Goal: Task Accomplishment & Management: Complete application form

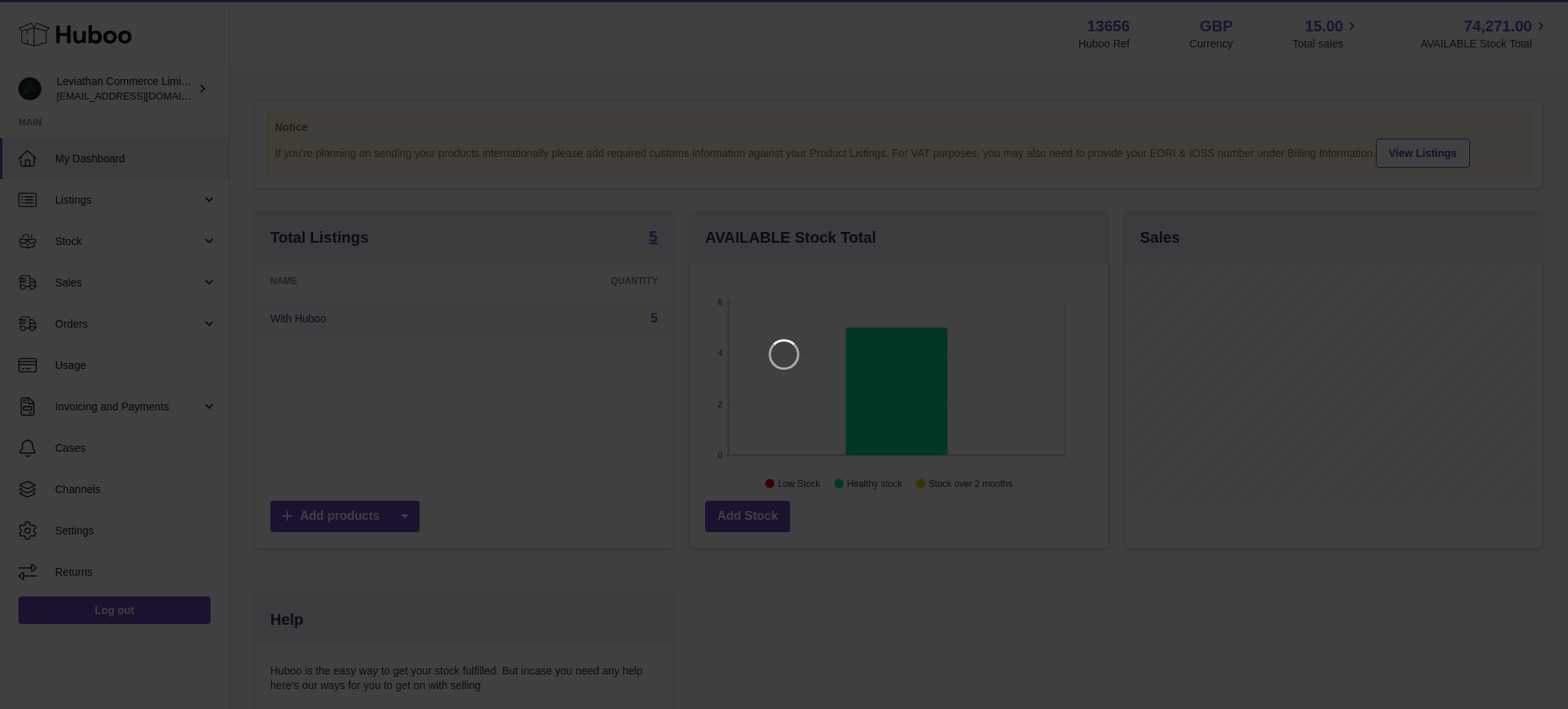
scroll to position [239, 418]
click at [1527, 12] on icon "Close" at bounding box center [1528, 13] width 12 height 12
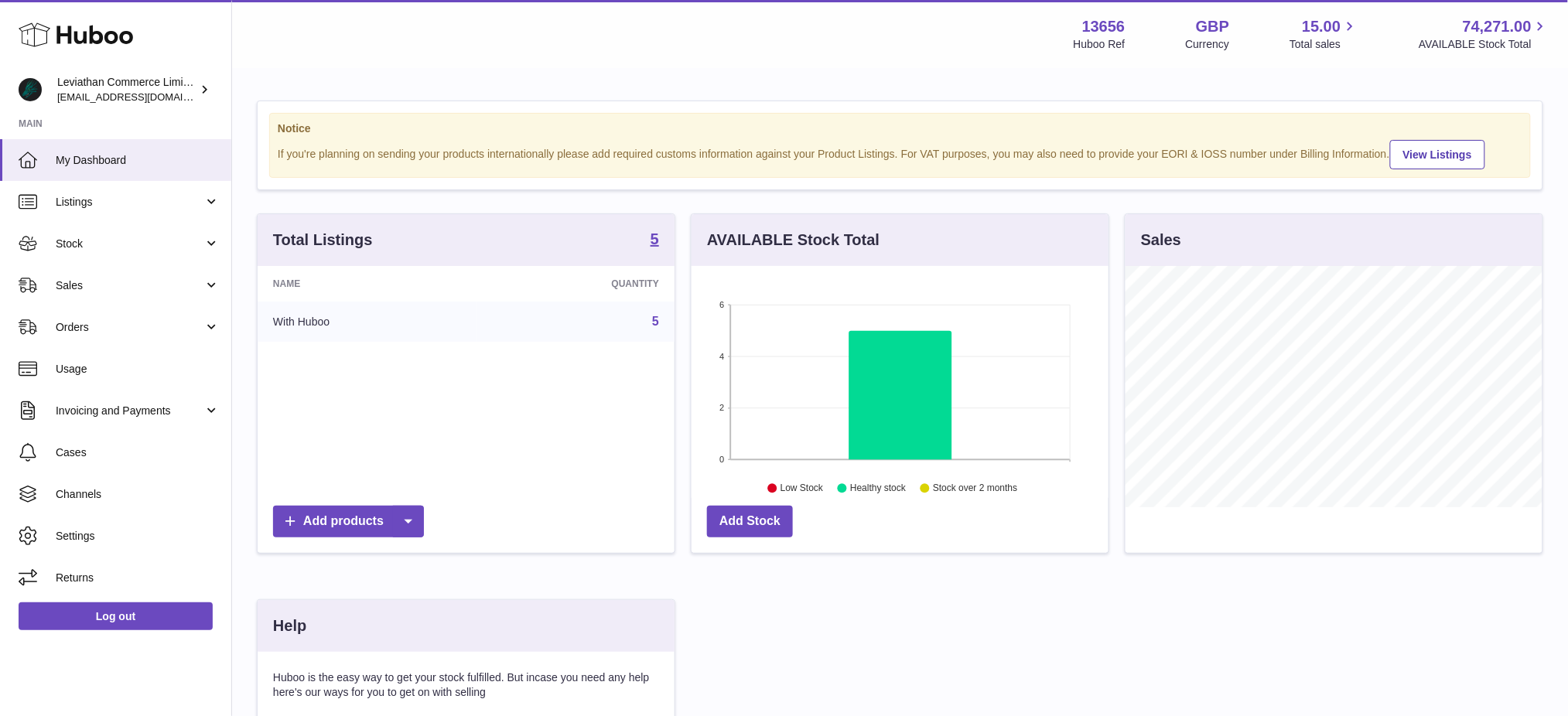
scroll to position [773114, 773333]
click at [105, 248] on span "Stock" at bounding box center [129, 244] width 148 height 14
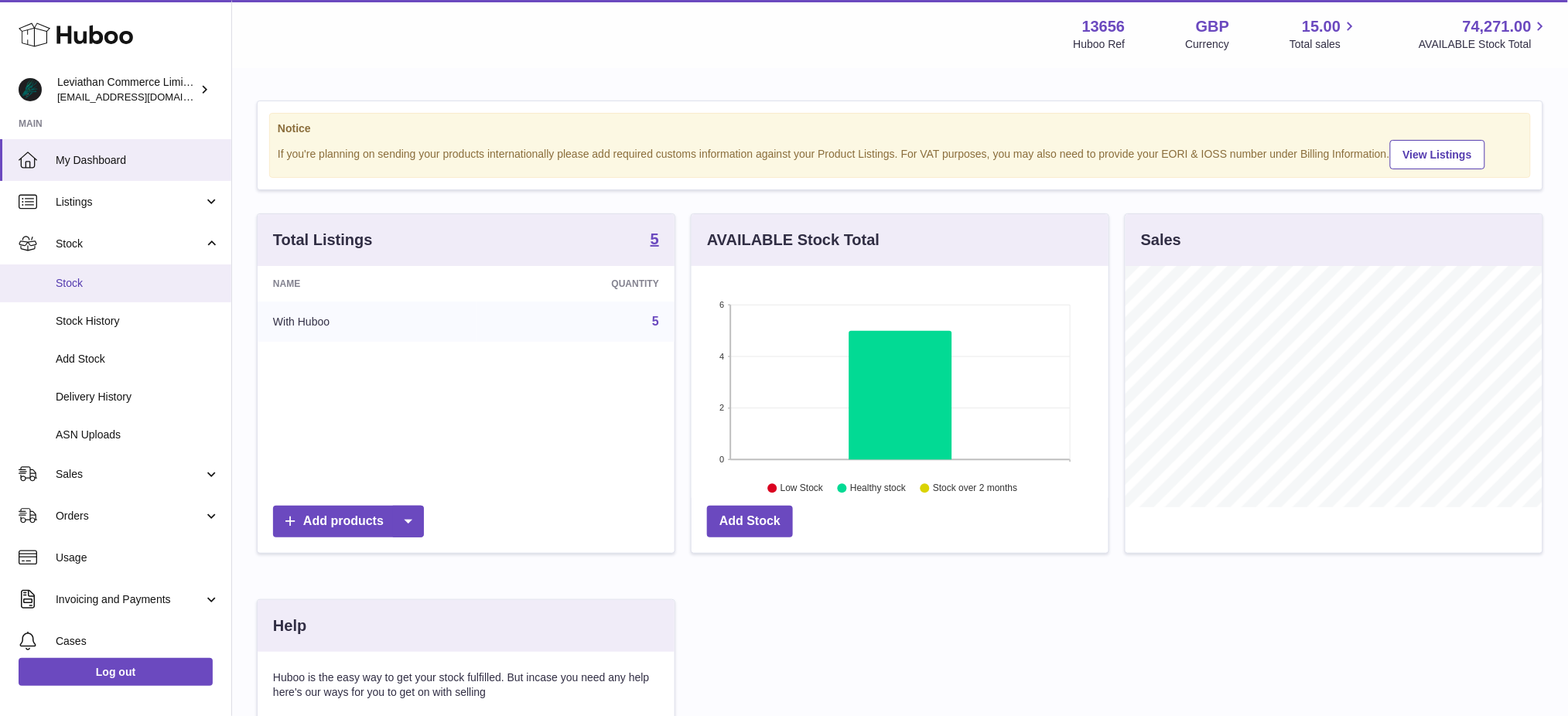
click at [101, 280] on span "Stock" at bounding box center [137, 283] width 164 height 14
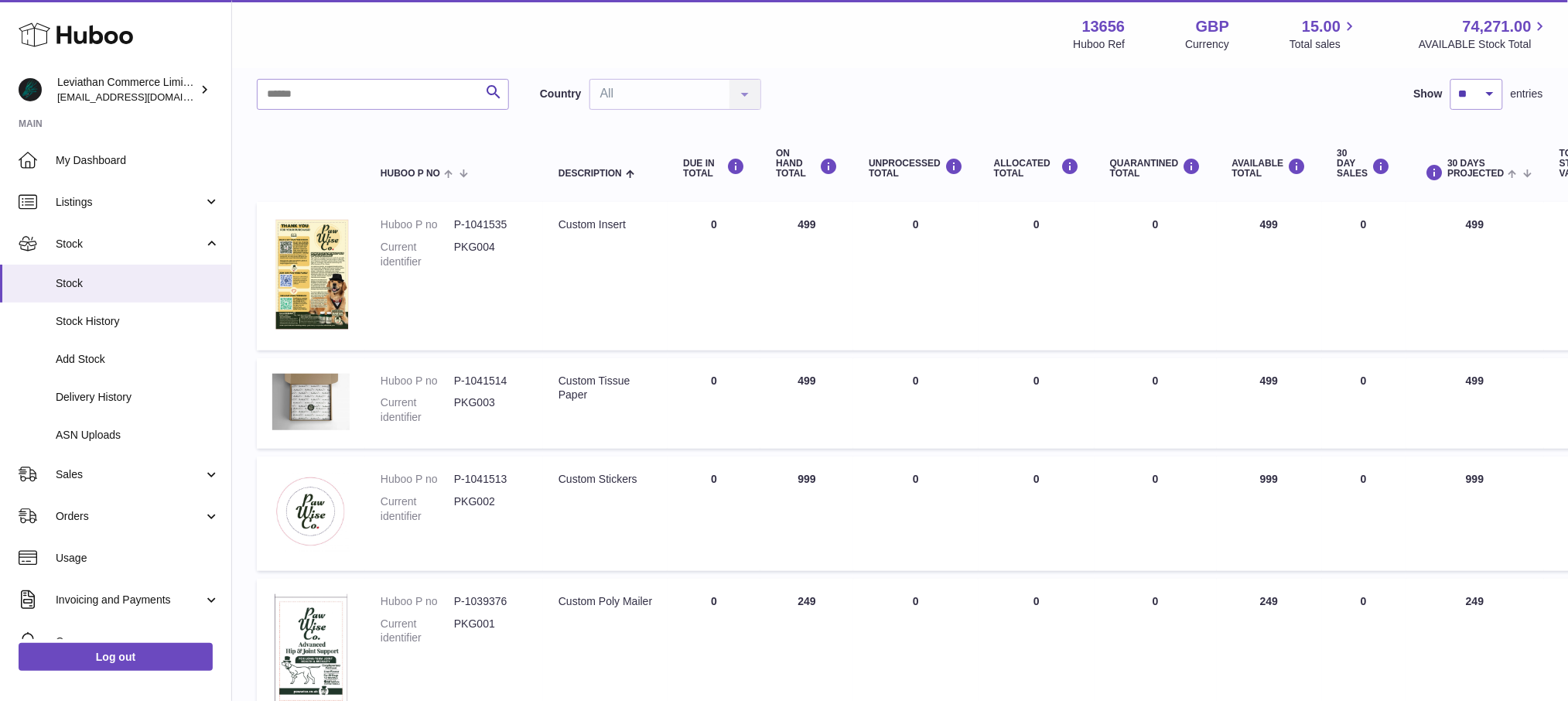
scroll to position [103, 0]
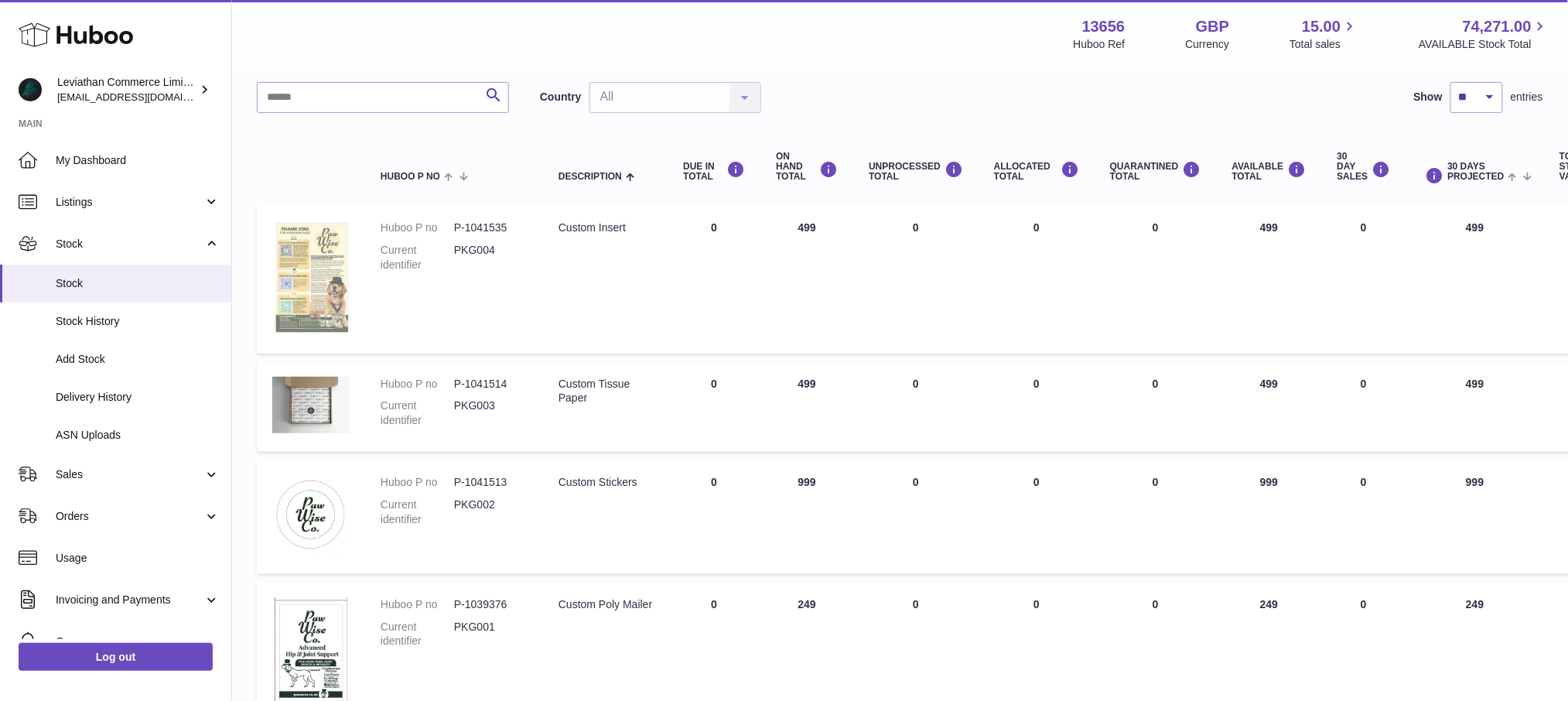
click at [324, 259] on img at bounding box center [311, 276] width 77 height 113
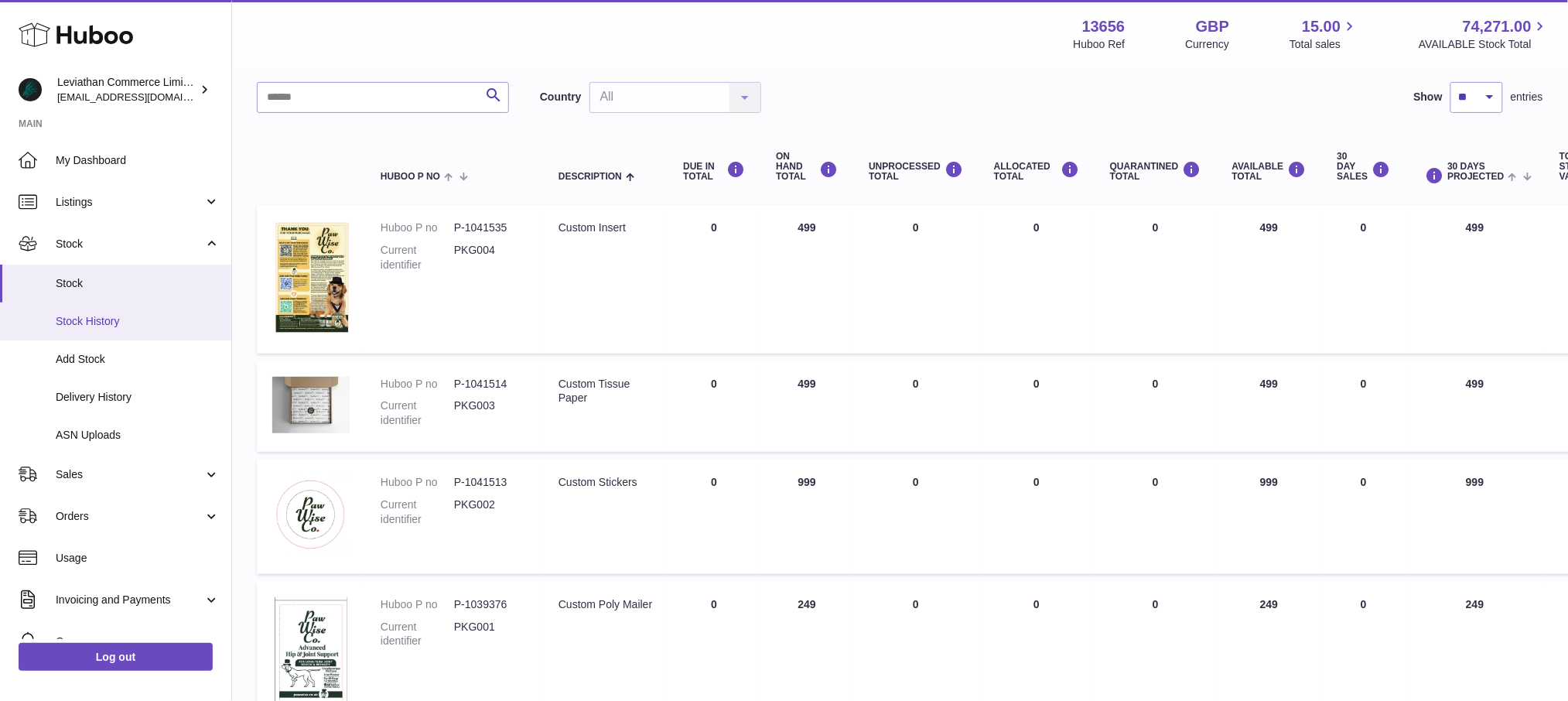
click at [131, 322] on span "Stock History" at bounding box center [137, 321] width 164 height 14
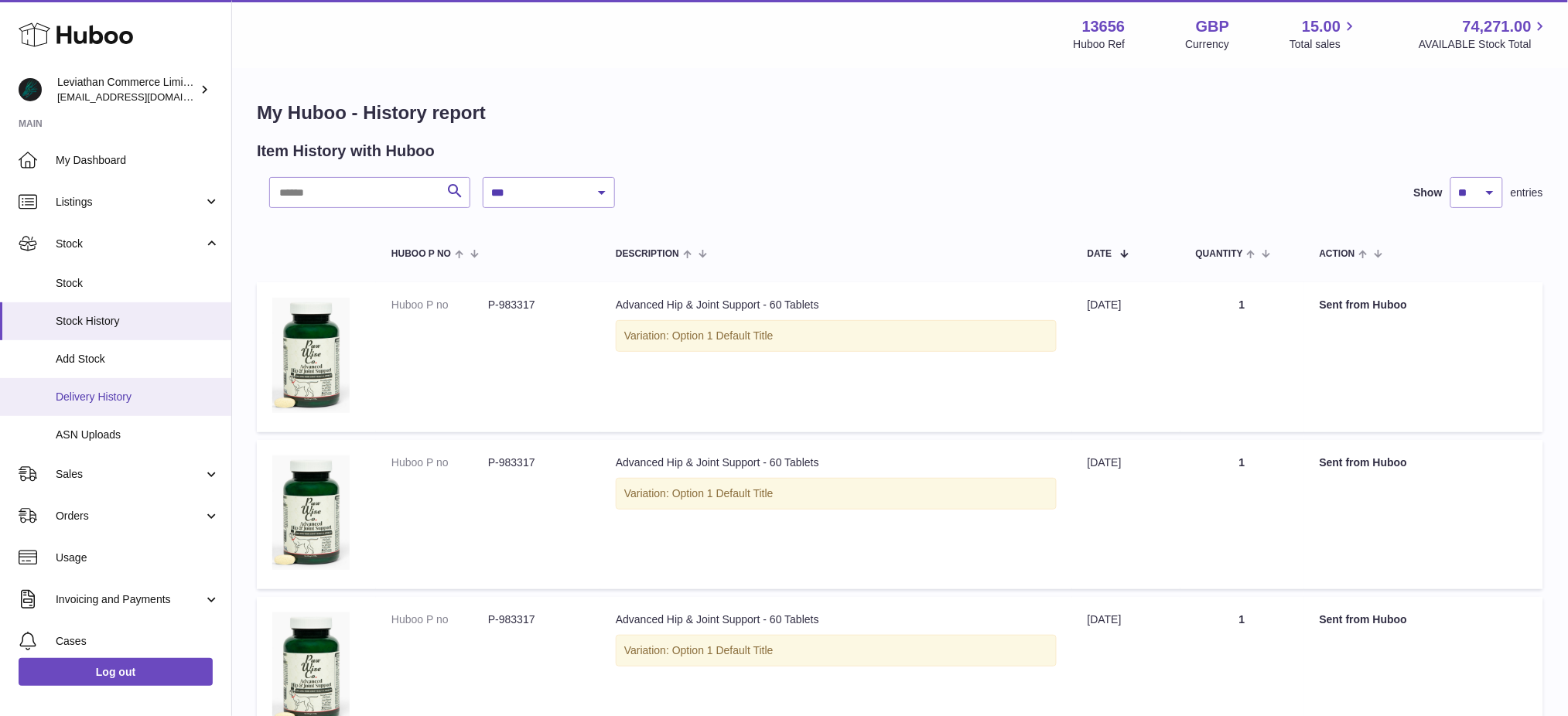
click at [142, 404] on link "Delivery History" at bounding box center [115, 397] width 231 height 38
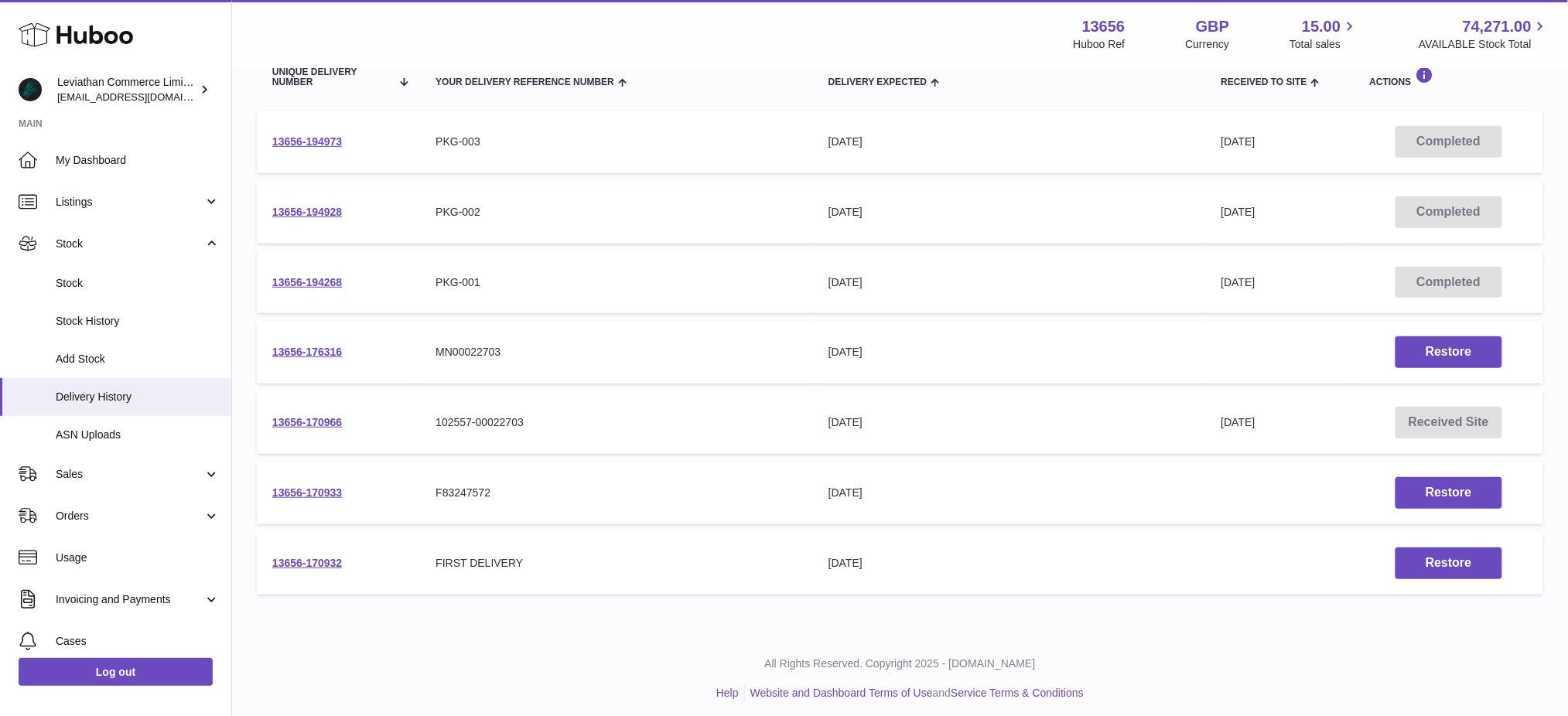
scroll to position [201, 0]
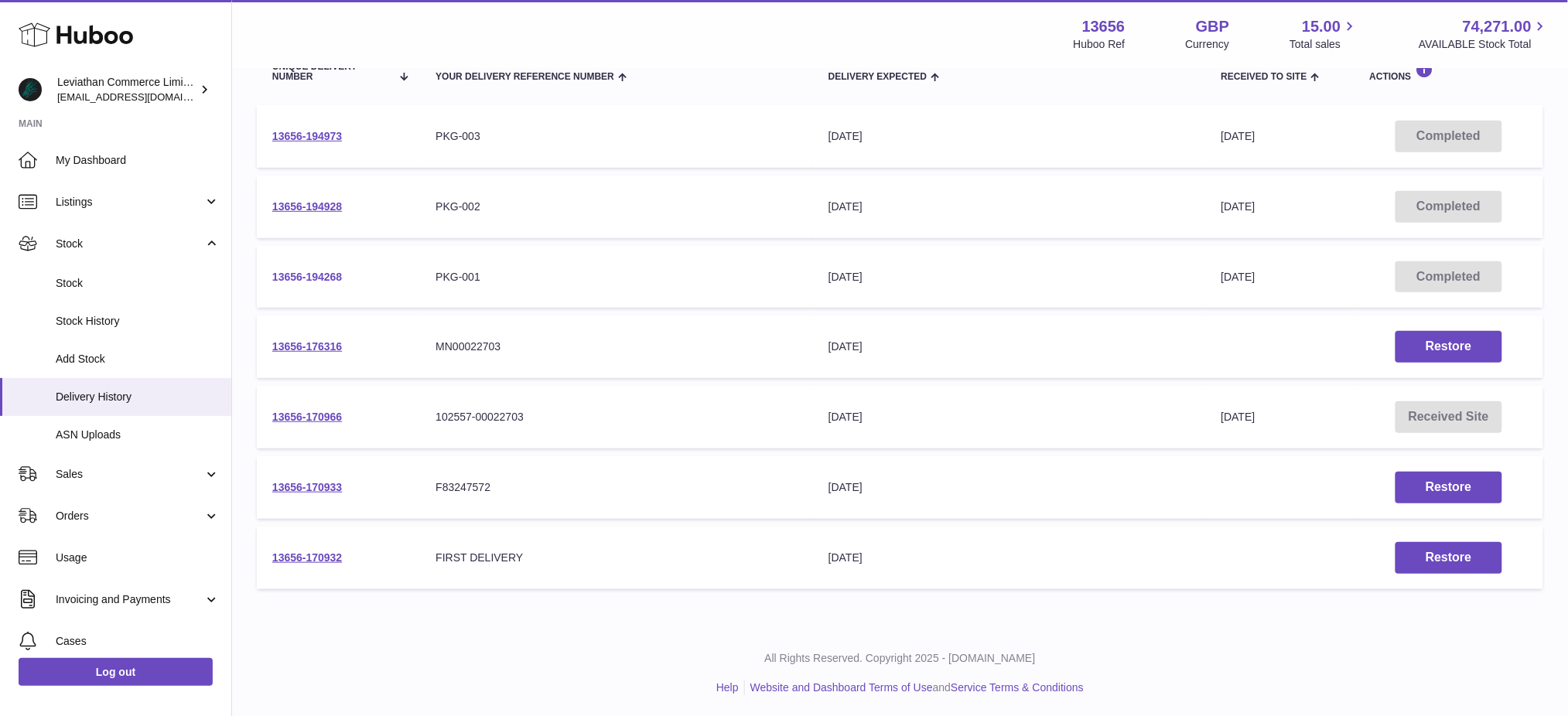
click at [317, 277] on link "13656-194268" at bounding box center [307, 276] width 70 height 12
click at [318, 209] on link "13656-194928" at bounding box center [307, 206] width 70 height 12
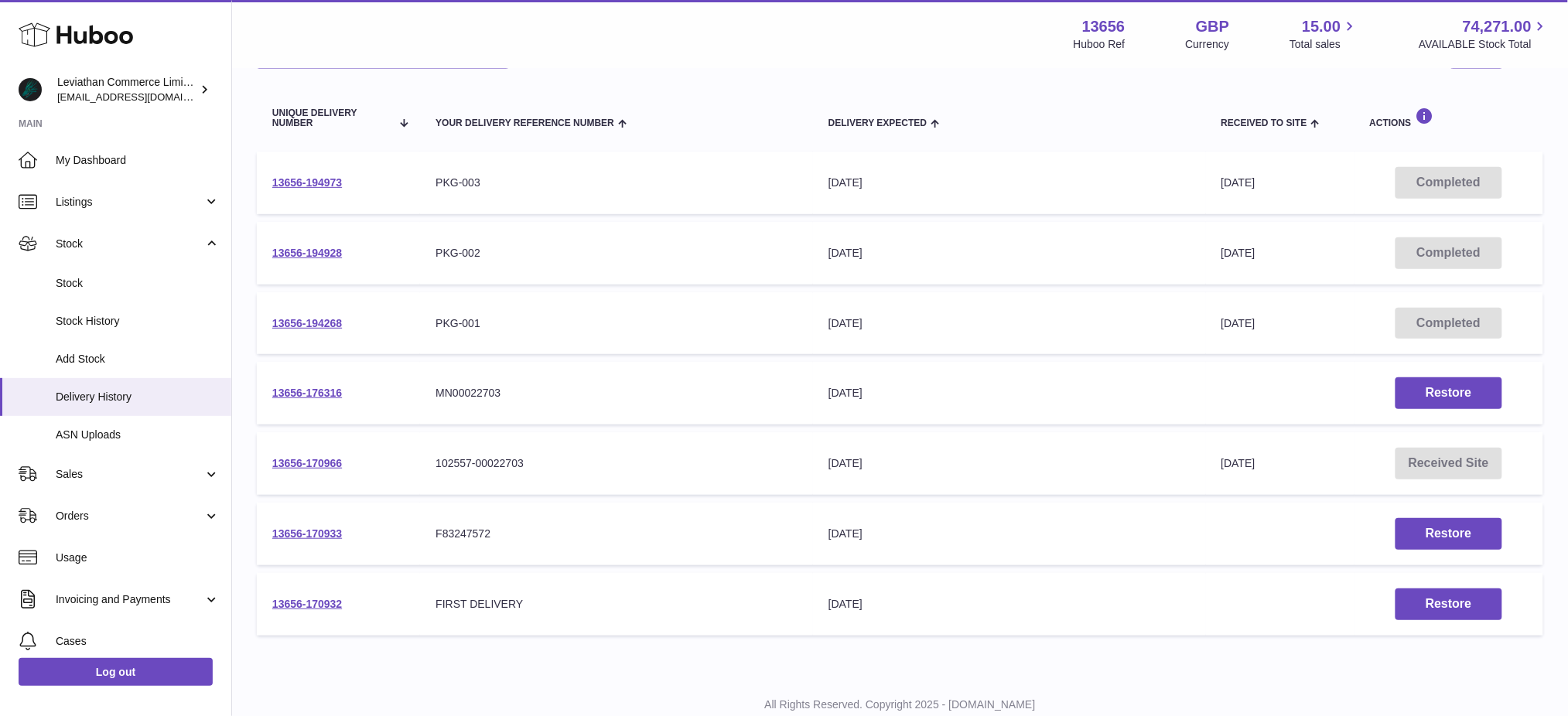
scroll to position [97, 0]
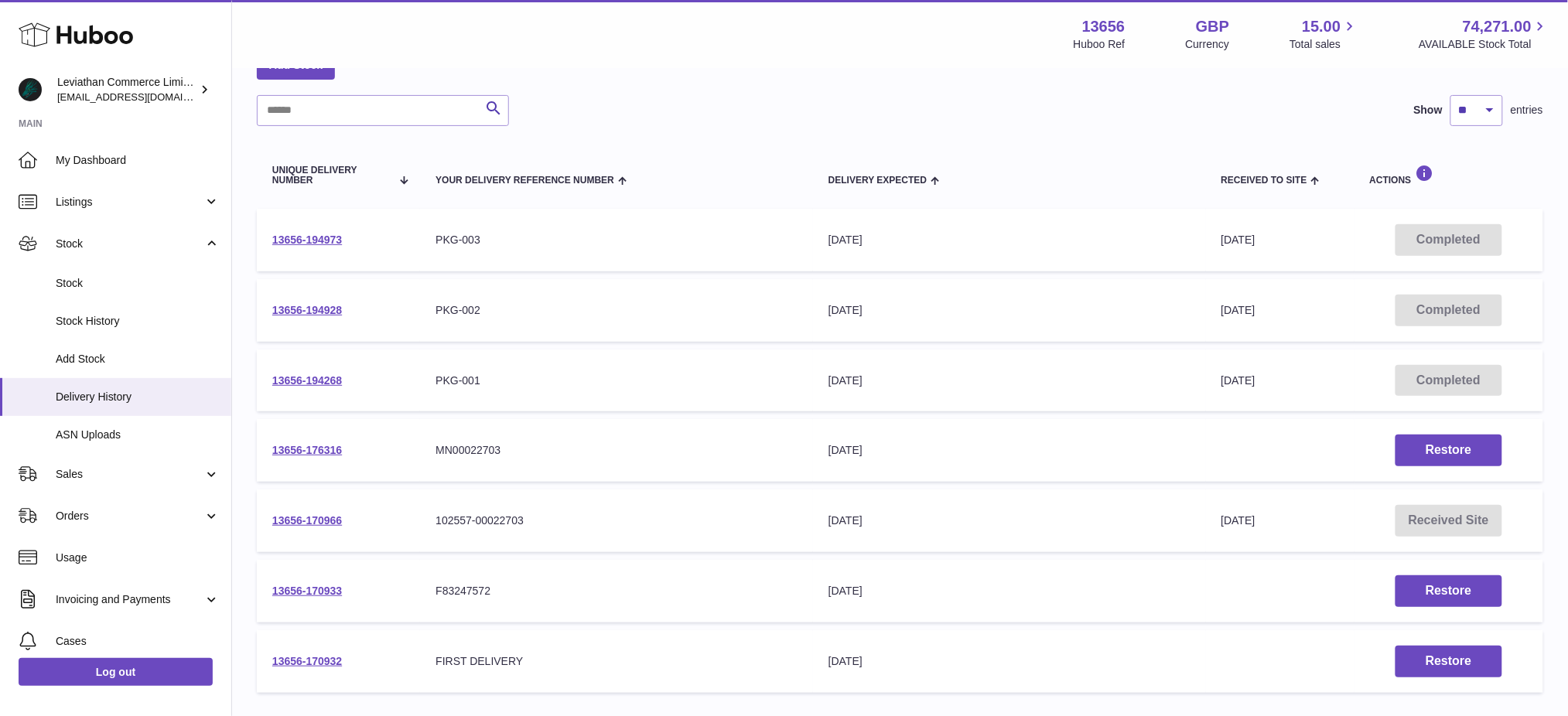
click at [354, 315] on td "13656-194928" at bounding box center [338, 310] width 163 height 63
click at [330, 314] on link "13656-194928" at bounding box center [307, 309] width 70 height 12
click at [318, 304] on link "13656-194928" at bounding box center [307, 309] width 70 height 12
click at [327, 379] on link "13656-194268" at bounding box center [307, 380] width 70 height 12
click at [323, 237] on link "13656-194973" at bounding box center [307, 239] width 70 height 12
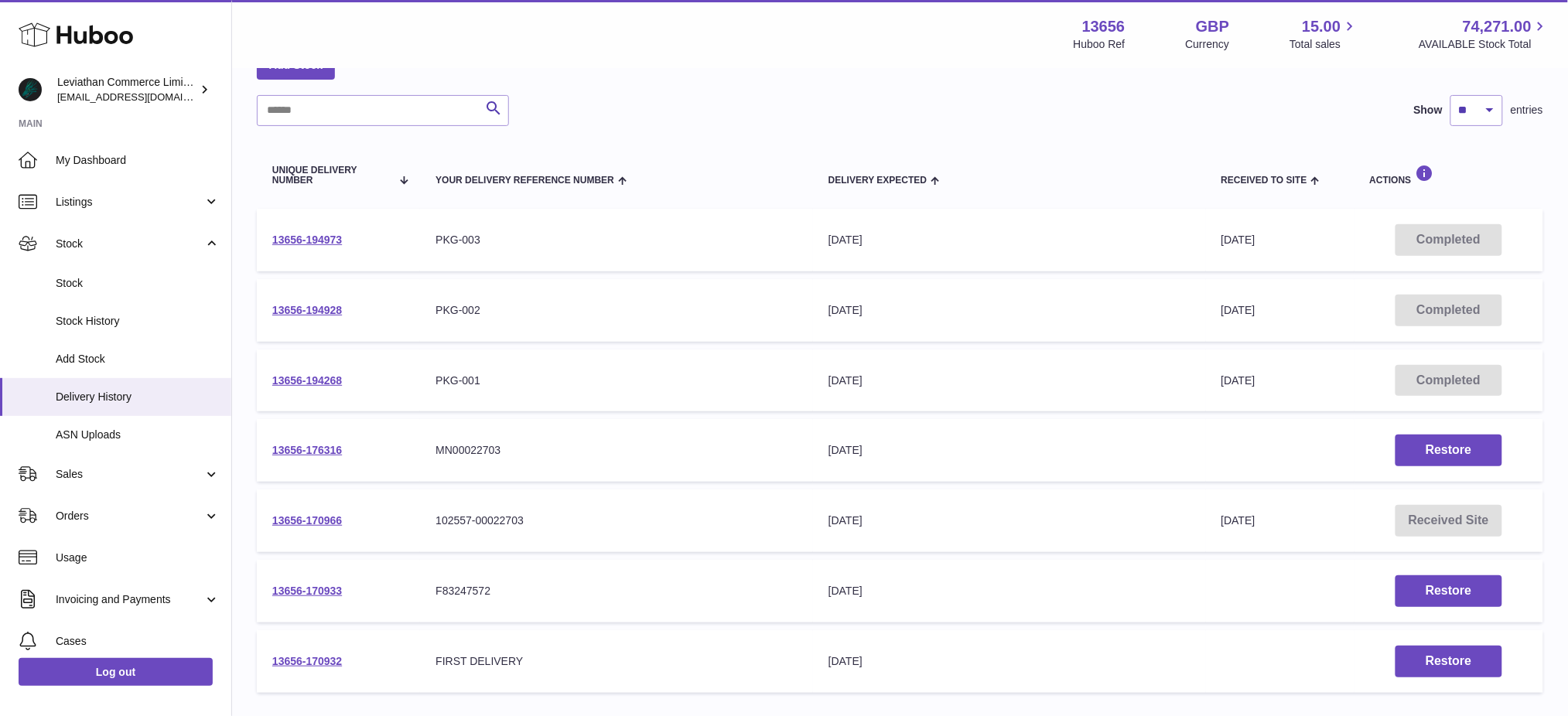
click at [319, 292] on td "13656-194928" at bounding box center [338, 310] width 163 height 63
click at [314, 304] on link "13656-194928" at bounding box center [307, 309] width 70 height 12
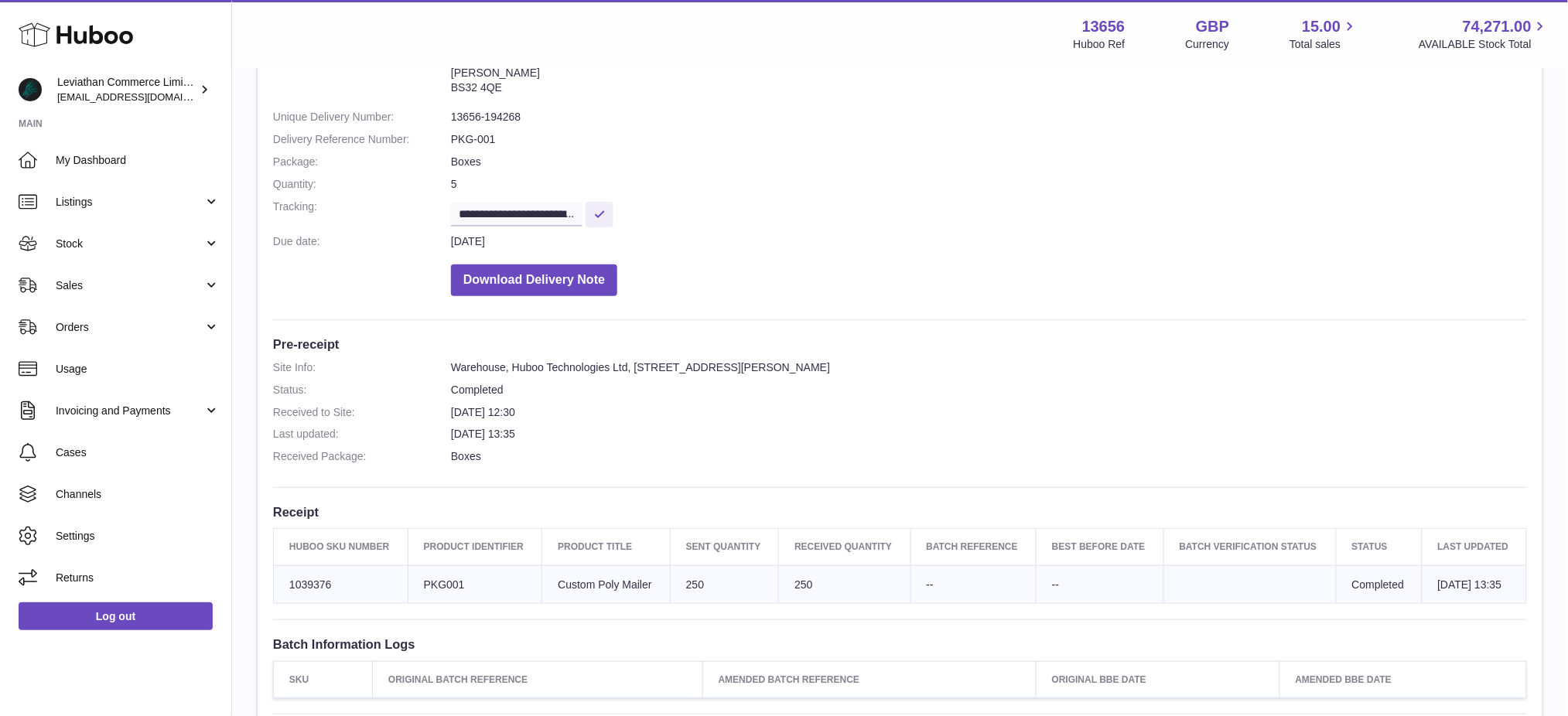
scroll to position [103, 0]
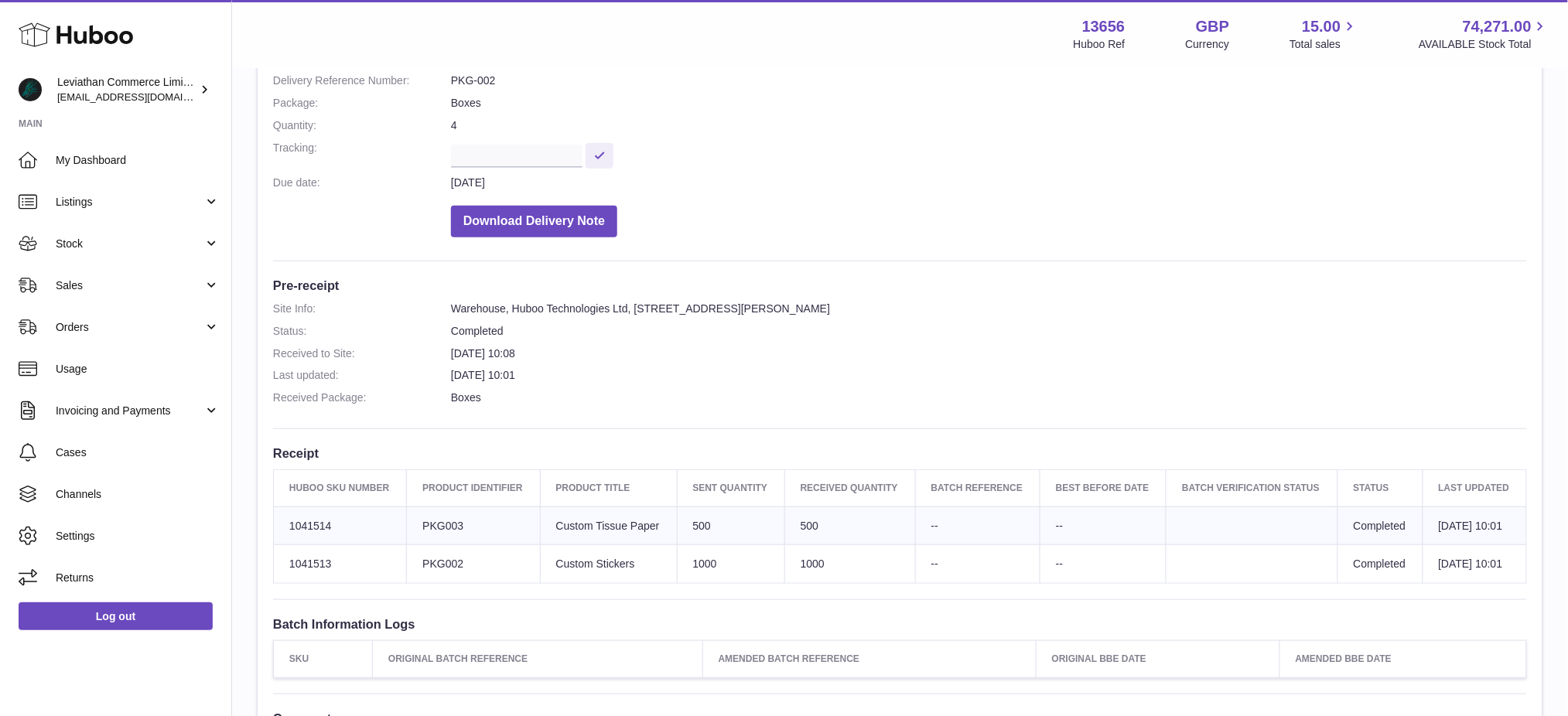
scroll to position [206, 0]
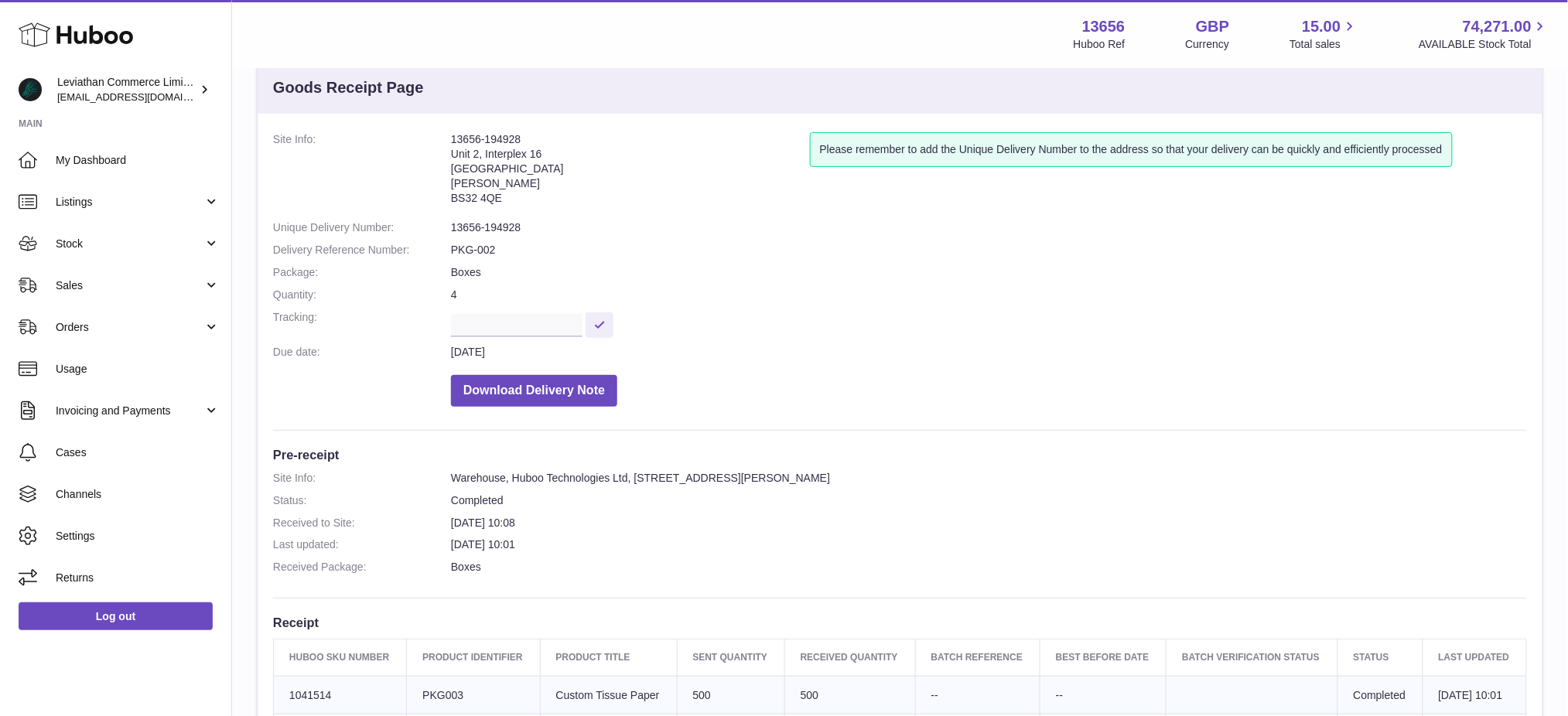
scroll to position [103, 0]
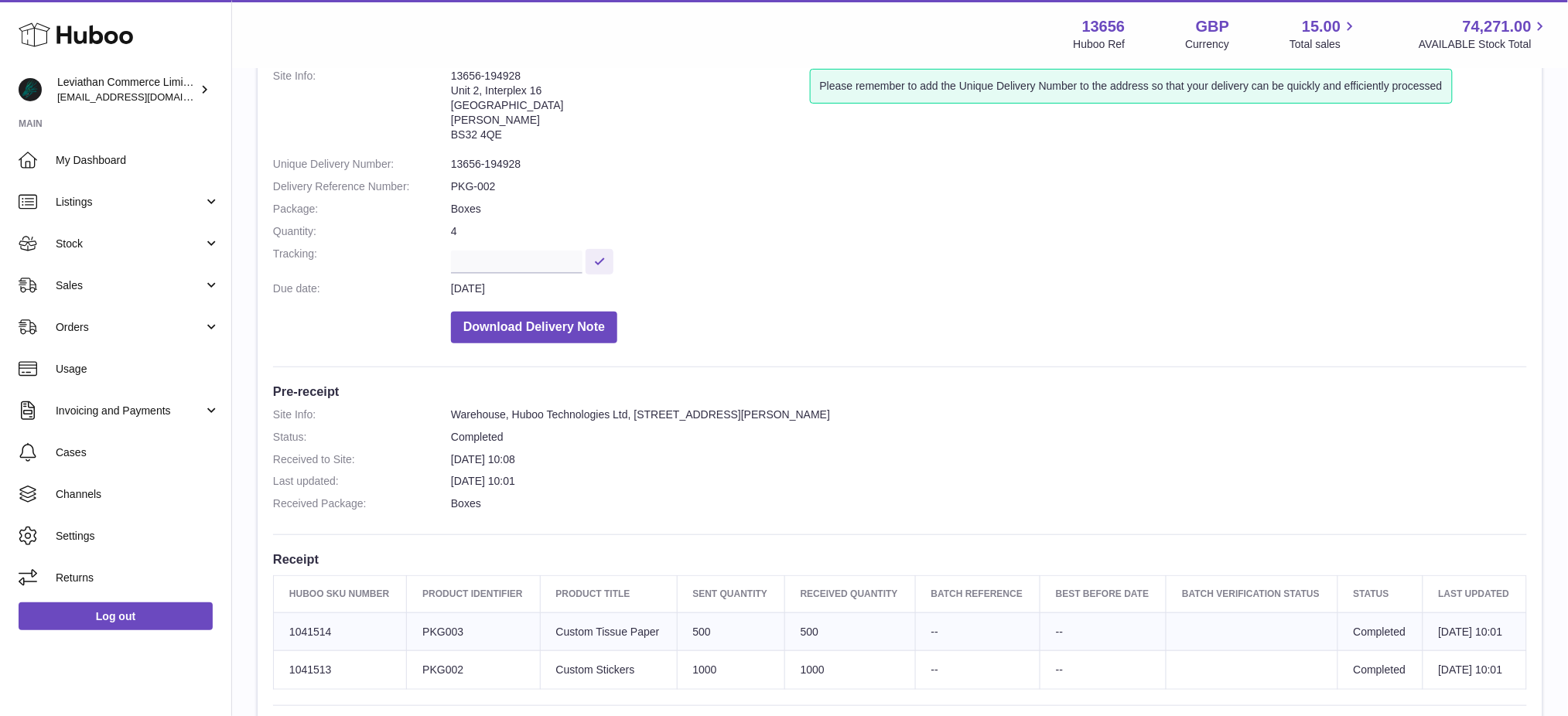
drag, startPoint x: 567, startPoint y: 653, endPoint x: 539, endPoint y: 643, distance: 29.7
click at [540, 643] on td "Product title Custom Tissue Paper" at bounding box center [609, 631] width 137 height 39
copy td "Custom Tissue Paper"
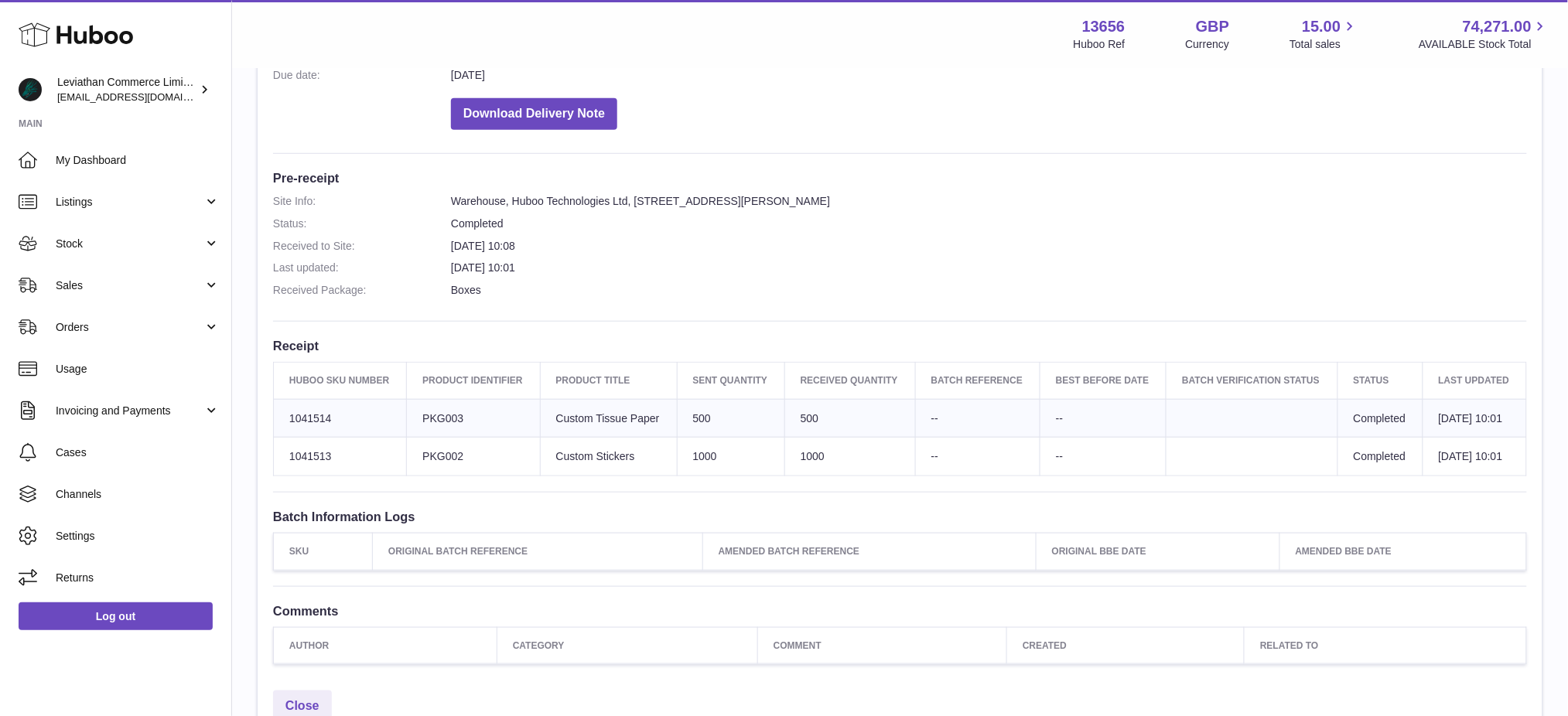
scroll to position [309, 0]
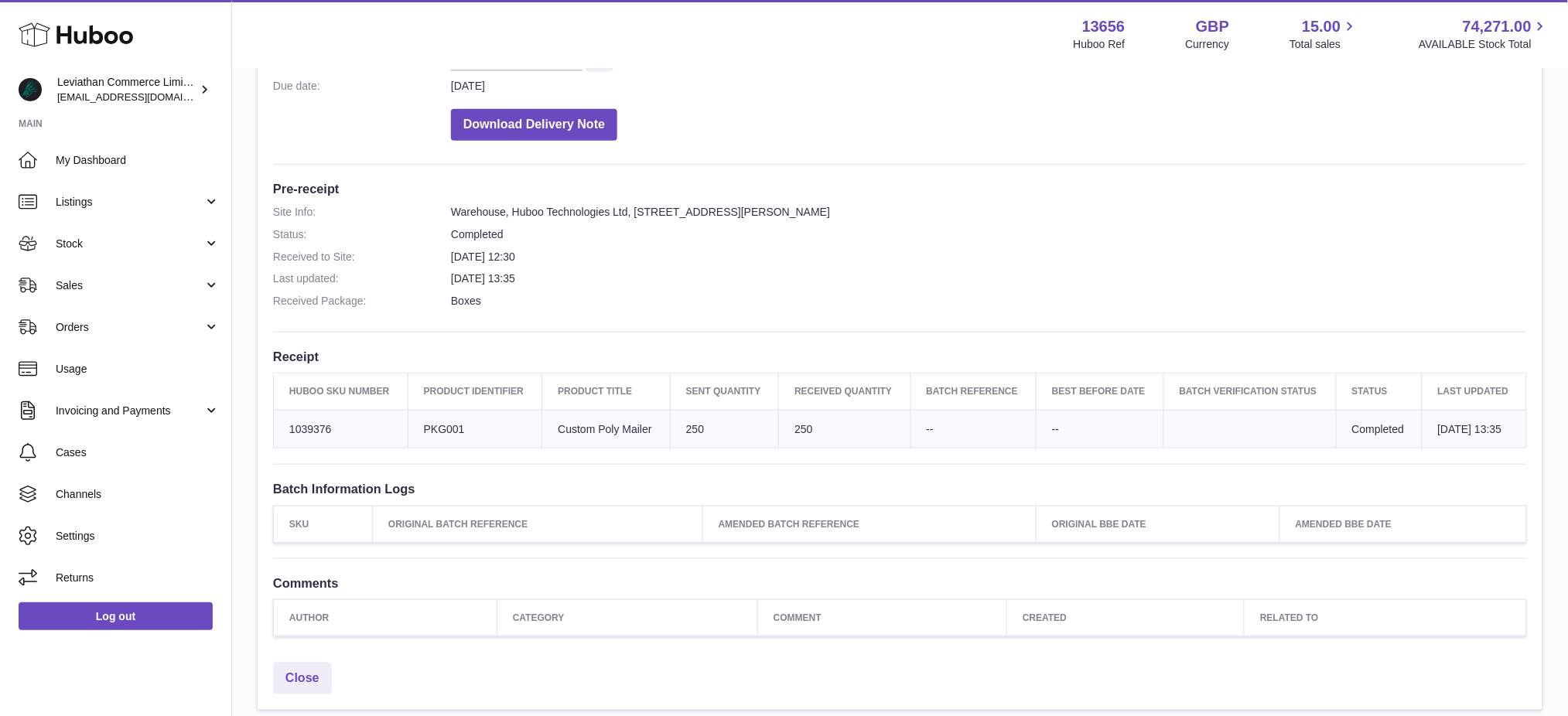
scroll to position [309, 0]
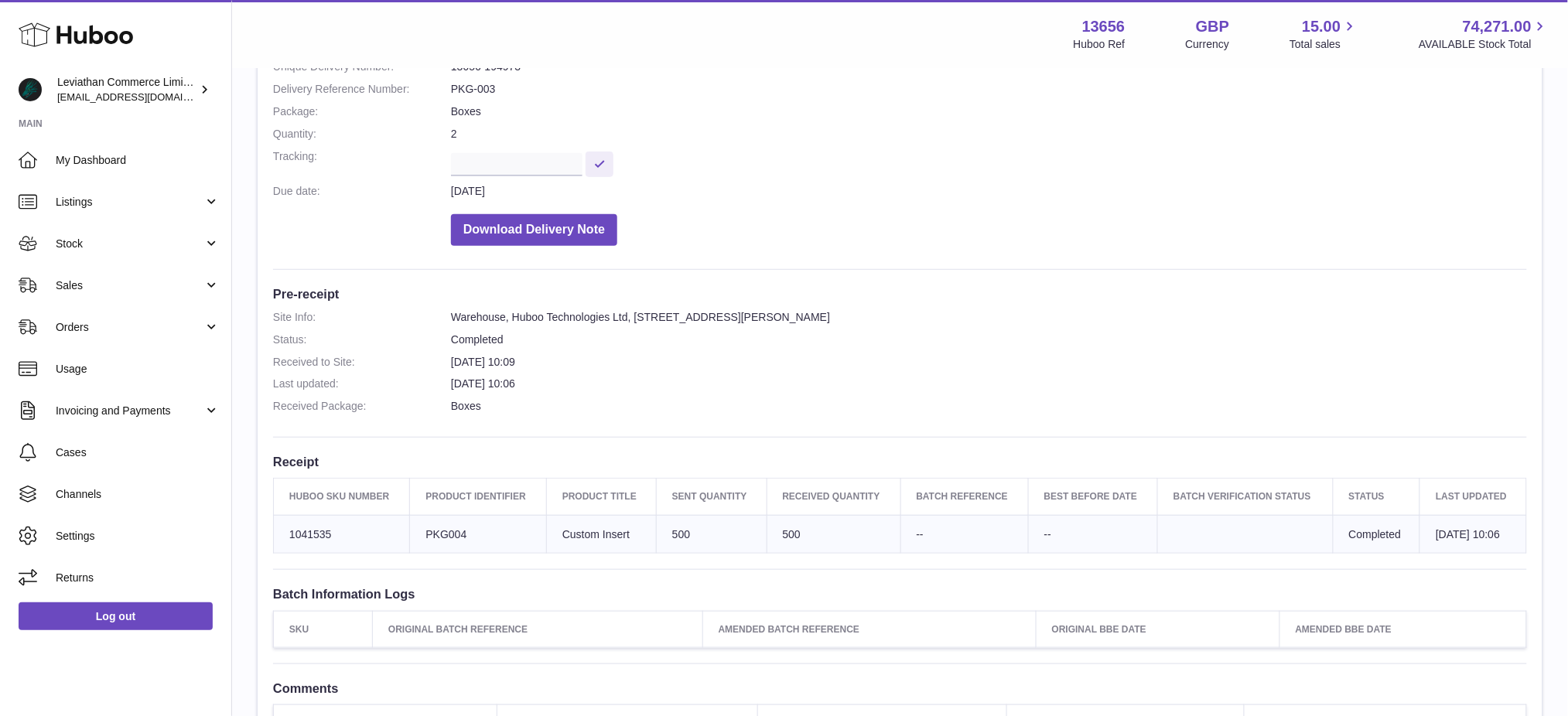
scroll to position [206, 0]
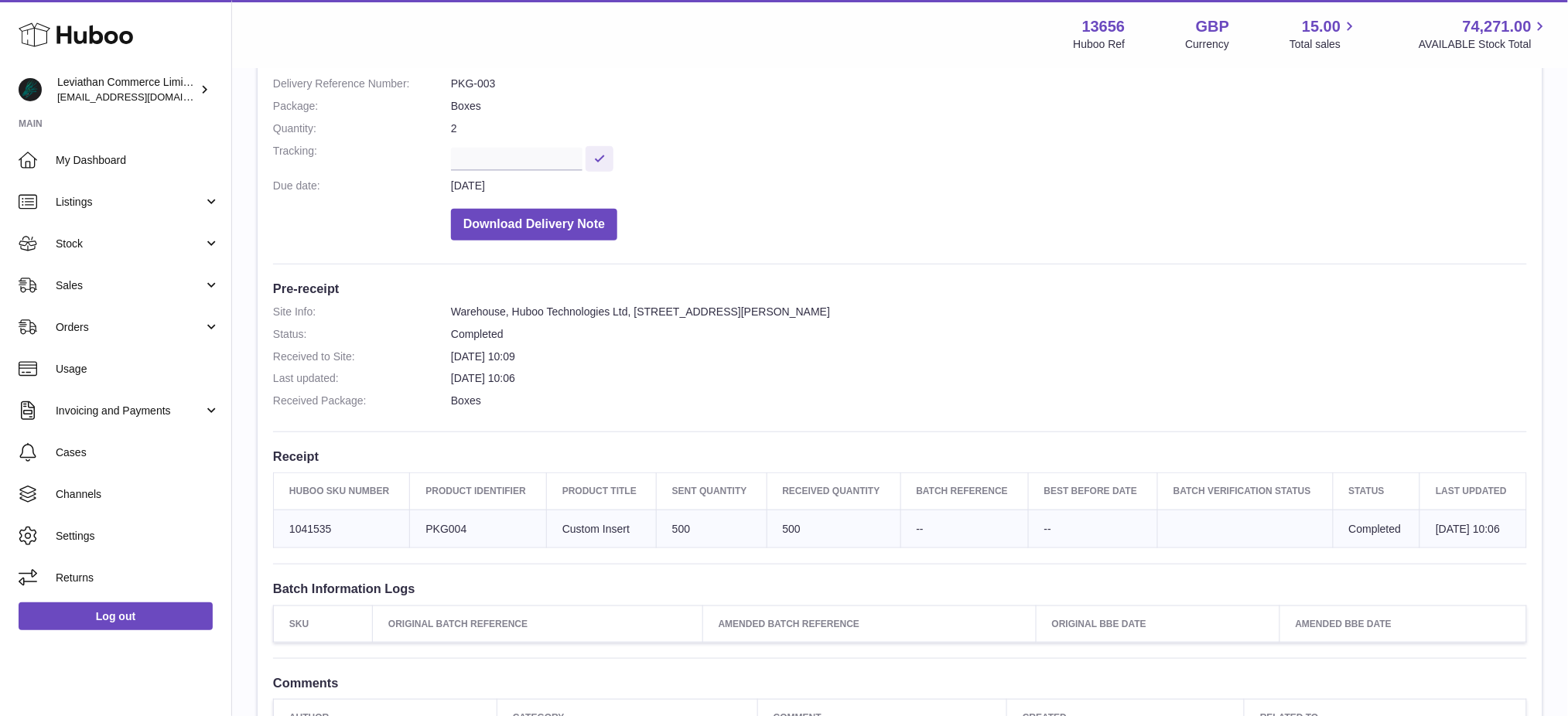
drag, startPoint x: 1408, startPoint y: 530, endPoint x: 1480, endPoint y: 529, distance: 72.0
click at [1480, 529] on td "29th Apr 2025 10:06" at bounding box center [1474, 528] width 107 height 39
copy td "29th Apr 2025"
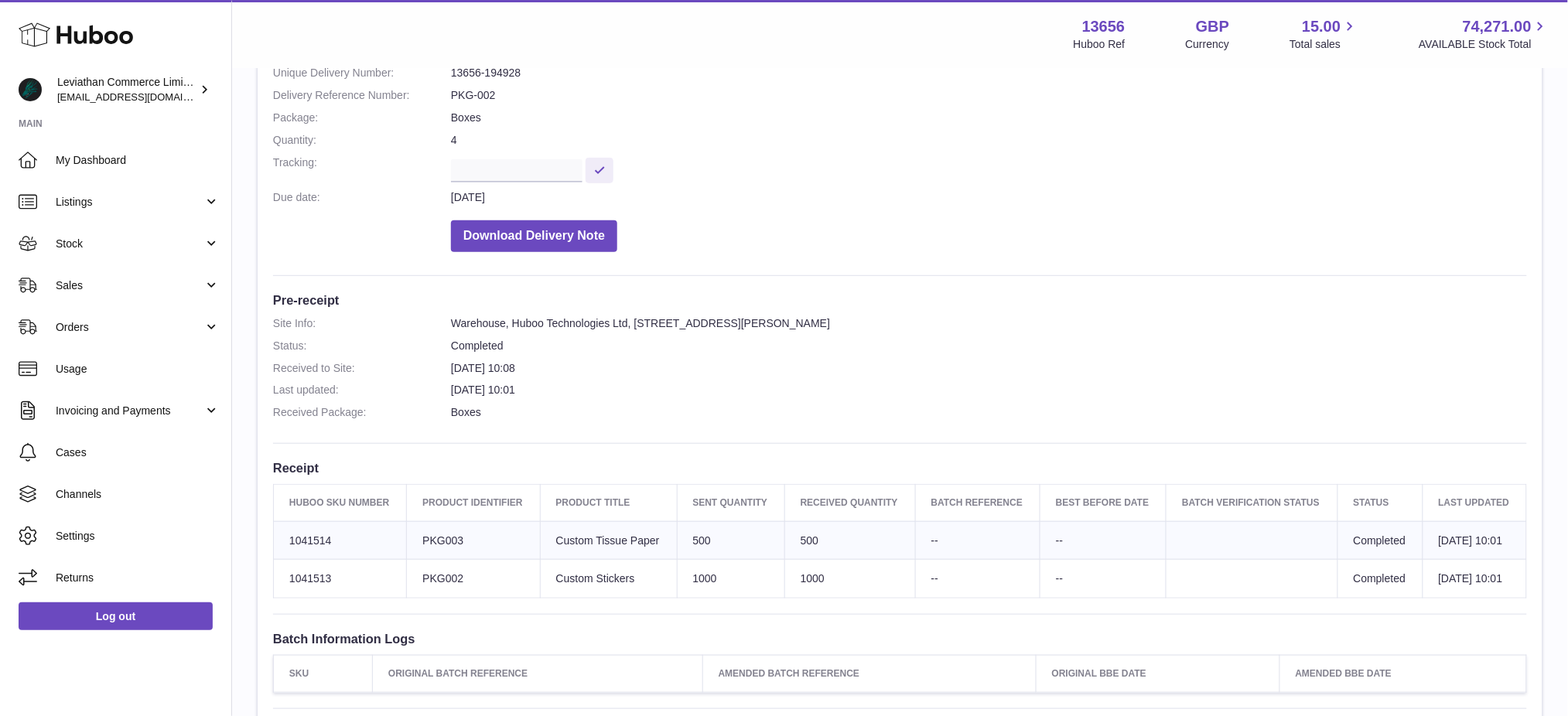
scroll to position [206, 0]
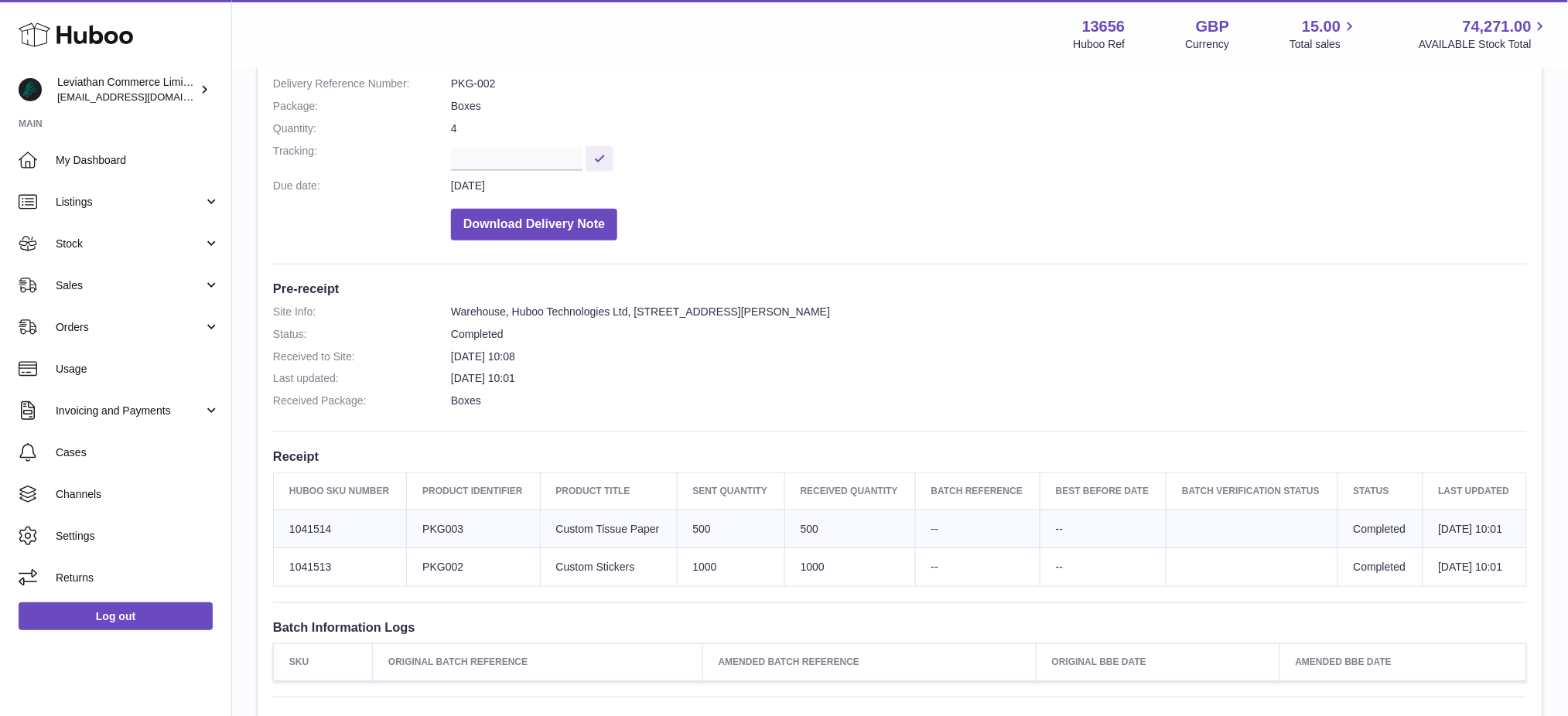
drag, startPoint x: 1418, startPoint y: 540, endPoint x: 1396, endPoint y: 508, distance: 38.8
click at [1423, 540] on td "[DATE] 10:01" at bounding box center [1475, 528] width 104 height 39
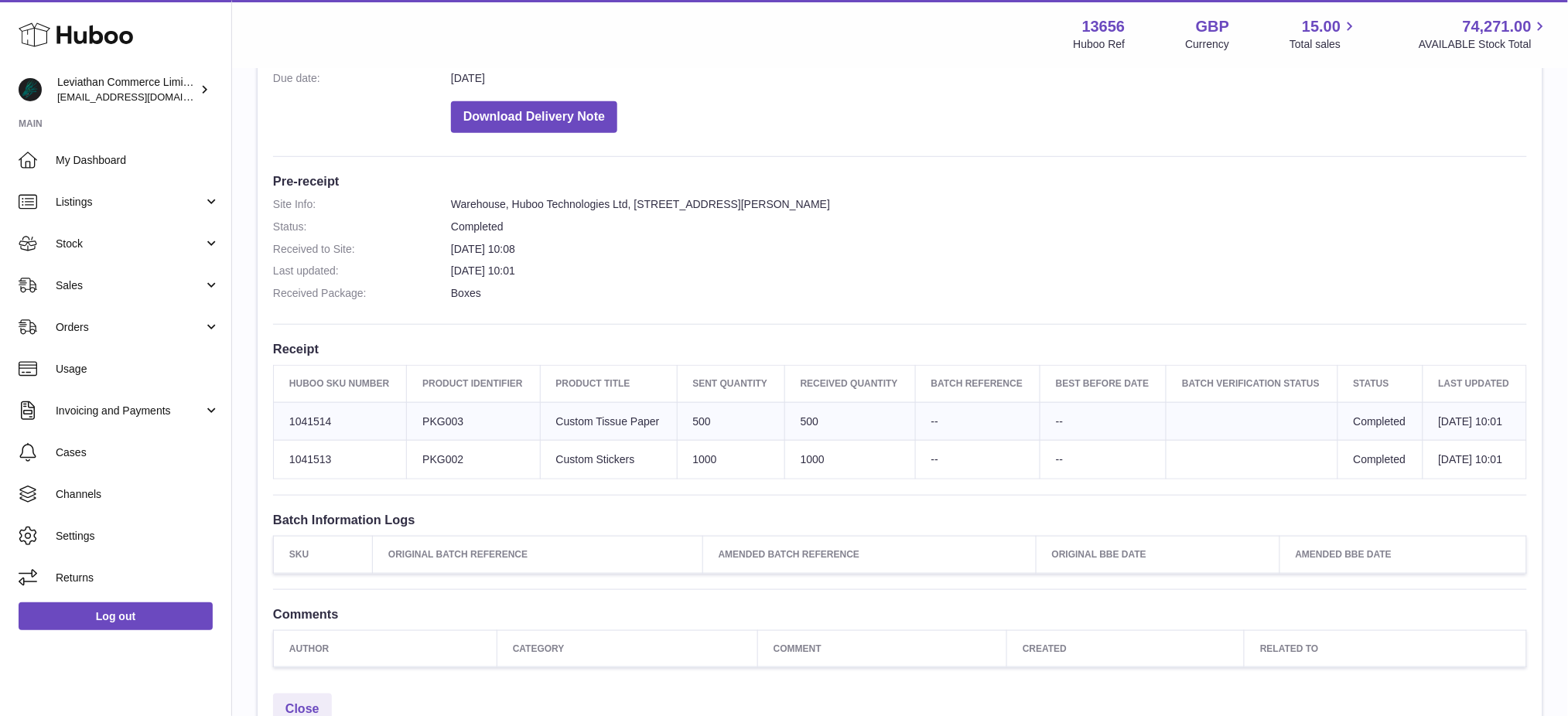
scroll to position [309, 0]
click at [968, 306] on dl "Site Info: Warehouse, Huboo Technologies Ltd, Unit 2 Interplex 16 Ash Ridge Rd.…" at bounding box center [900, 256] width 1255 height 111
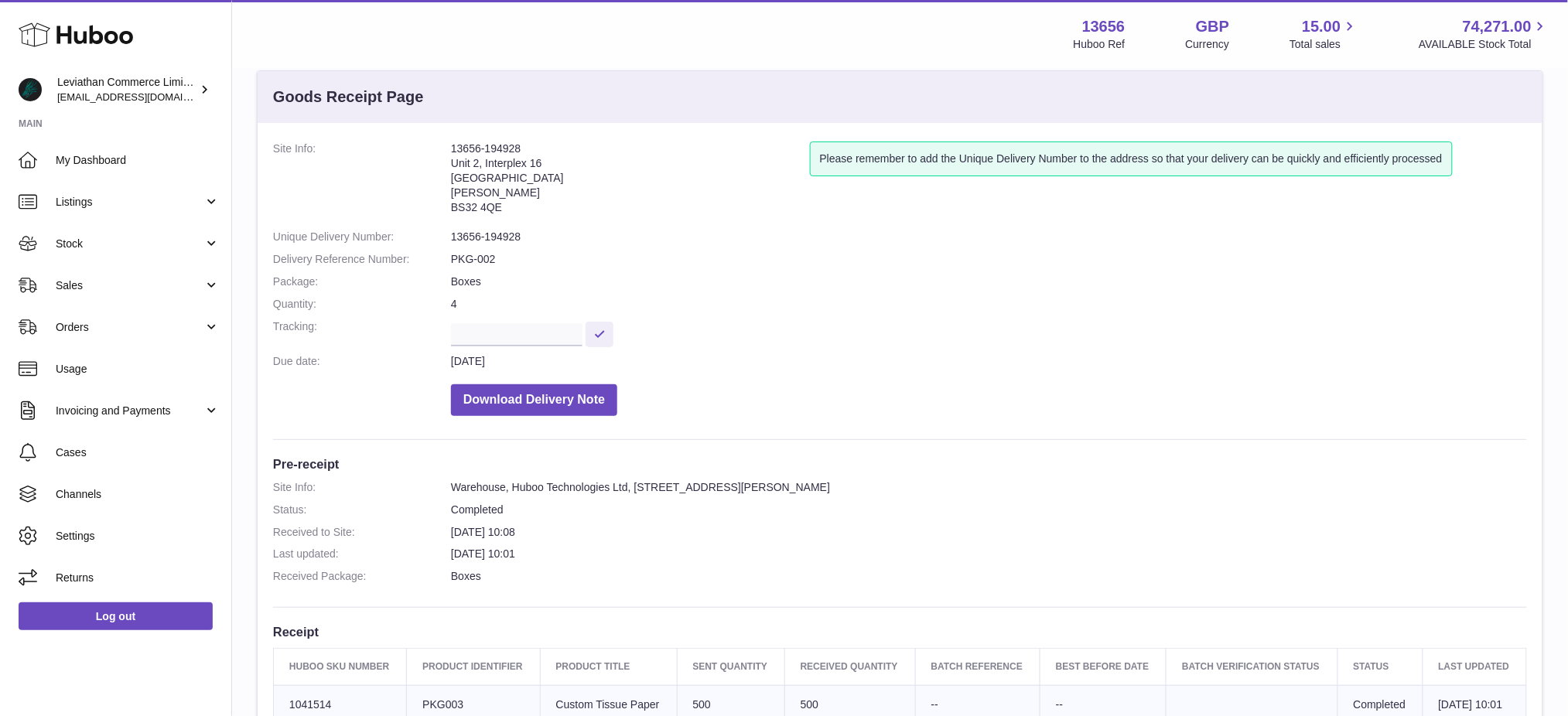
scroll to position [0, 0]
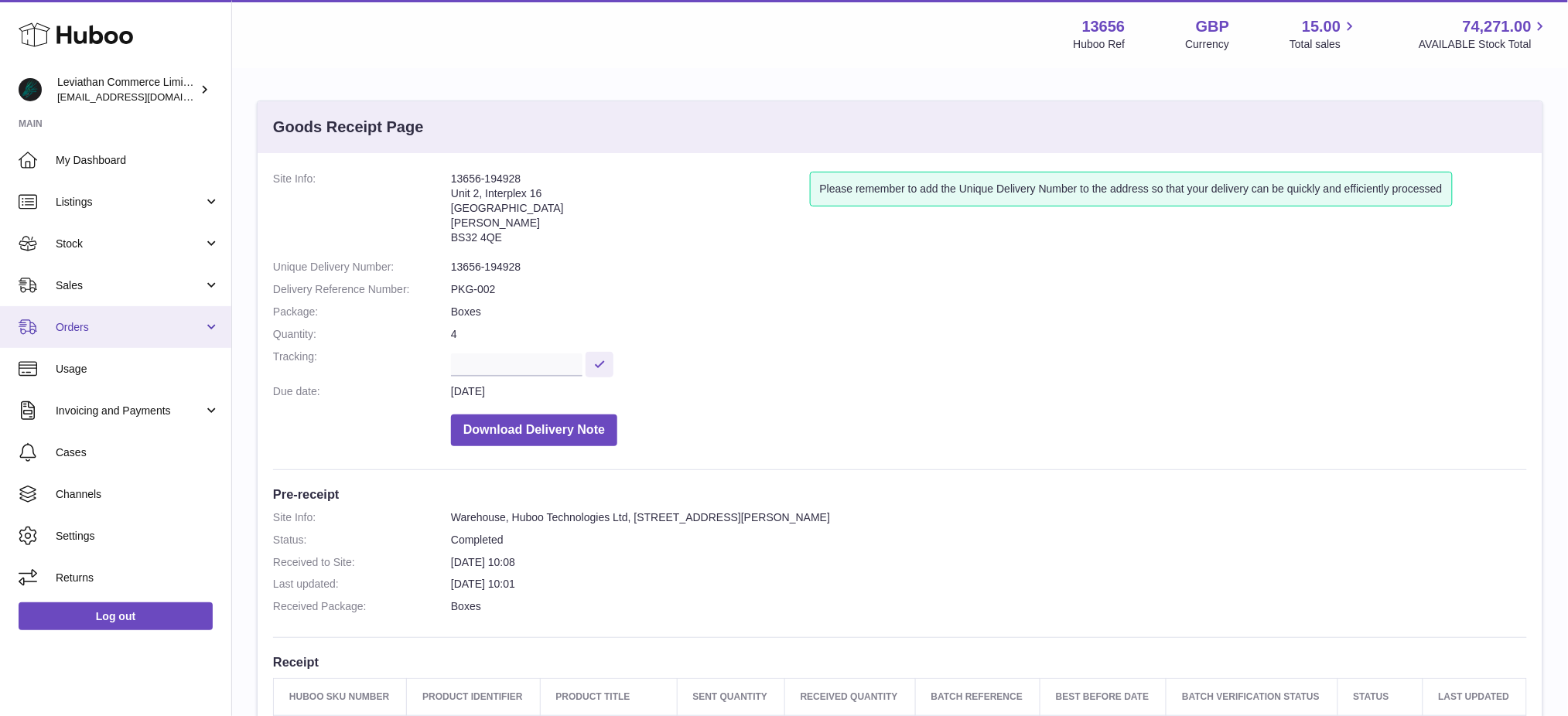
click at [109, 325] on span "Orders" at bounding box center [129, 327] width 148 height 14
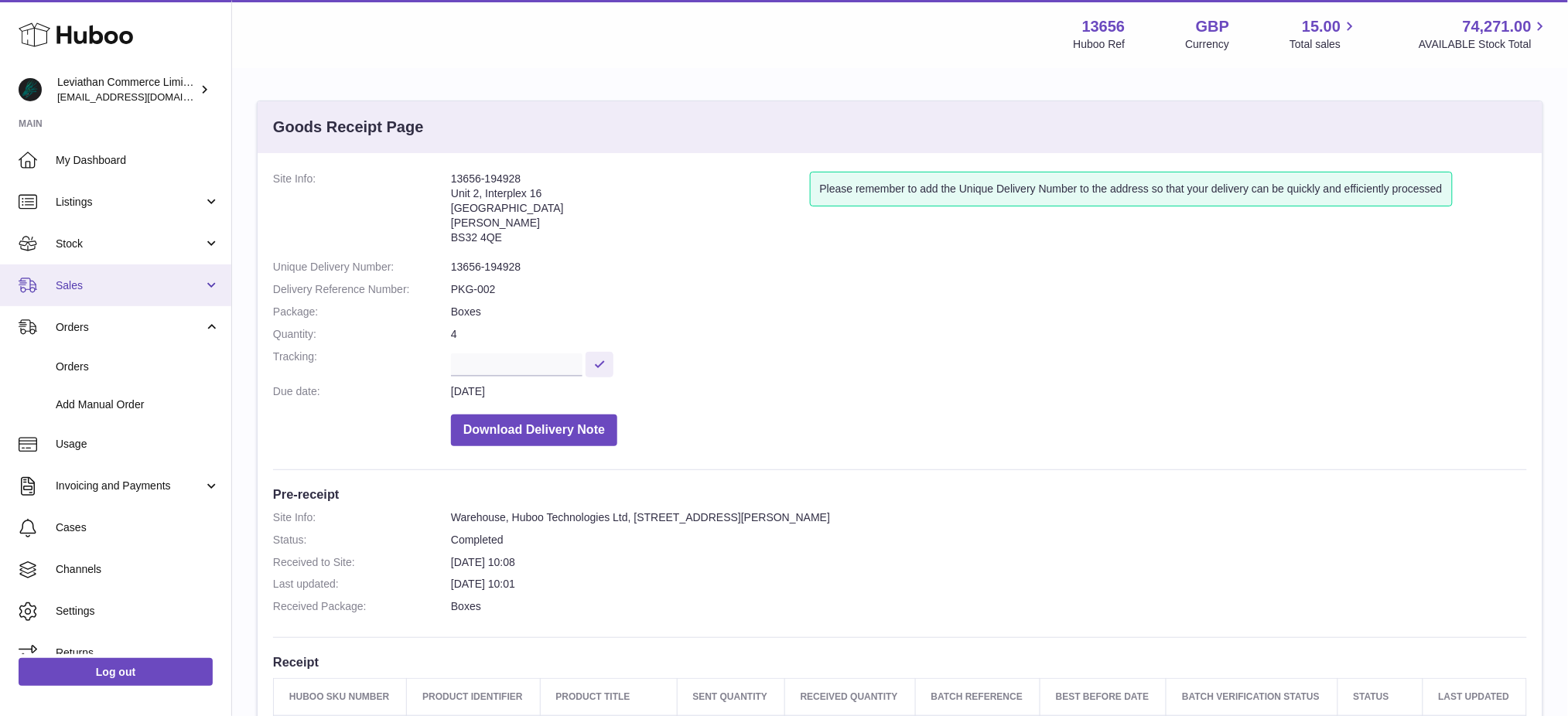
click at [105, 276] on link "Sales" at bounding box center [115, 286] width 231 height 42
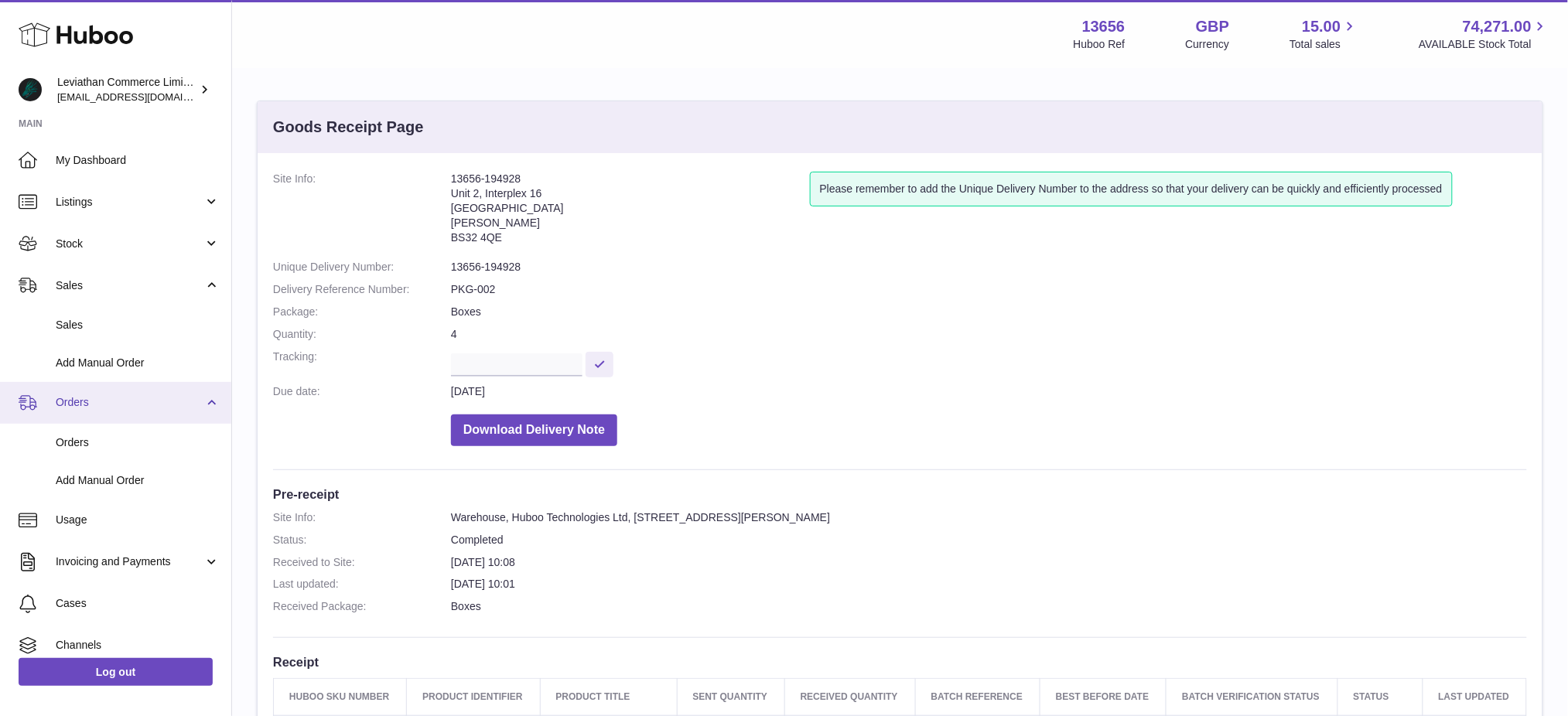
click at [118, 399] on span "Orders" at bounding box center [129, 402] width 148 height 14
click at [114, 400] on span "Orders" at bounding box center [129, 402] width 148 height 14
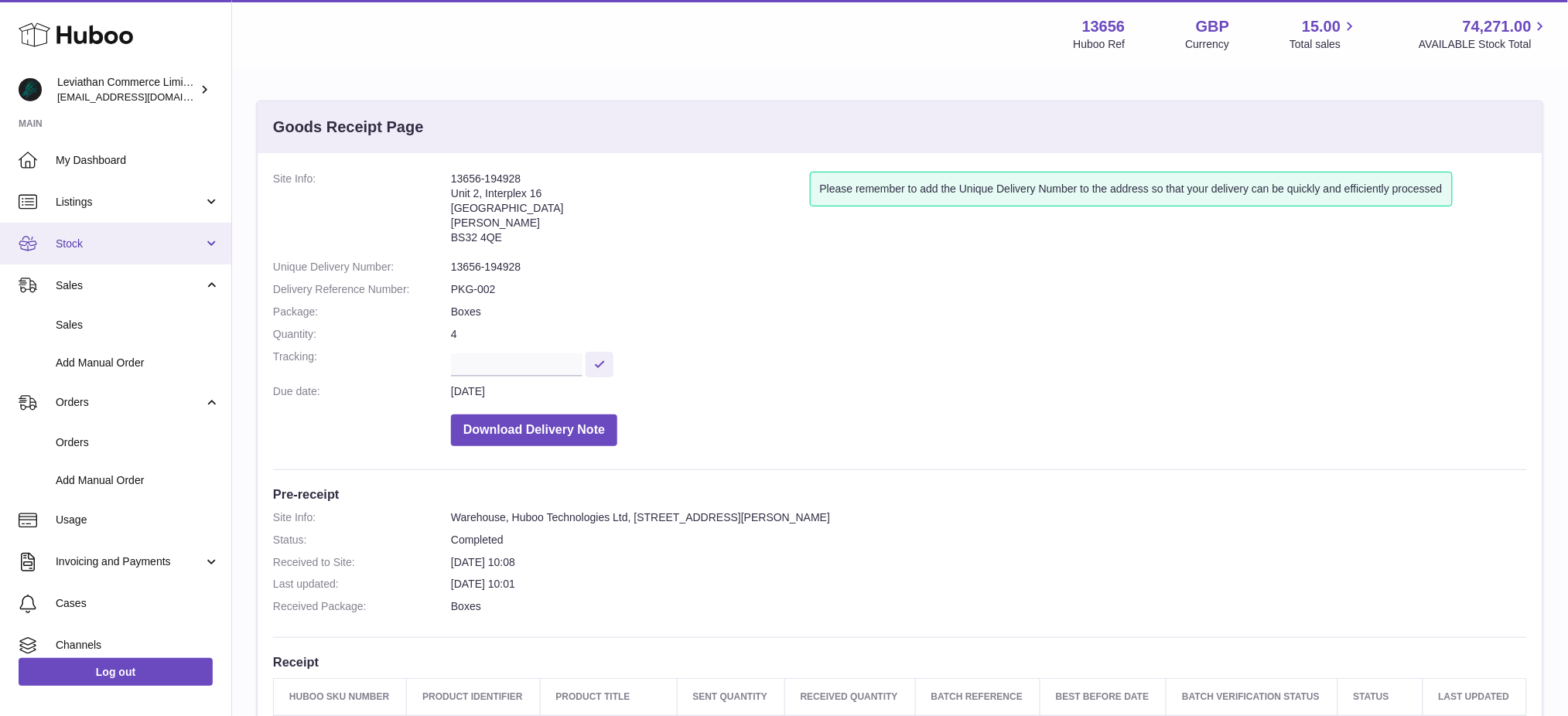
click at [107, 244] on span "Stock" at bounding box center [129, 244] width 148 height 14
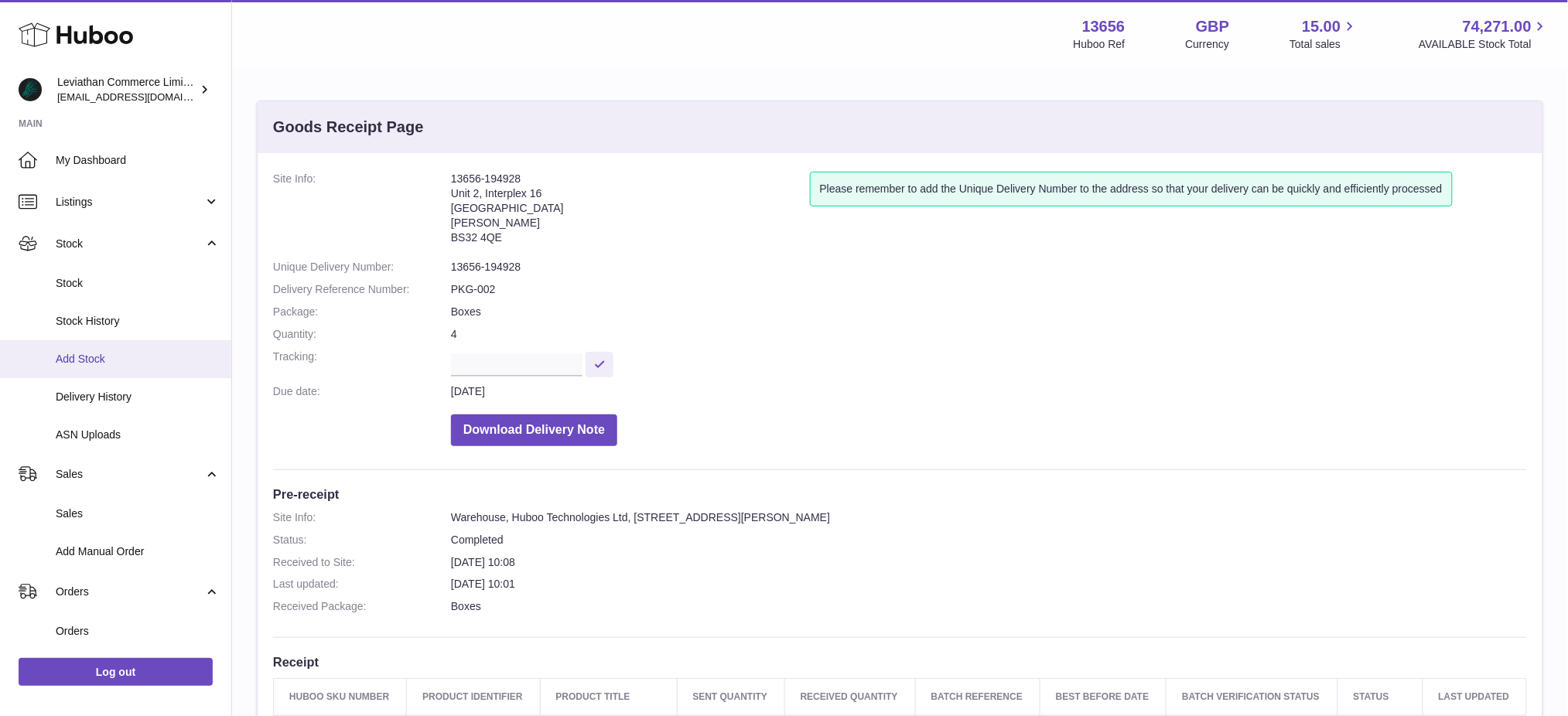
click at [111, 361] on span "Add Stock" at bounding box center [137, 359] width 164 height 14
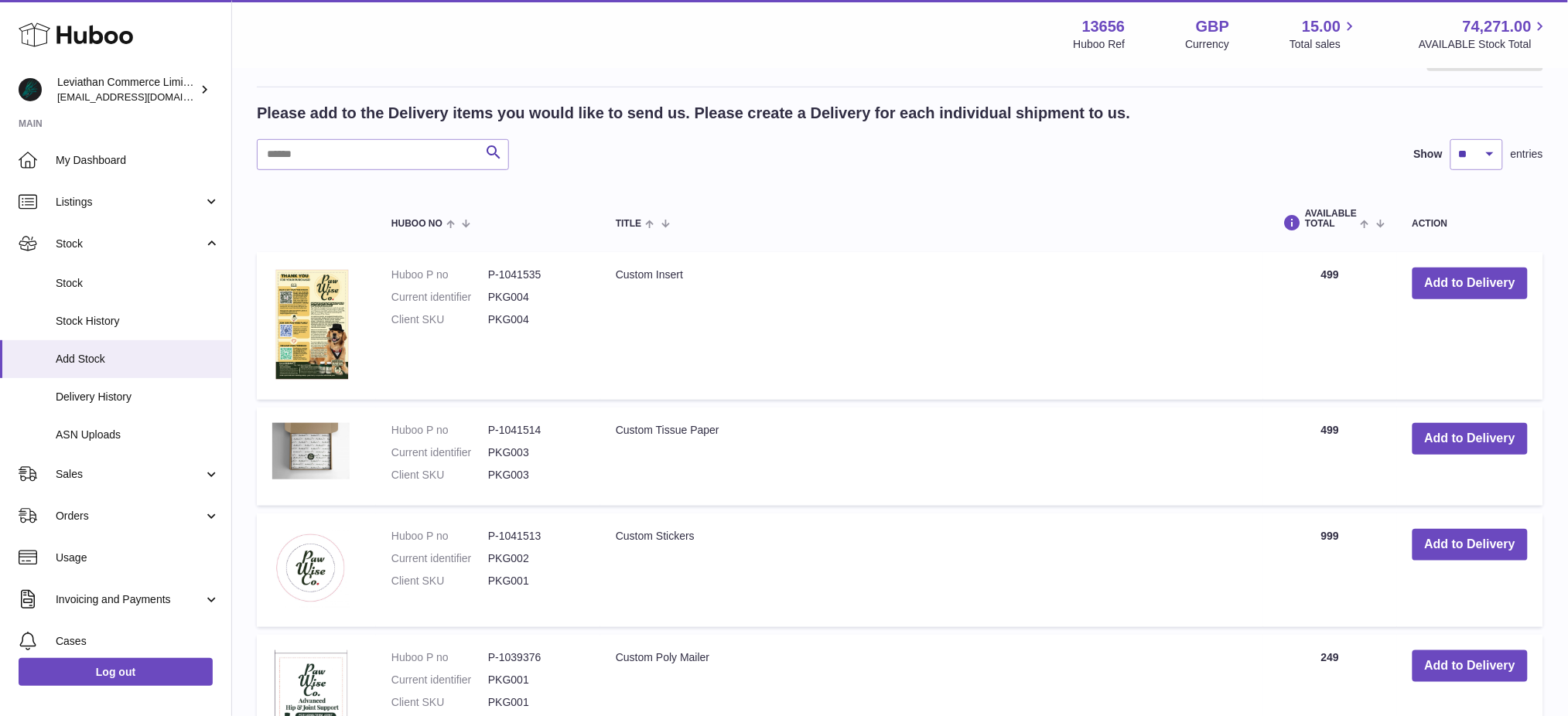
scroll to position [309, 0]
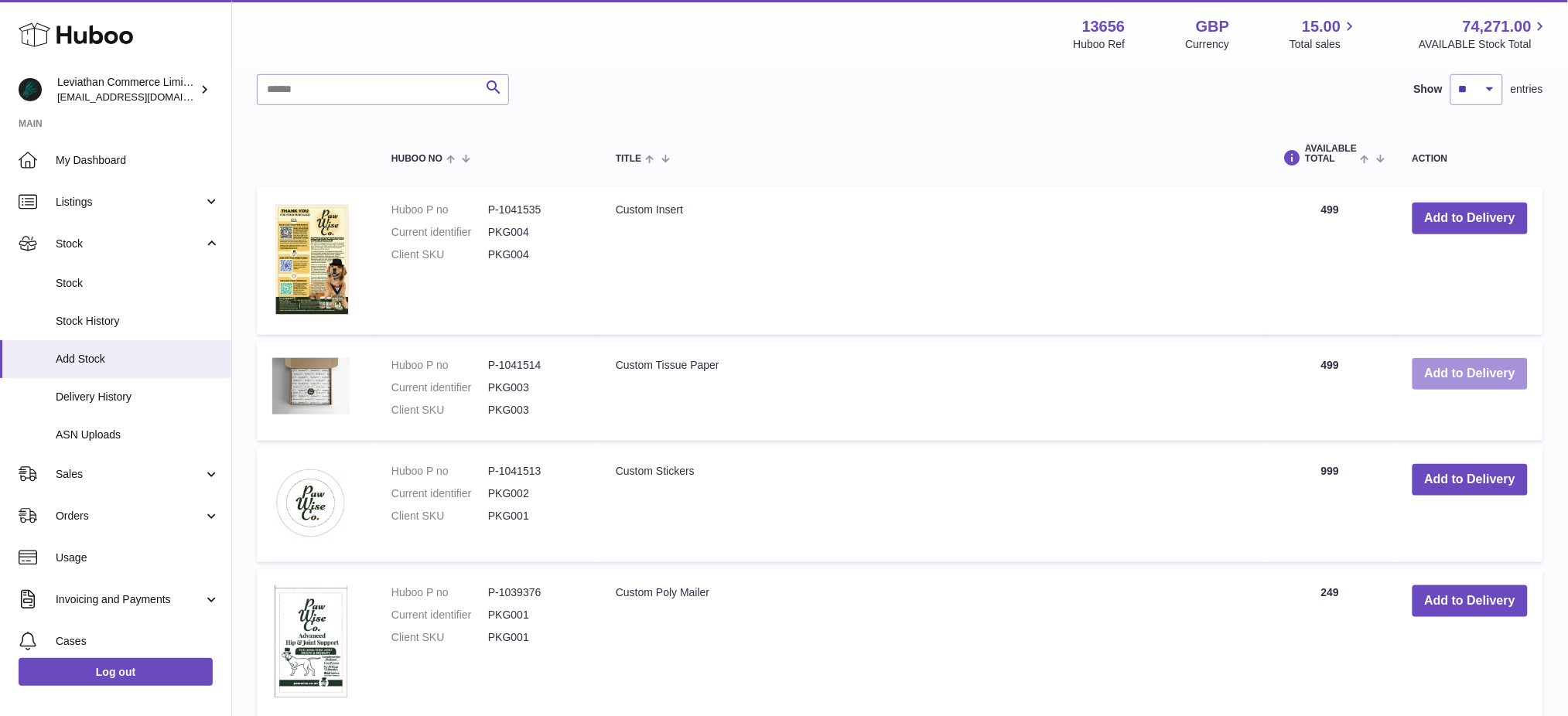
click at [1437, 369] on button "Add to Delivery" at bounding box center [1470, 373] width 115 height 31
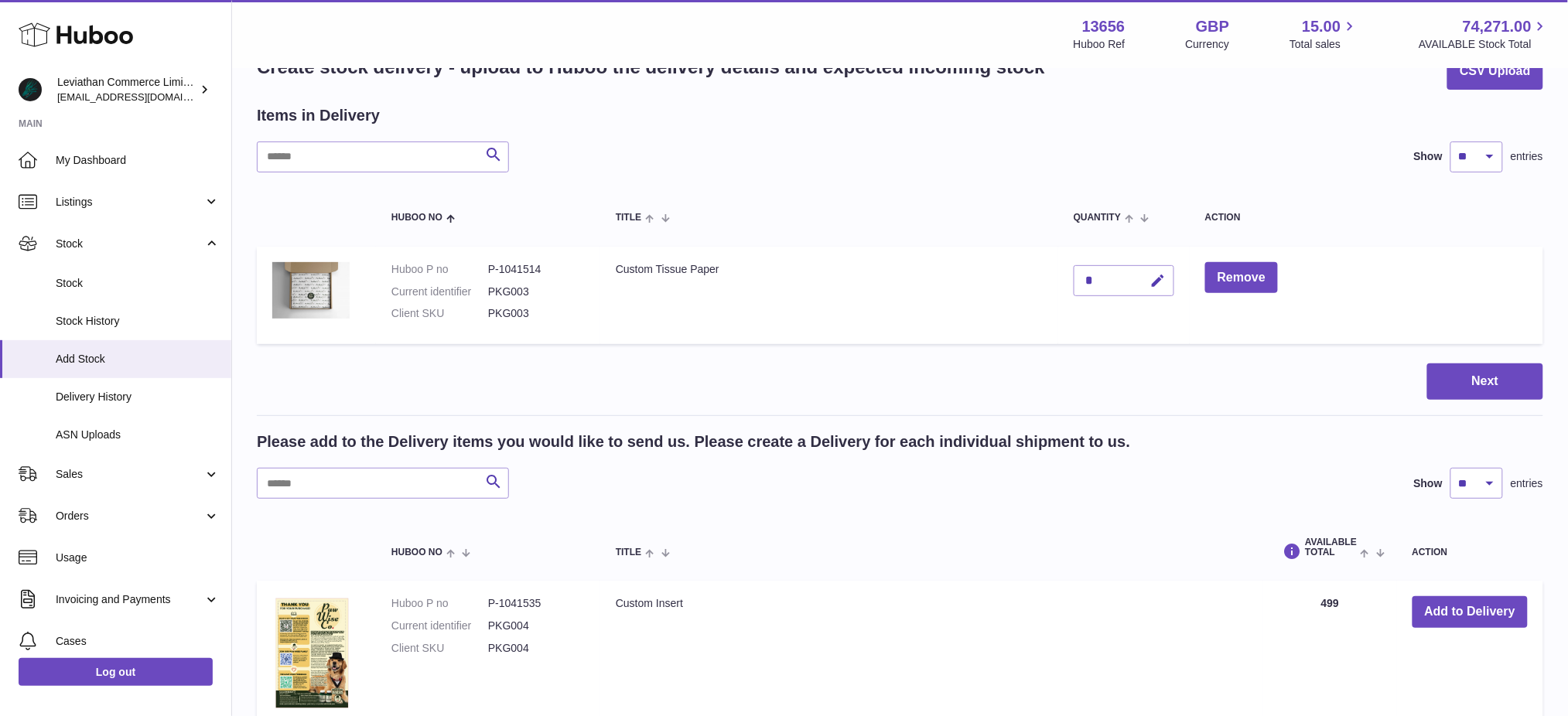
scroll to position [28, 0]
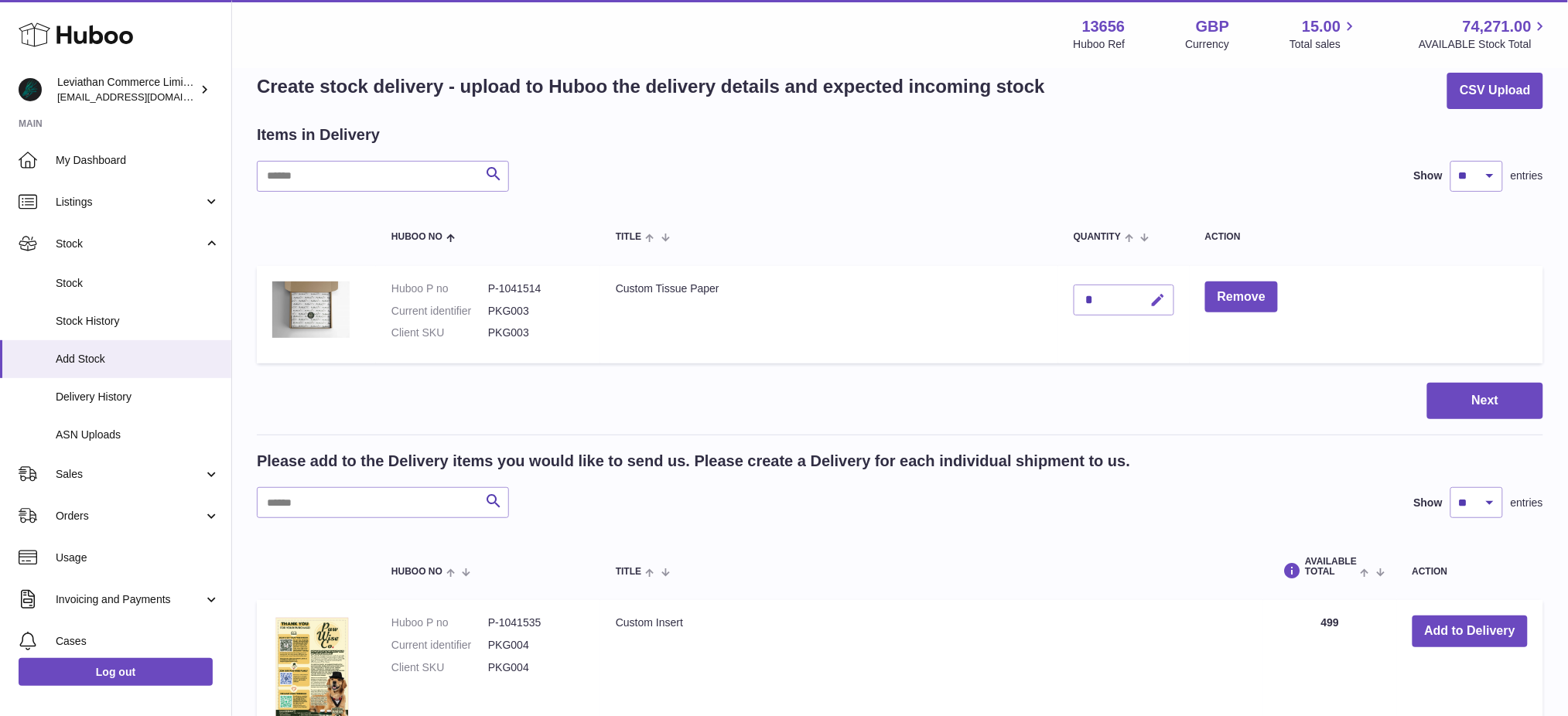
click at [1160, 295] on icon "button" at bounding box center [1158, 300] width 16 height 16
drag, startPoint x: 1084, startPoint y: 293, endPoint x: 1037, endPoint y: 294, distance: 47.0
click at [1037, 294] on tr "Huboo P no P-1041514 Current identifier PKG003 Client SKU PKG003 Custom Tissue …" at bounding box center [900, 314] width 1287 height 98
drag, startPoint x: 1092, startPoint y: 298, endPoint x: 1040, endPoint y: 298, distance: 52.0
click at [1040, 298] on tr "Huboo P no P-1041514 Current identifier PKG003 Client SKU PKG003 Custom Tissue …" at bounding box center [900, 314] width 1287 height 98
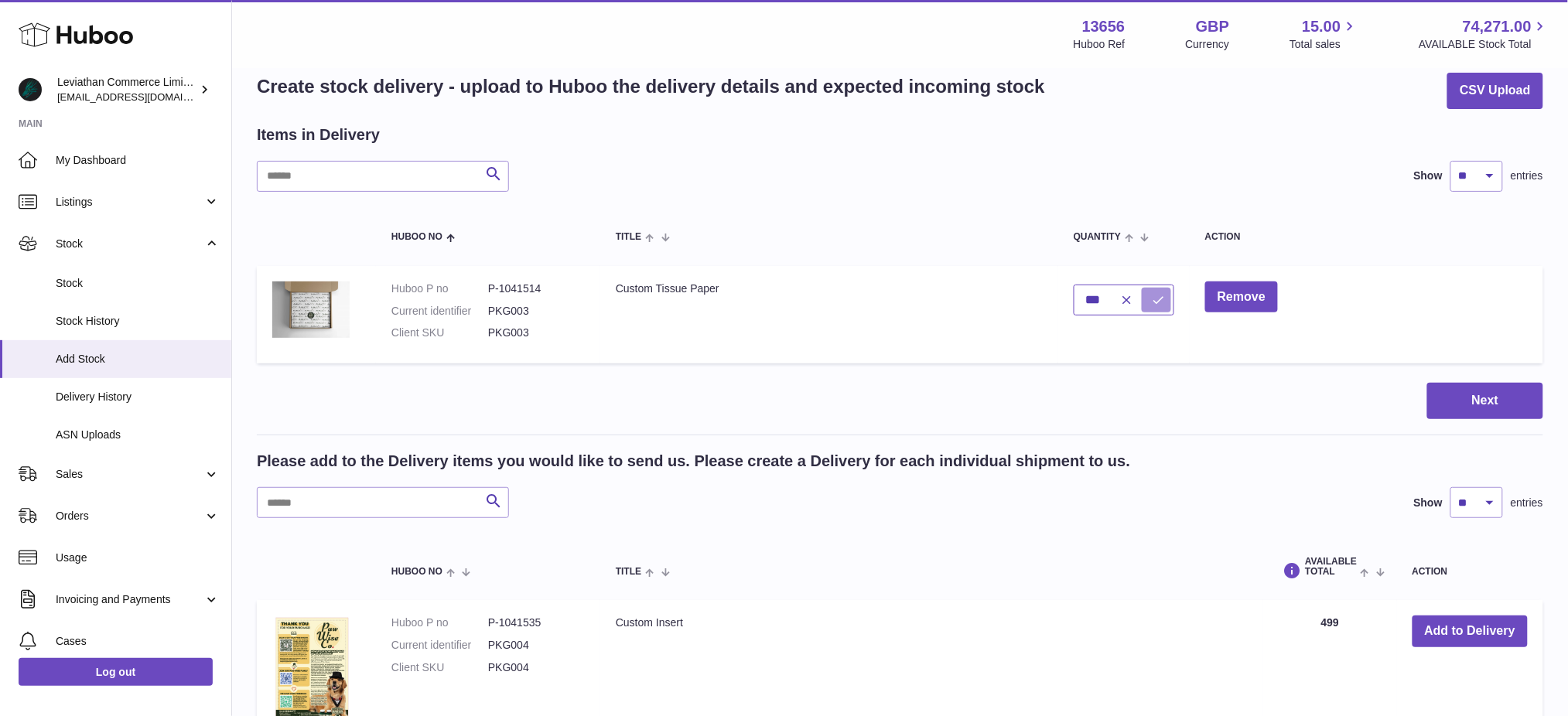
type input "***"
click at [1159, 299] on icon "submit" at bounding box center [1158, 300] width 14 height 14
click at [1478, 405] on button "Next" at bounding box center [1486, 401] width 116 height 36
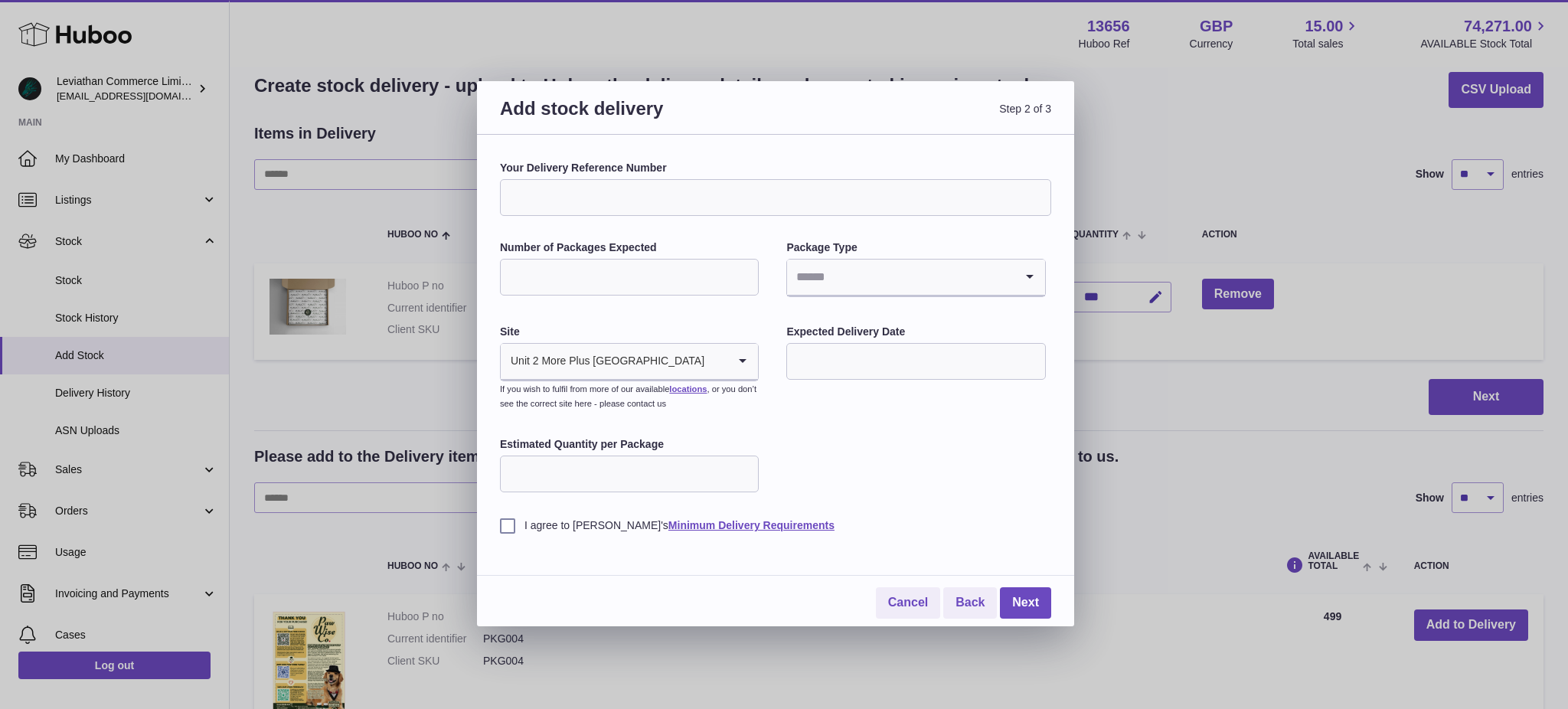
click at [680, 201] on input "Your Delivery Reference Number" at bounding box center [775, 197] width 552 height 37
click at [785, 239] on div "Your Delivery Reference Number Number of Packages Expected Package Type Loading…" at bounding box center [775, 347] width 552 height 372
click at [764, 244] on div "Your Delivery Reference Number Number of Packages Expected Package Type Loading…" at bounding box center [775, 347] width 552 height 372
click at [748, 196] on input "Your Delivery Reference Number" at bounding box center [775, 197] width 552 height 37
click at [769, 252] on div "Your Delivery Reference Number Number of Packages Expected Package Type Loading…" at bounding box center [775, 347] width 552 height 372
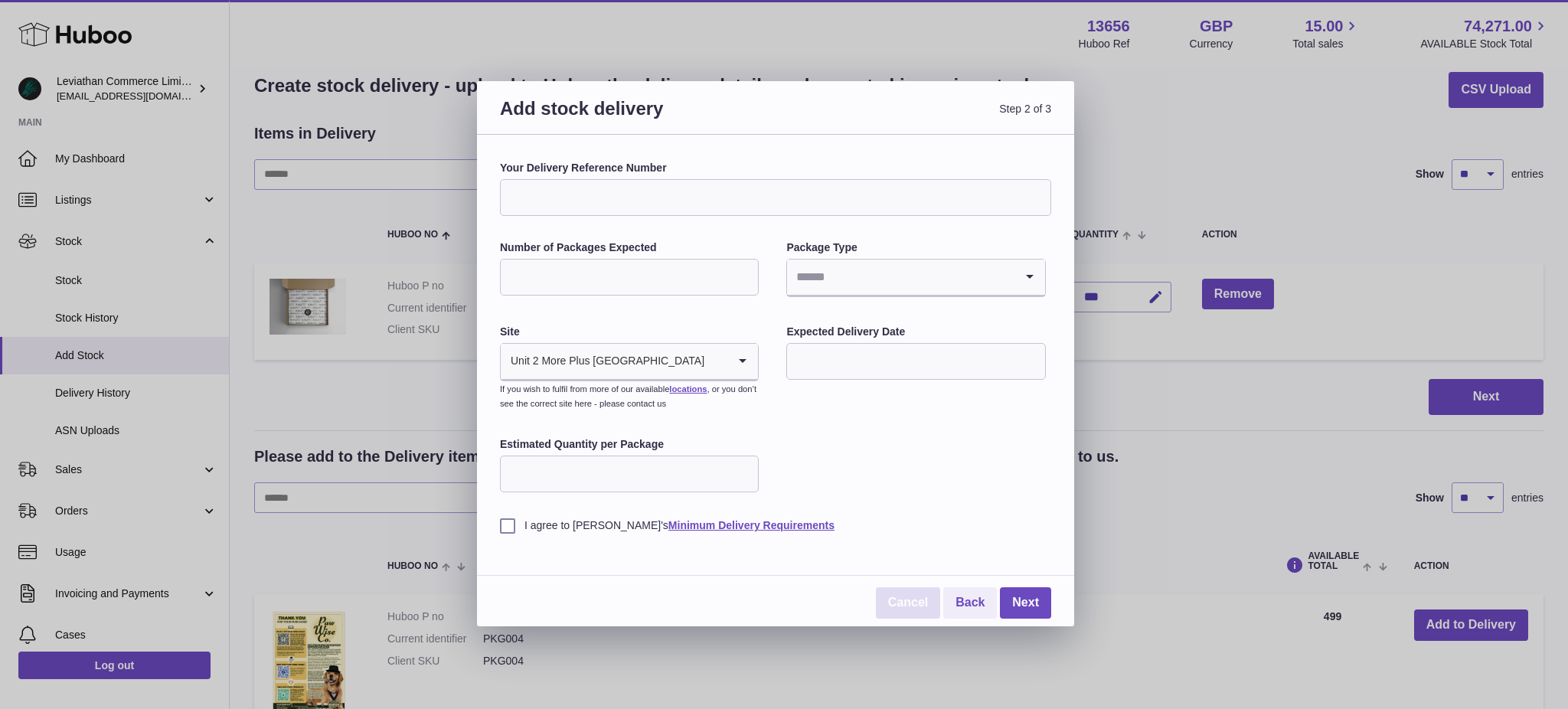
click at [903, 608] on link "Cancel" at bounding box center [908, 602] width 64 height 31
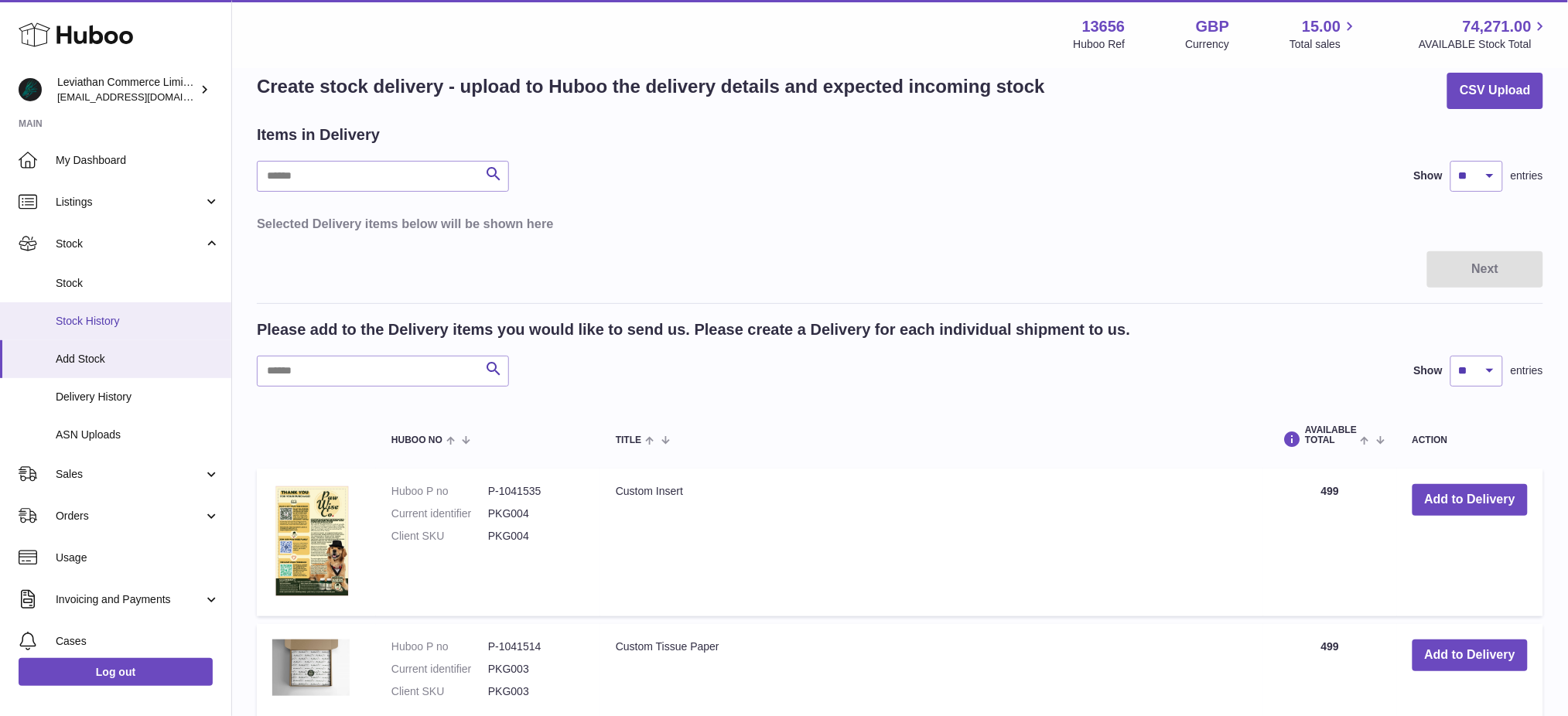
click at [117, 318] on span "Stock History" at bounding box center [137, 321] width 164 height 14
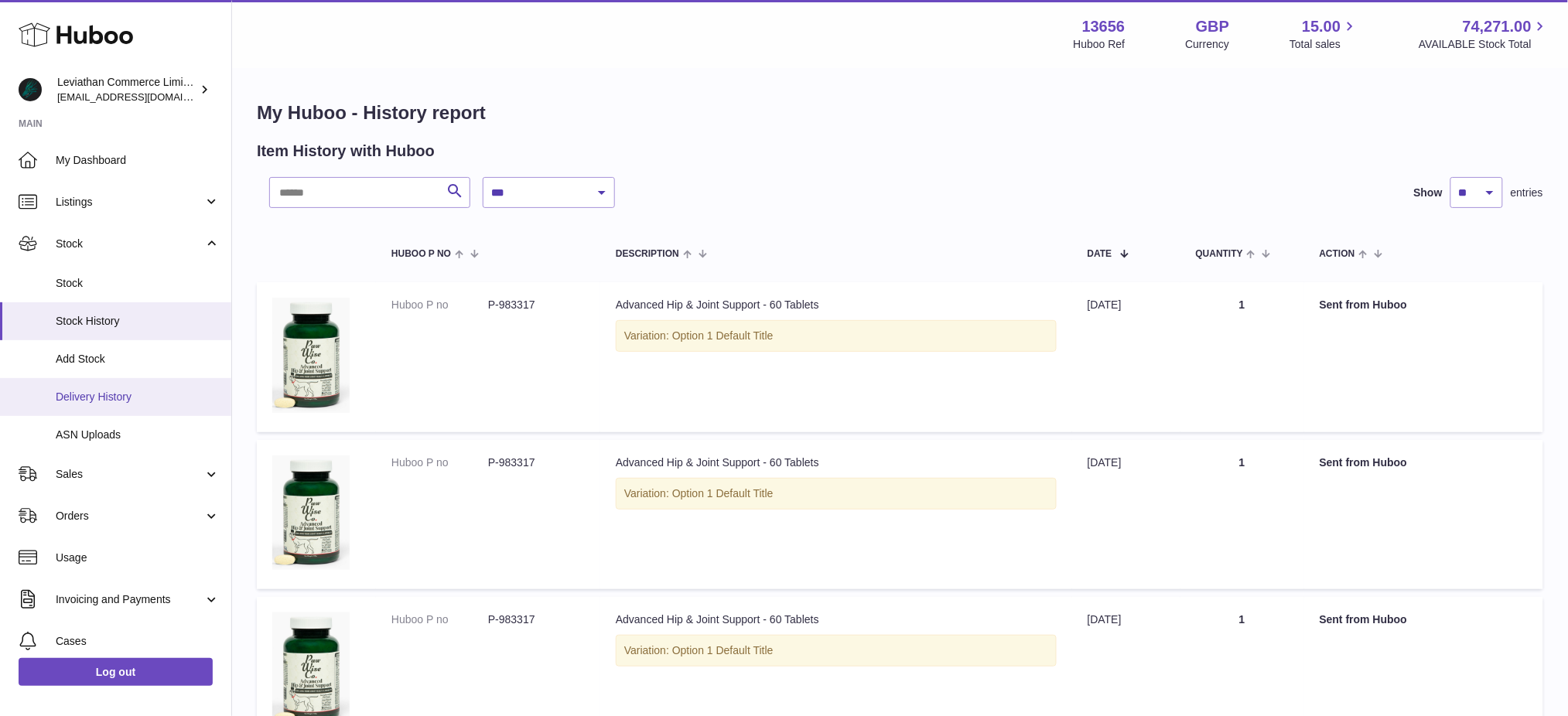
click at [120, 400] on span "Delivery History" at bounding box center [137, 396] width 164 height 14
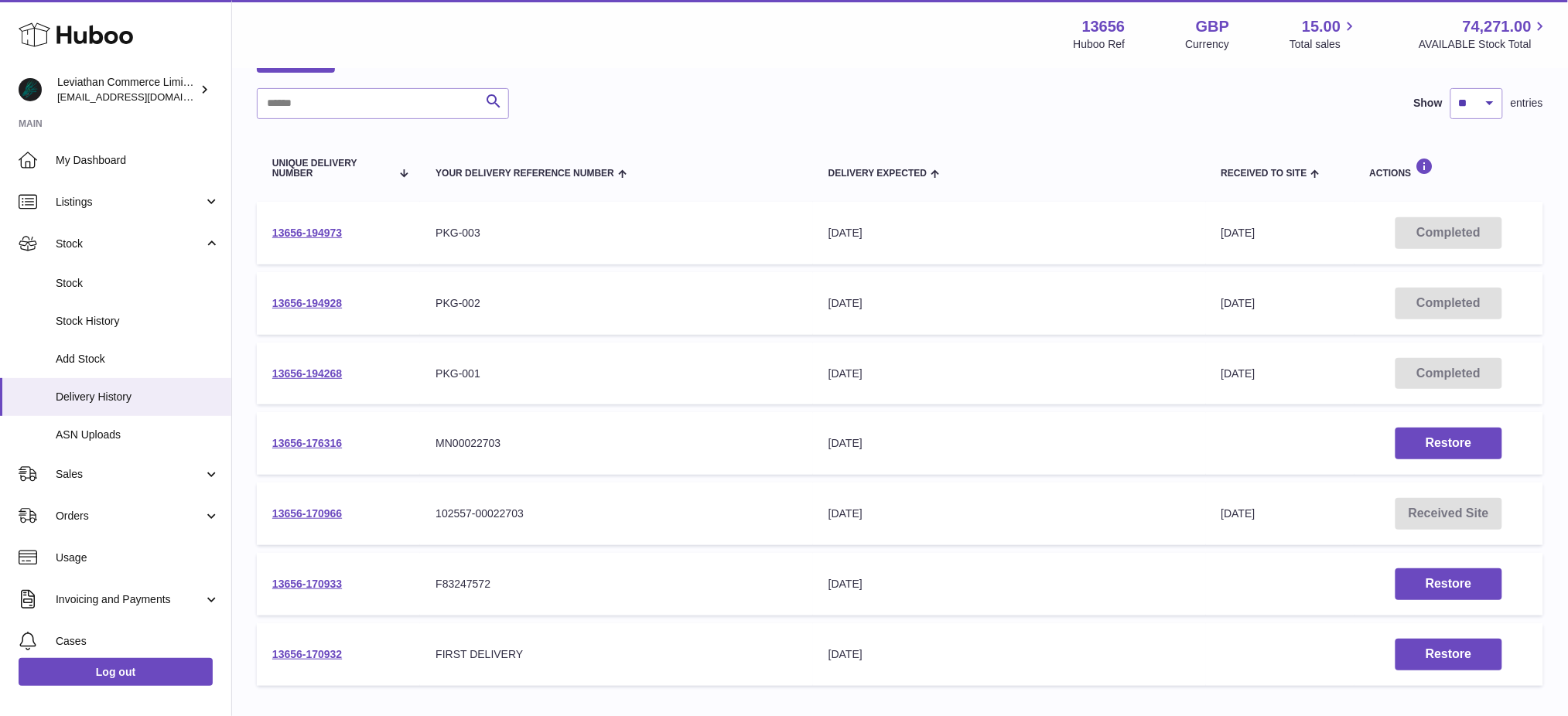
scroll to position [97, 0]
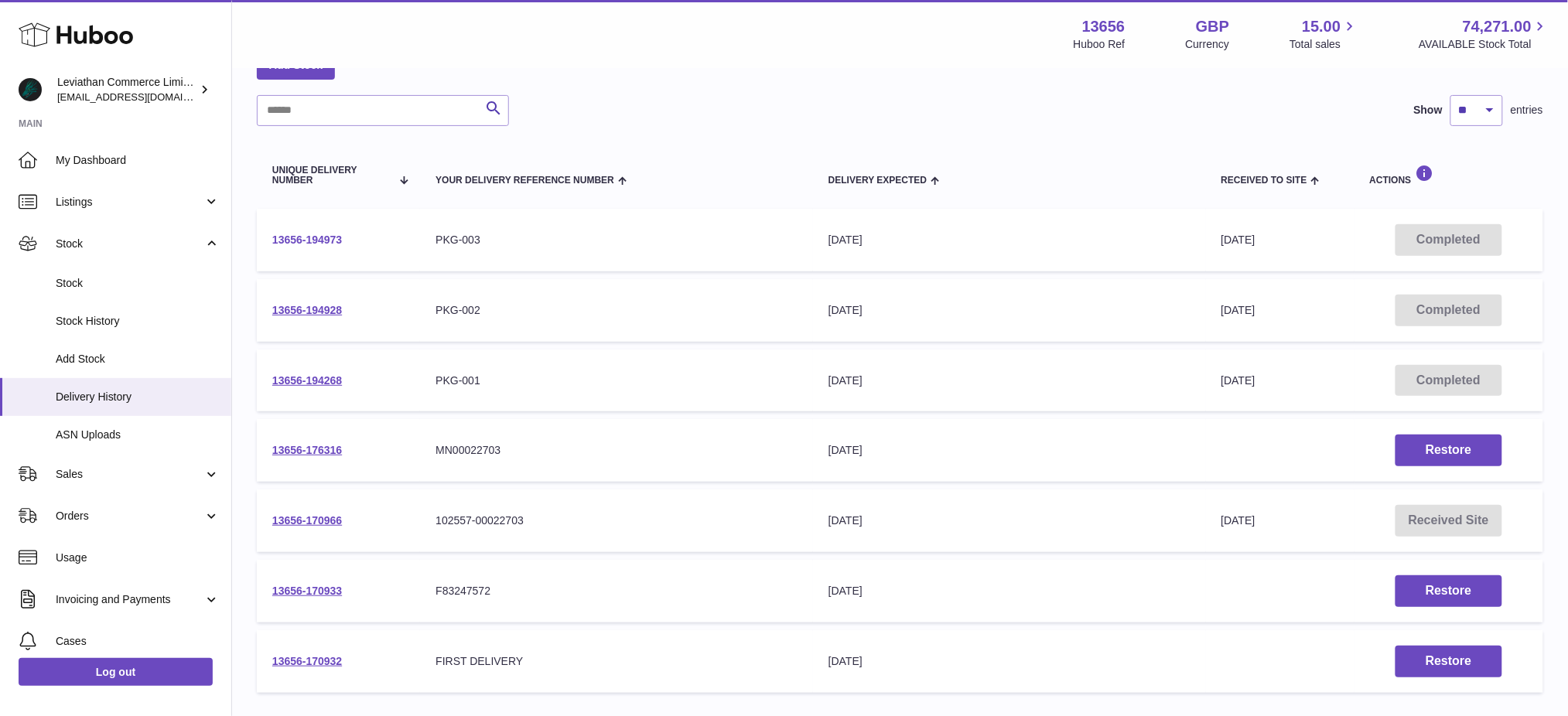
click at [317, 239] on link "13656-194973" at bounding box center [307, 239] width 70 height 12
click at [342, 303] on td "13656-194928" at bounding box center [338, 310] width 163 height 63
click at [334, 305] on link "13656-194928" at bounding box center [307, 309] width 70 height 12
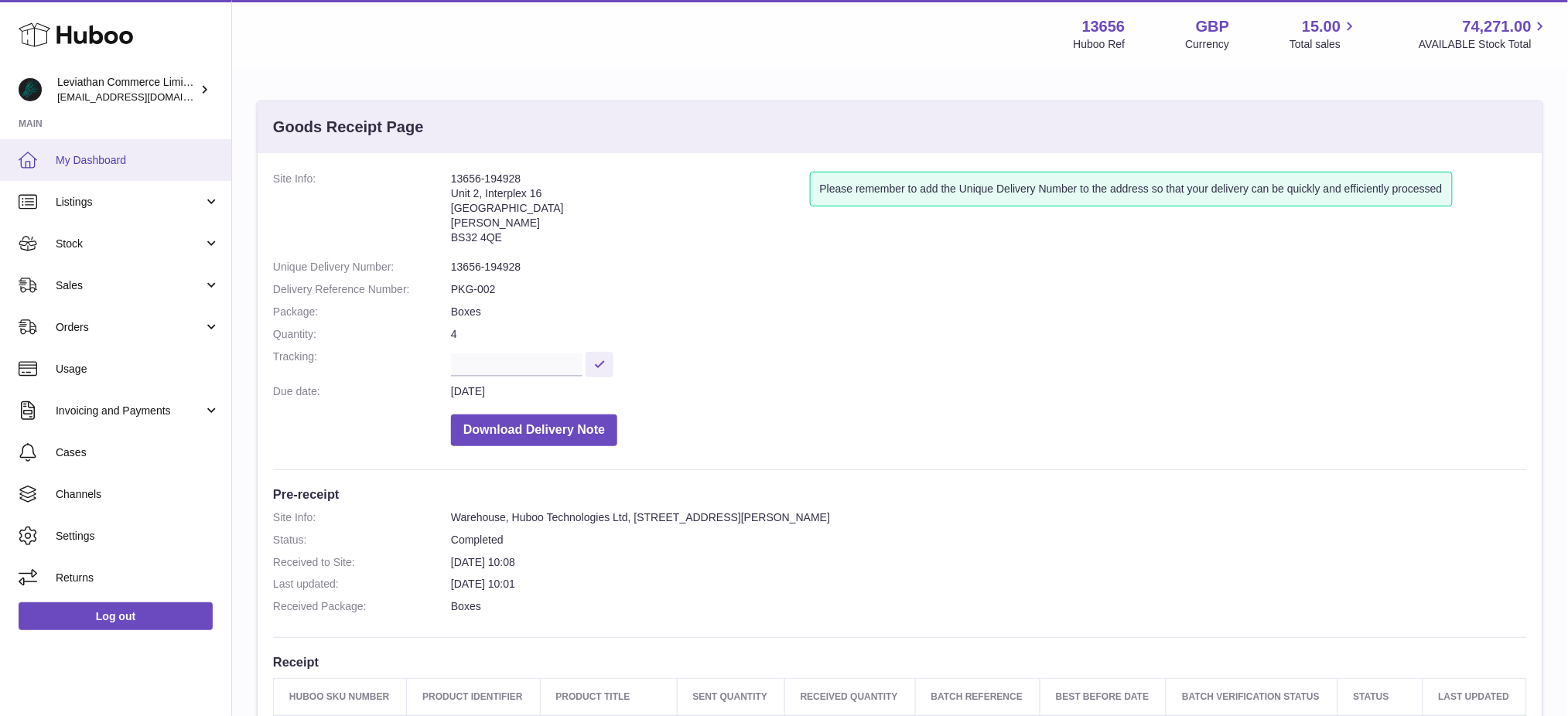
click at [90, 167] on link "My Dashboard" at bounding box center [115, 160] width 231 height 42
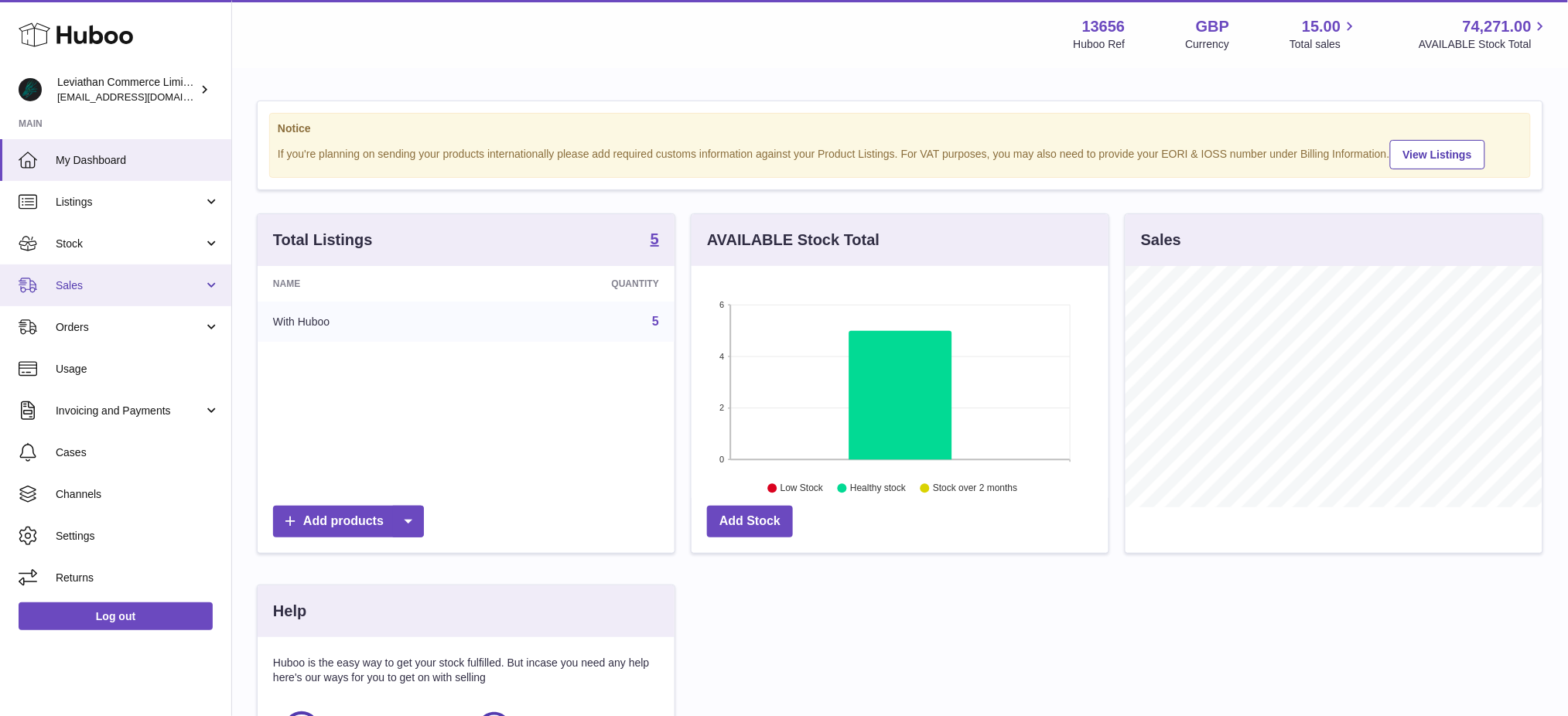
scroll to position [241, 417]
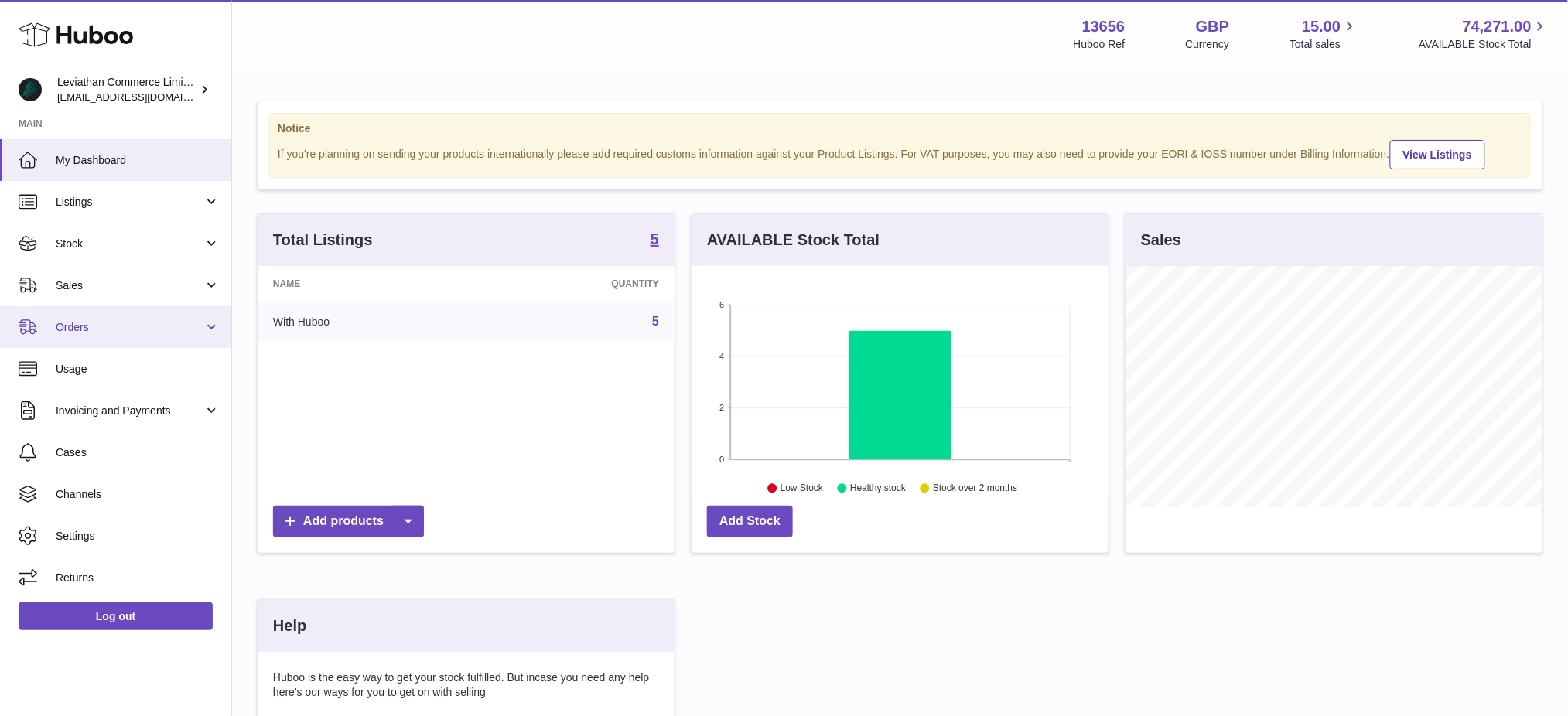
click at [117, 331] on span "Orders" at bounding box center [129, 327] width 148 height 14
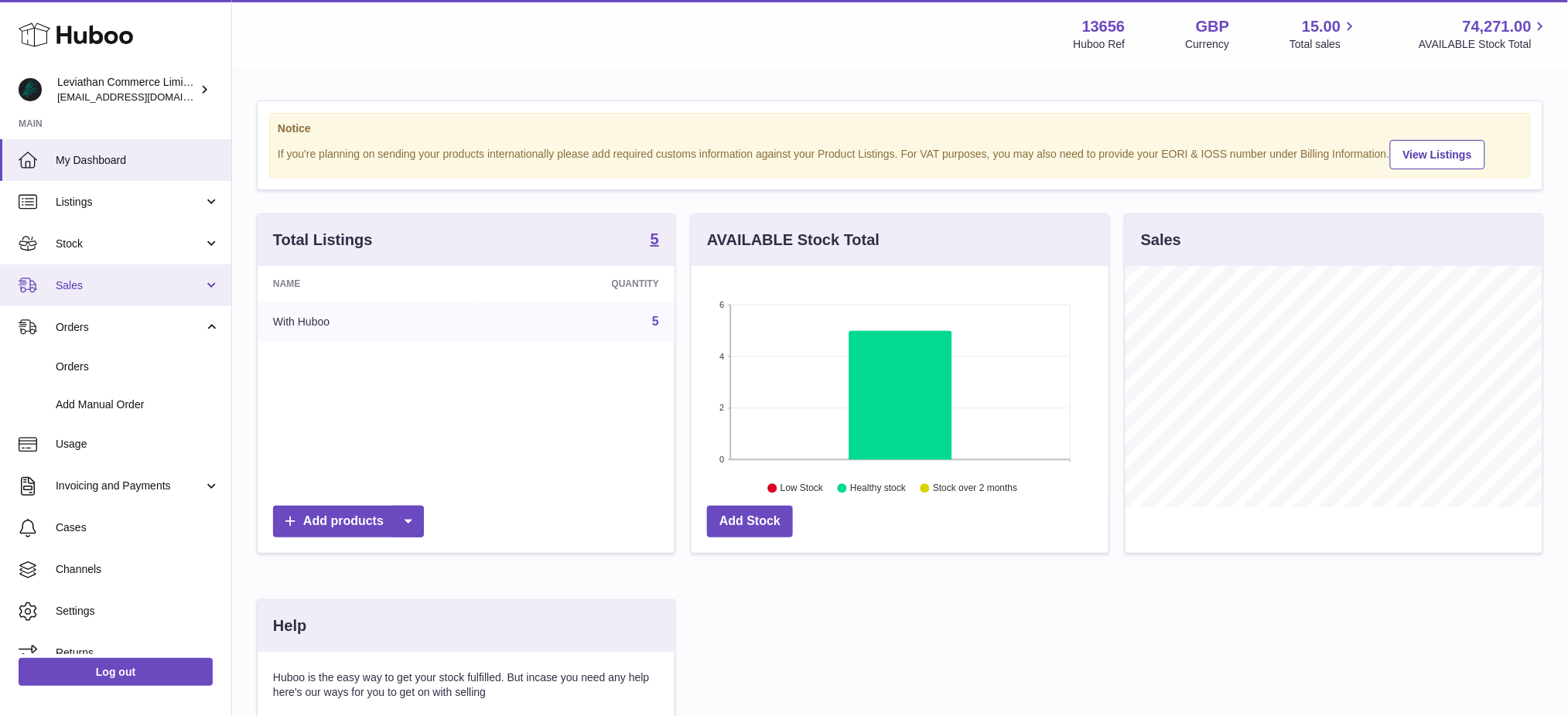
click at [122, 288] on span "Sales" at bounding box center [129, 285] width 148 height 14
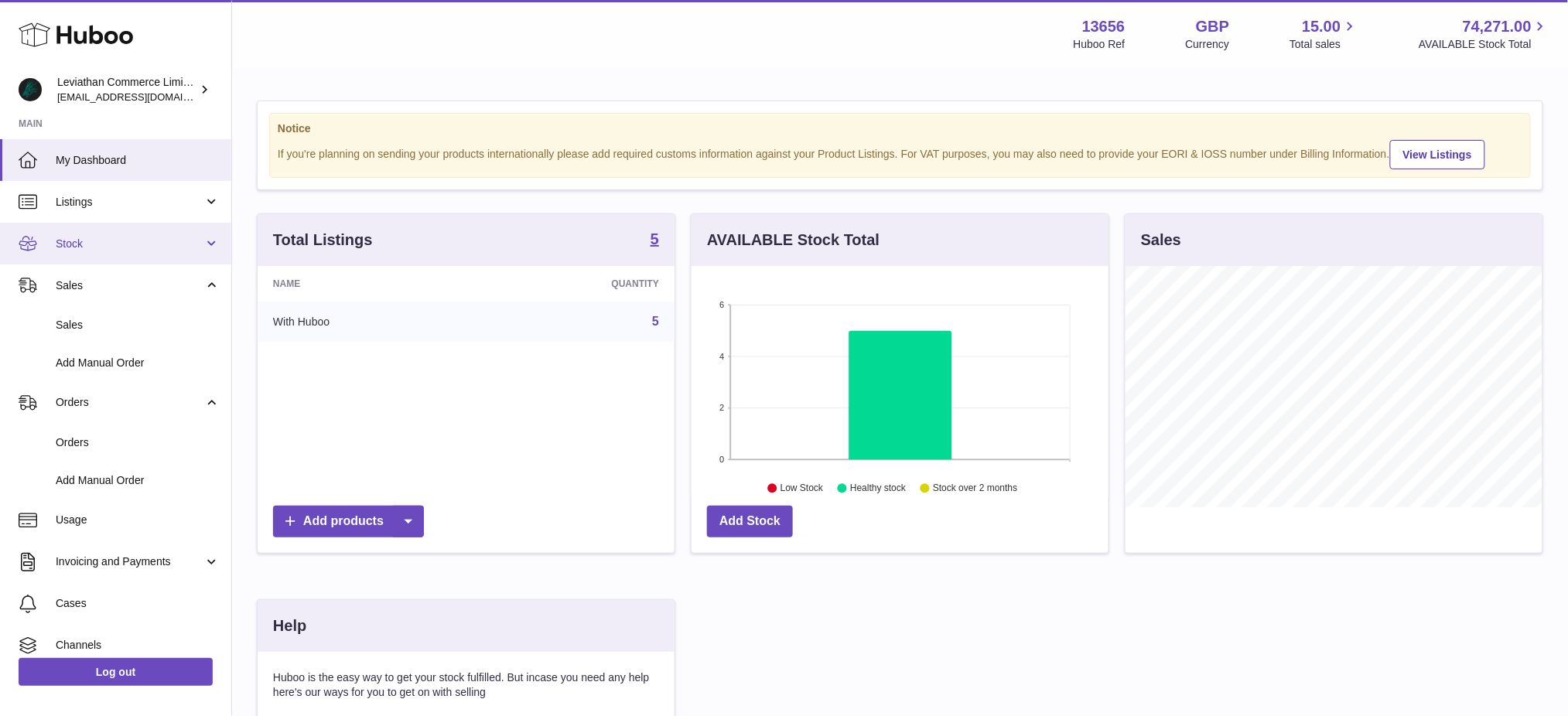
click at [119, 241] on span "Stock" at bounding box center [129, 244] width 148 height 14
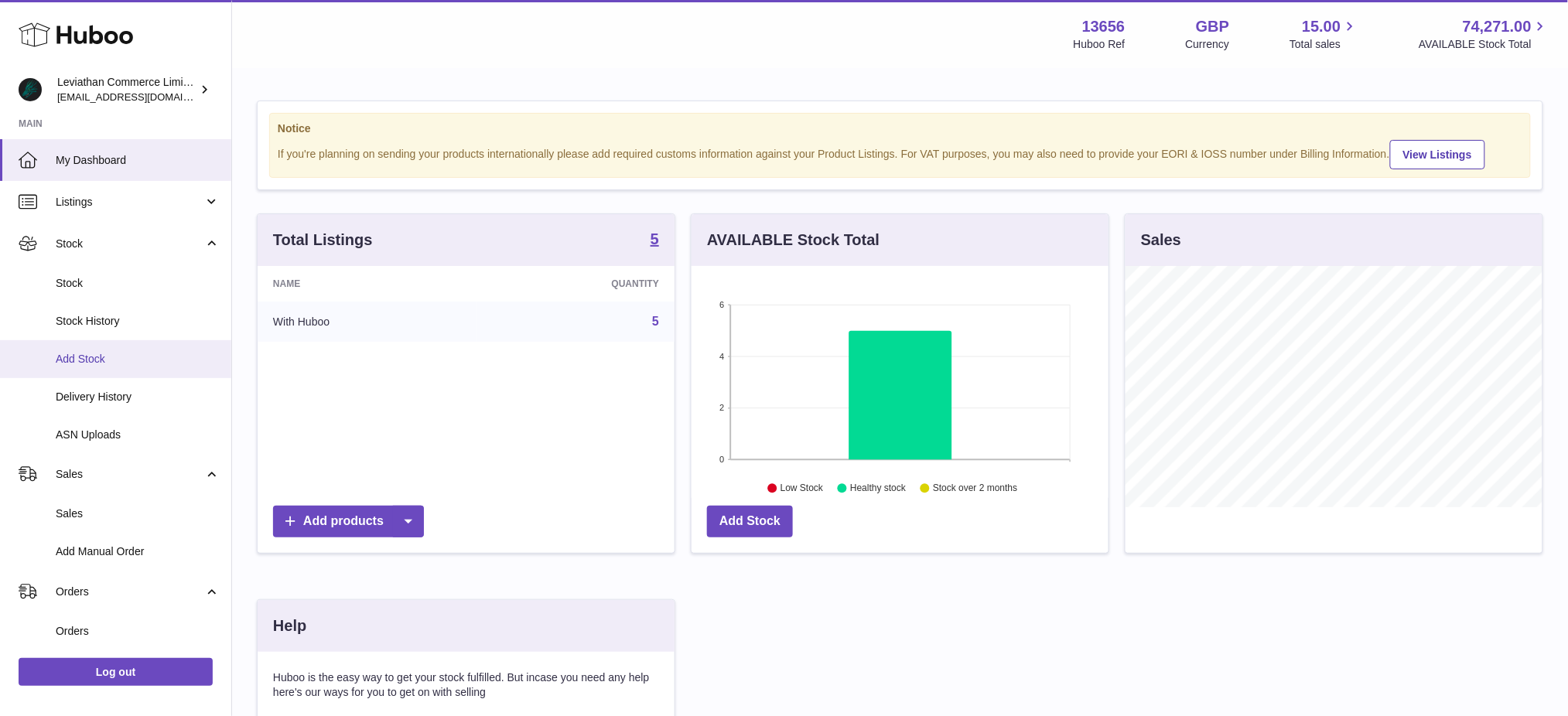
click at [112, 356] on span "Add Stock" at bounding box center [137, 359] width 164 height 14
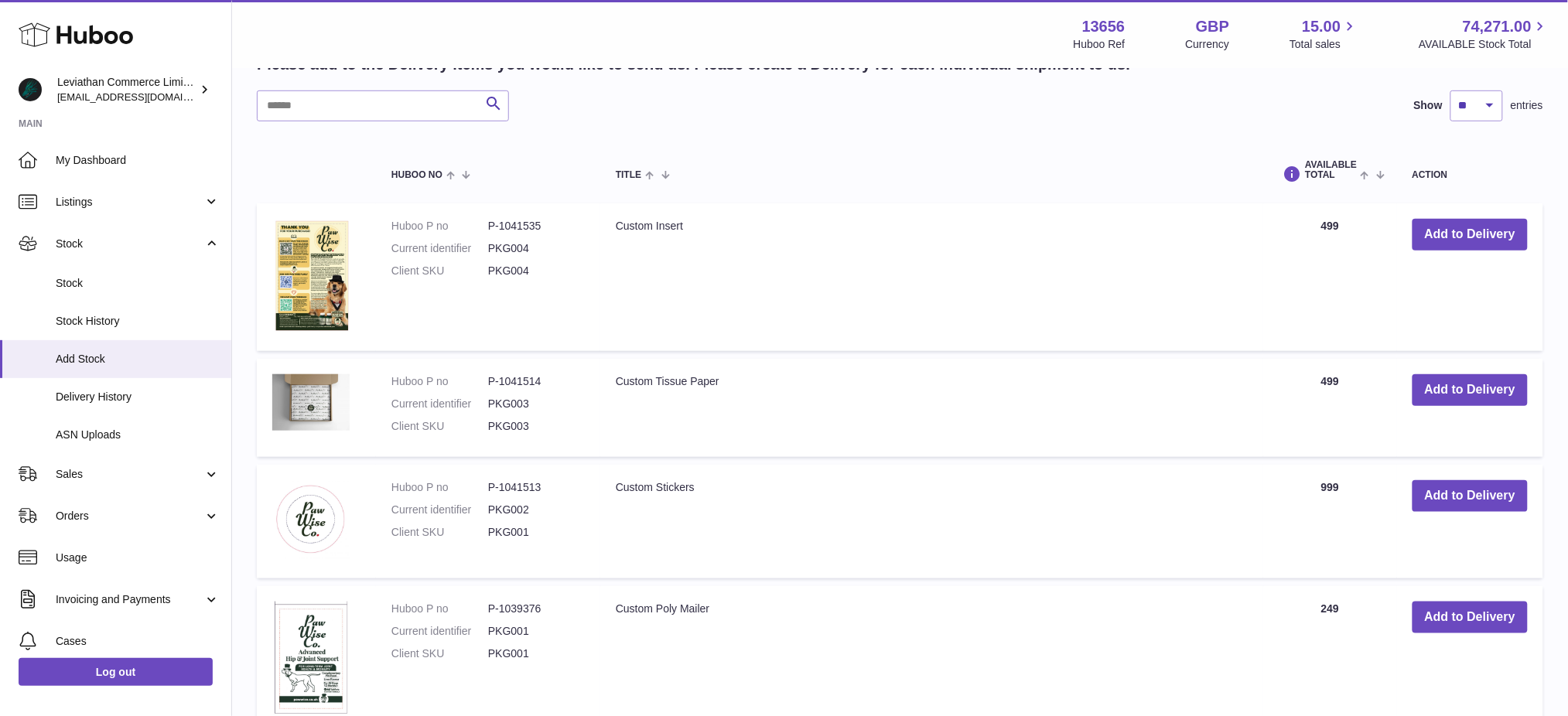
scroll to position [309, 0]
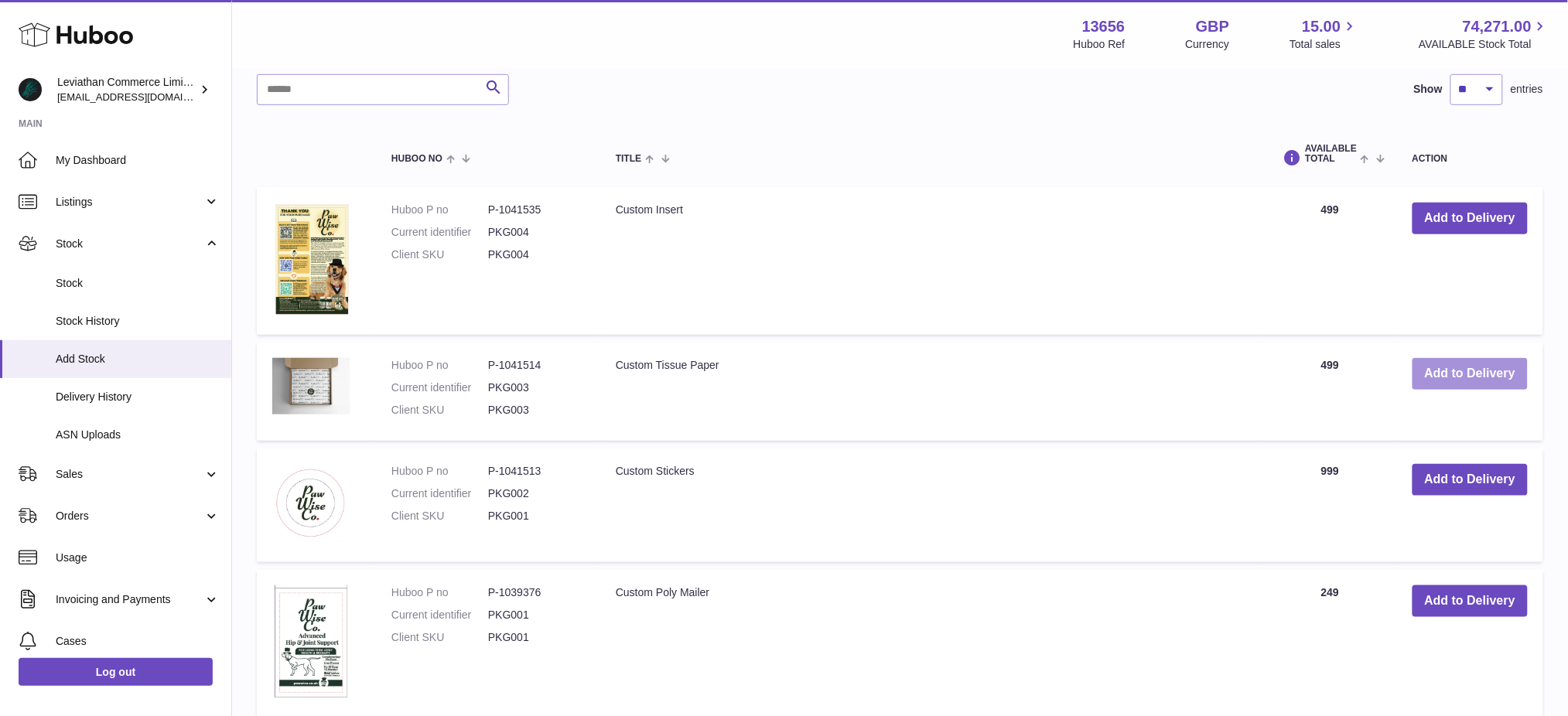
click at [1477, 377] on button "Add to Delivery" at bounding box center [1470, 373] width 115 height 31
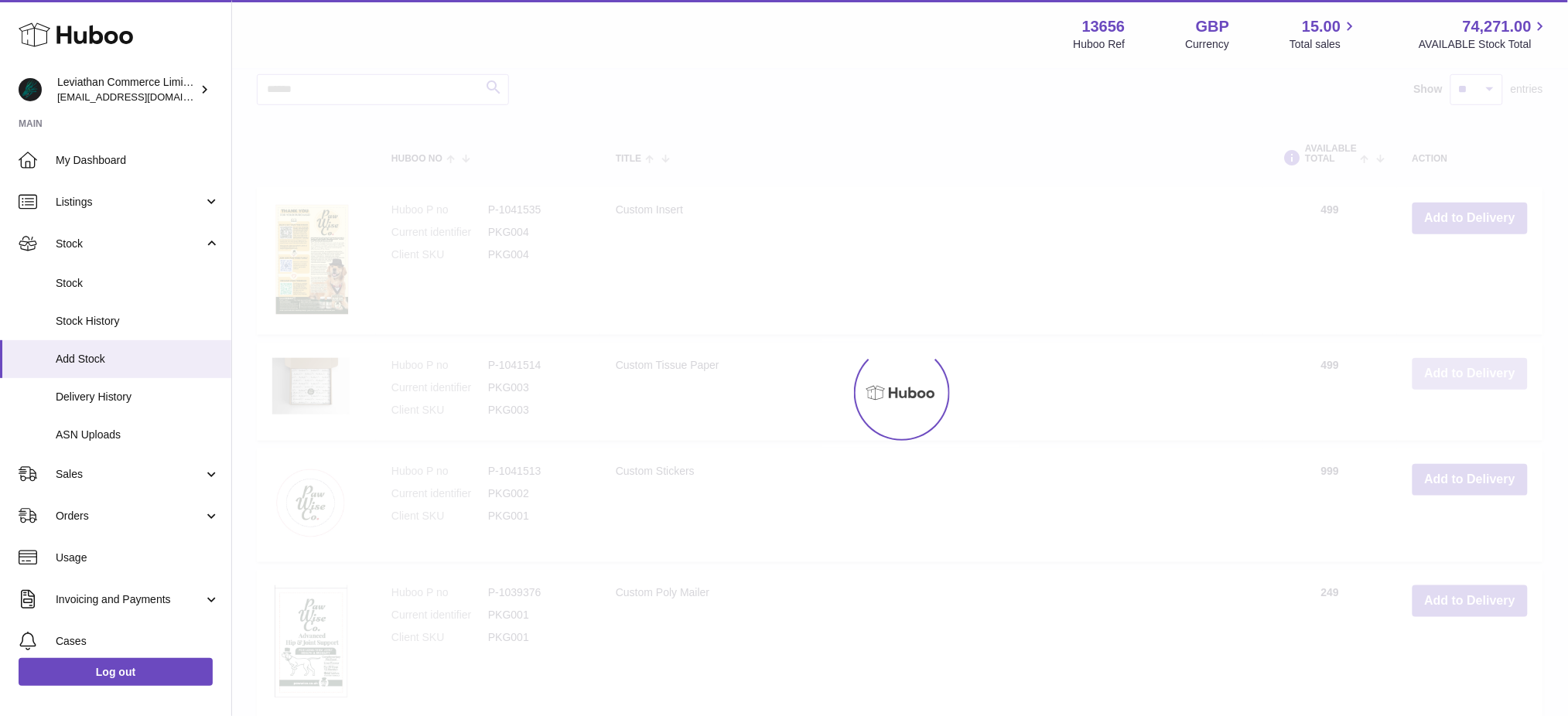
scroll to position [440, 0]
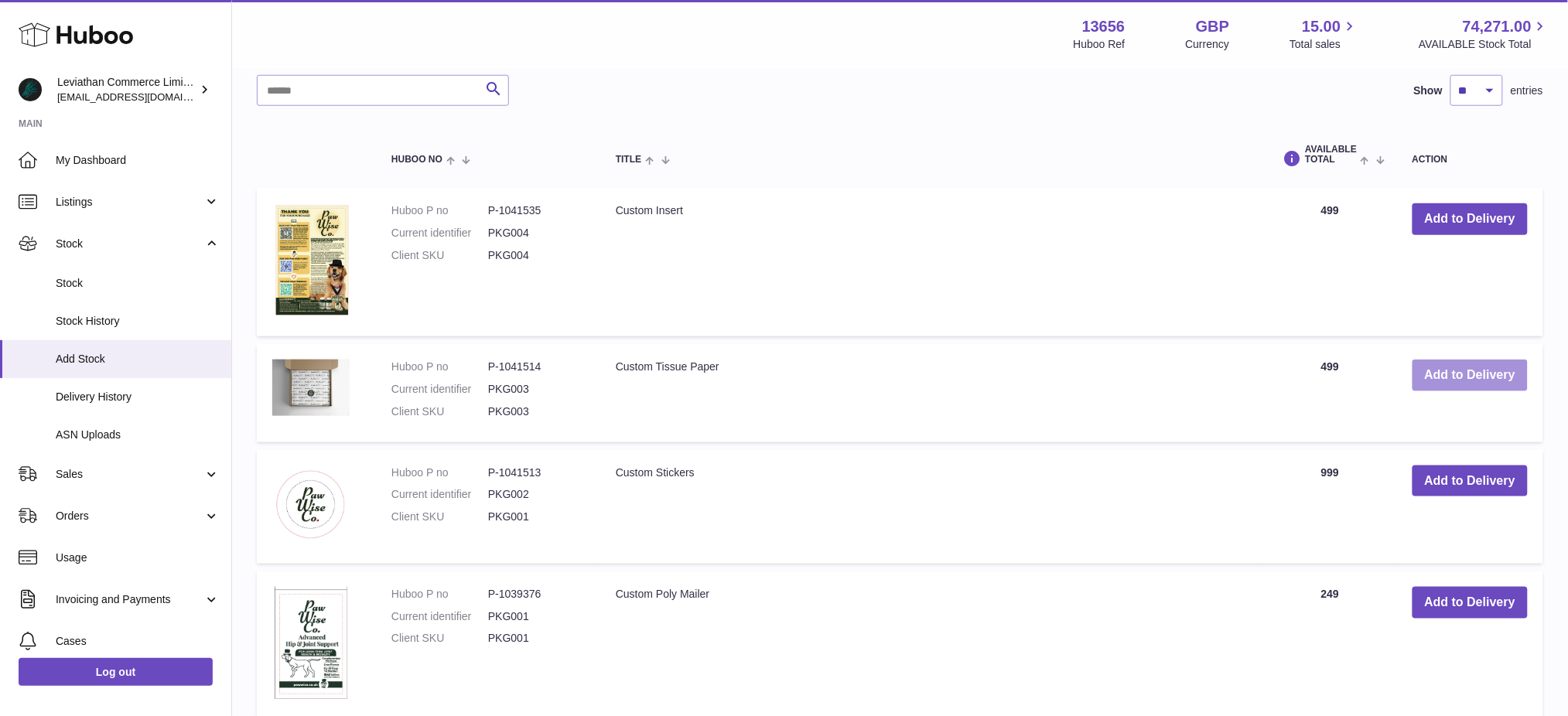
click at [1463, 375] on button "Add to Delivery" at bounding box center [1470, 375] width 115 height 31
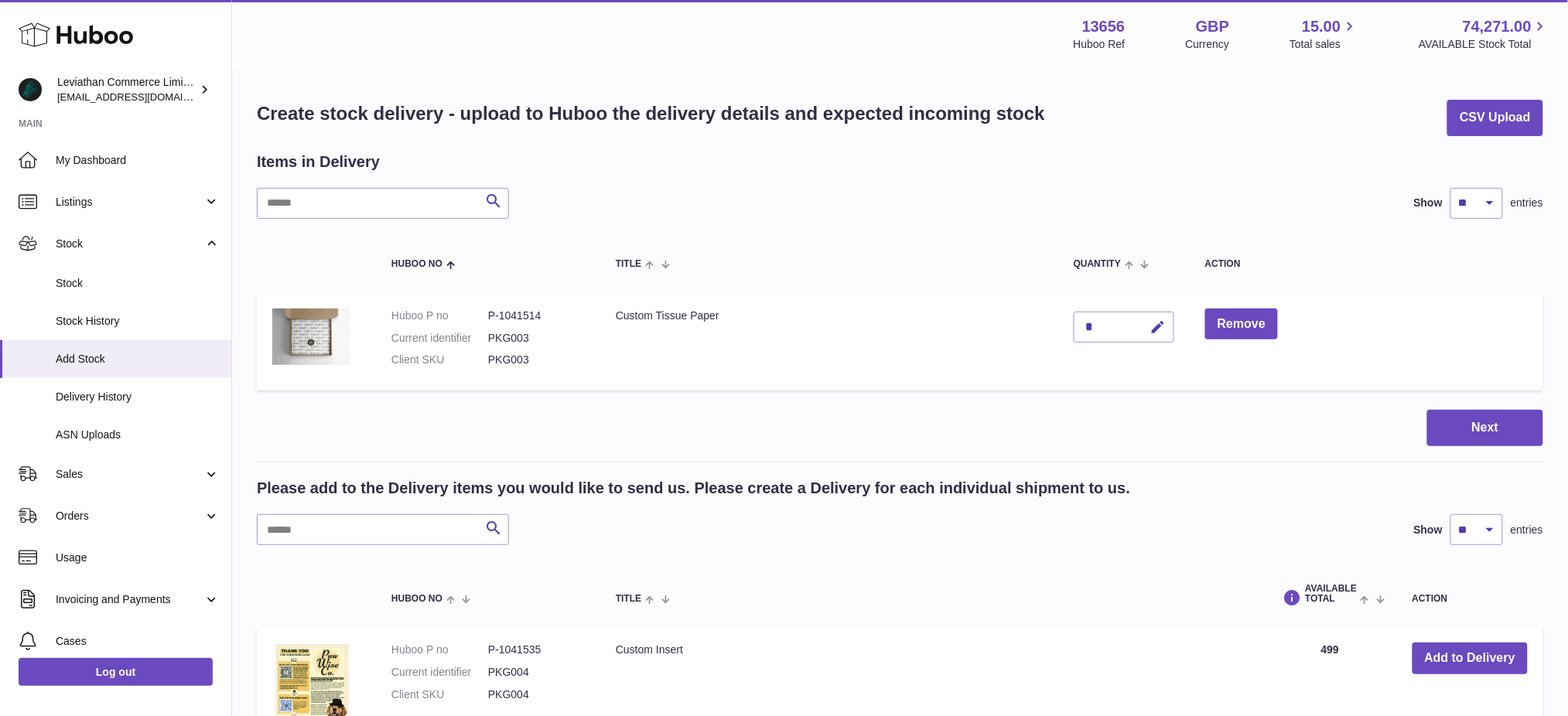
scroll to position [0, 0]
click at [1156, 325] on icon "button" at bounding box center [1158, 328] width 16 height 16
drag, startPoint x: 1107, startPoint y: 330, endPoint x: 1059, endPoint y: 326, distance: 48.2
click at [1059, 326] on td "*" at bounding box center [1124, 343] width 131 height 98
drag, startPoint x: 1104, startPoint y: 331, endPoint x: 1072, endPoint y: 331, distance: 32.0
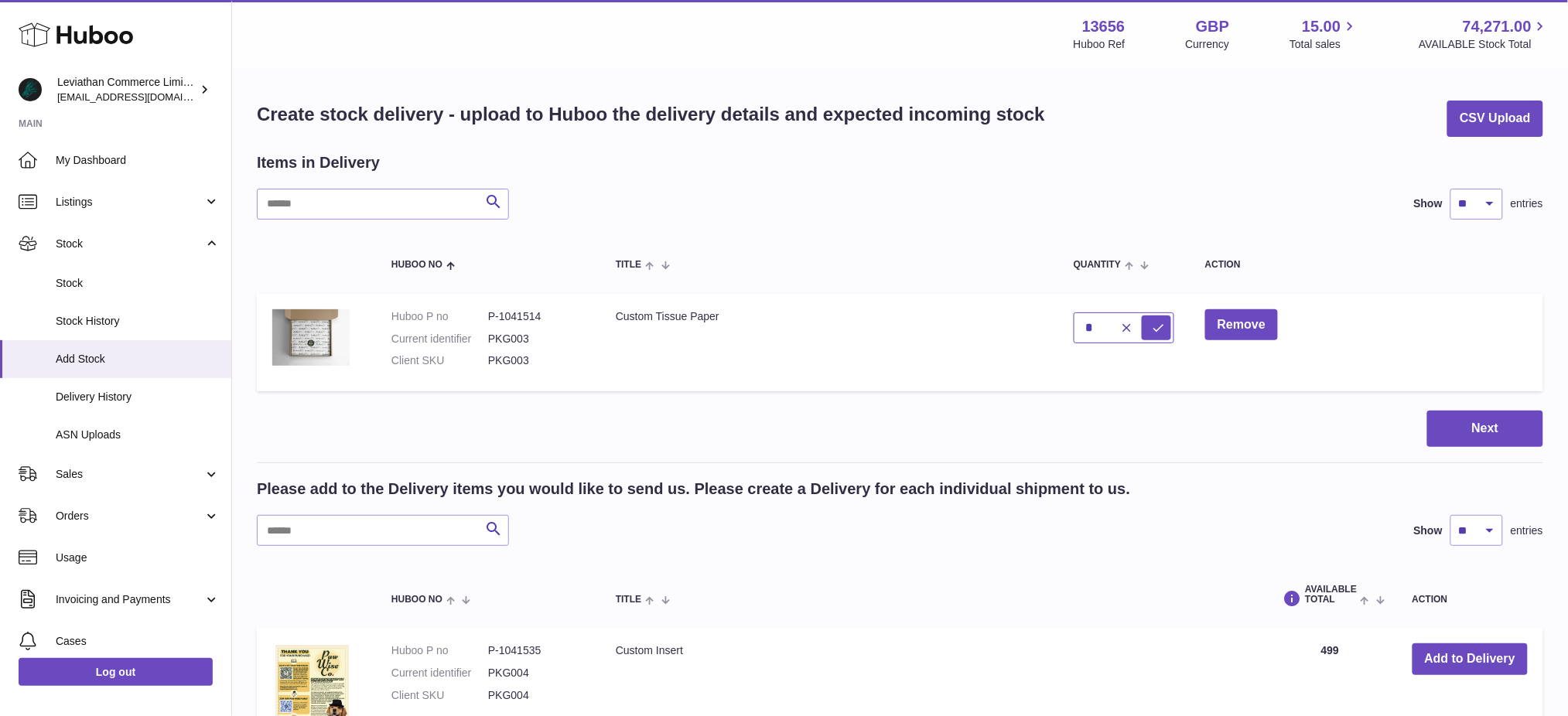
click at [1072, 331] on td "*" at bounding box center [1124, 343] width 131 height 98
type input "***"
click at [1160, 326] on icon "submit" at bounding box center [1158, 328] width 14 height 14
click at [1477, 430] on button "Next" at bounding box center [1486, 428] width 116 height 36
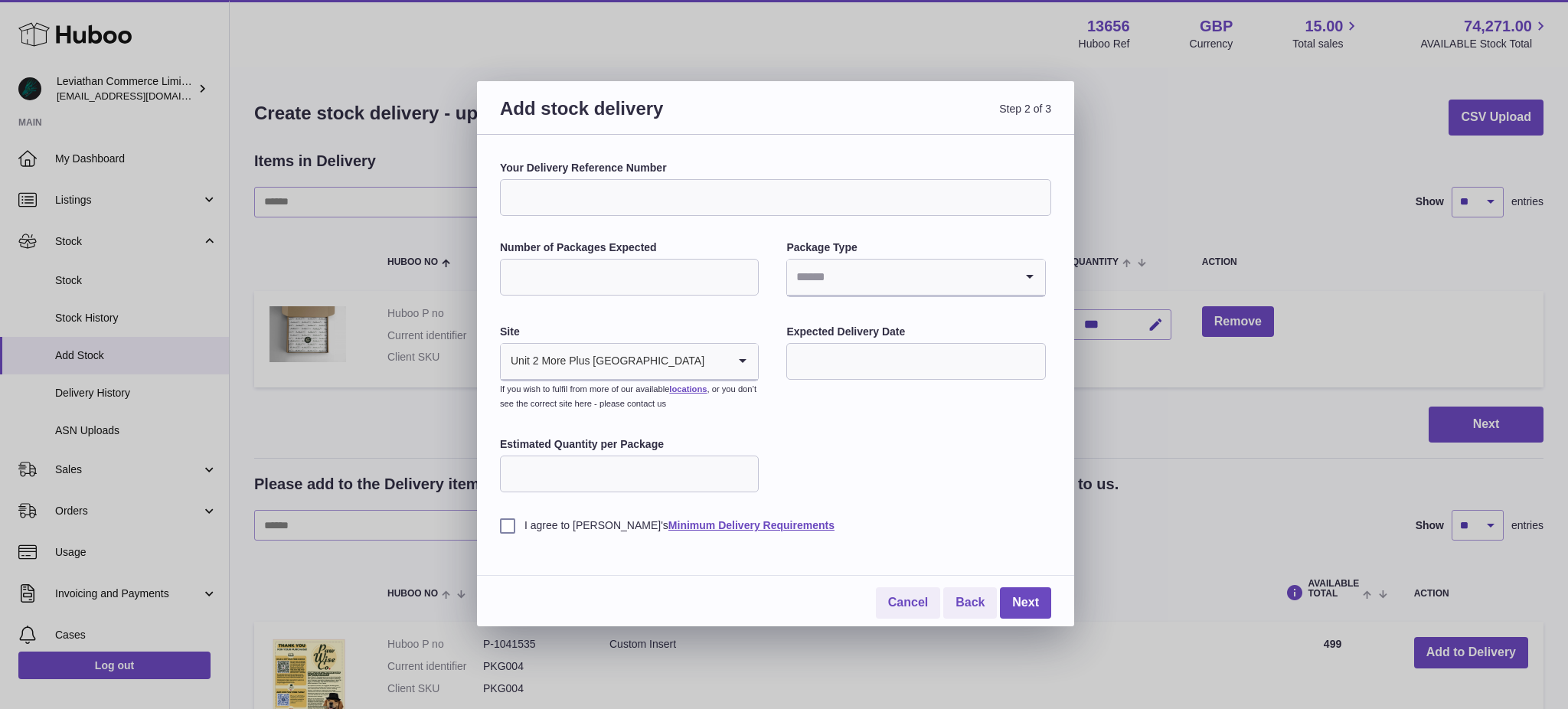
click at [686, 205] on input "Your Delivery Reference Number" at bounding box center [775, 197] width 552 height 37
type input "*******"
click at [635, 284] on input "Number of Packages Expected" at bounding box center [629, 277] width 259 height 37
drag, startPoint x: 506, startPoint y: 275, endPoint x: 451, endPoint y: 274, distance: 55.0
click at [451, 274] on div "Add stock delivery Step 2 of 3 Your Delivery Reference Number ******* Number of…" at bounding box center [784, 354] width 1568 height 709
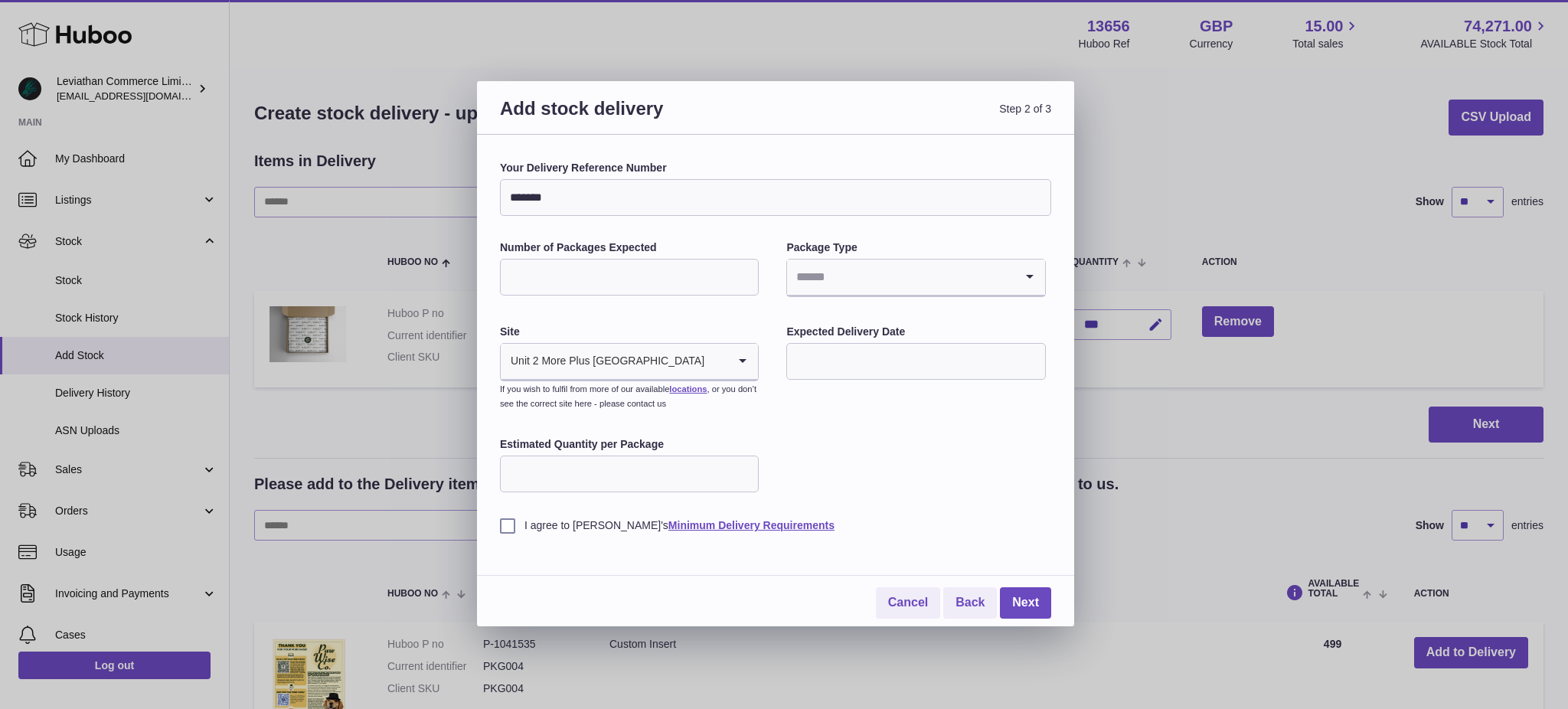
type input "*"
click at [909, 429] on div "Your Delivery Reference Number ******* Number of Packages Expected * Package Ty…" at bounding box center [775, 347] width 552 height 372
click at [837, 280] on input "Search for option" at bounding box center [900, 276] width 226 height 35
click at [861, 377] on li "Boxes" at bounding box center [916, 380] width 256 height 30
click at [826, 446] on div "Your Delivery Reference Number ******* Number of Packages Expected * Package Ty…" at bounding box center [775, 347] width 552 height 372
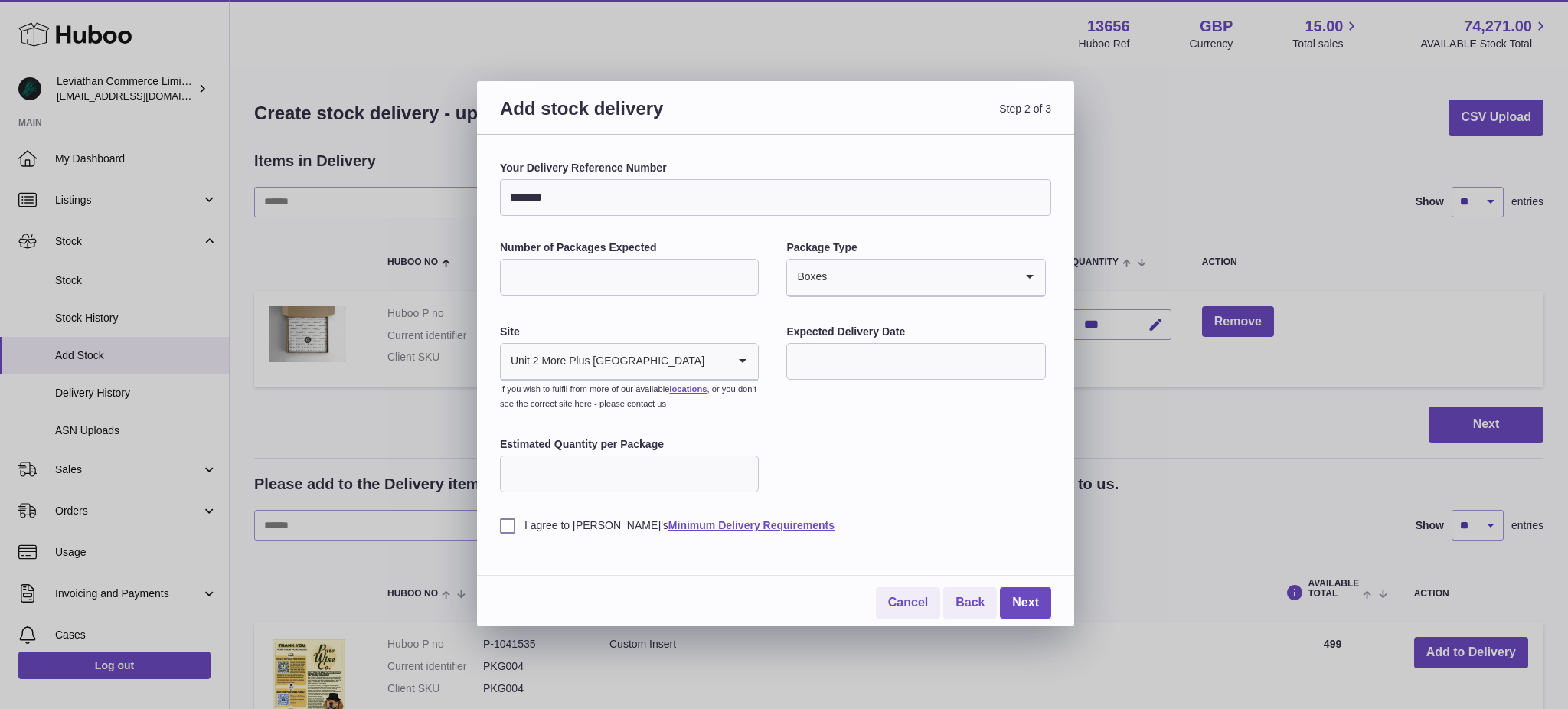
click at [736, 361] on icon "Search for option" at bounding box center [743, 361] width 30 height 35
click at [647, 404] on li "🇬🇧 | Unit 2 More Plus Central Park" at bounding box center [629, 403] width 256 height 30
click at [840, 410] on div "Your Delivery Reference Number ******* Number of Packages Expected * Package Ty…" at bounding box center [775, 347] width 552 height 372
click at [835, 368] on input "text" at bounding box center [916, 361] width 259 height 37
click at [936, 545] on span "26" at bounding box center [933, 550] width 27 height 27
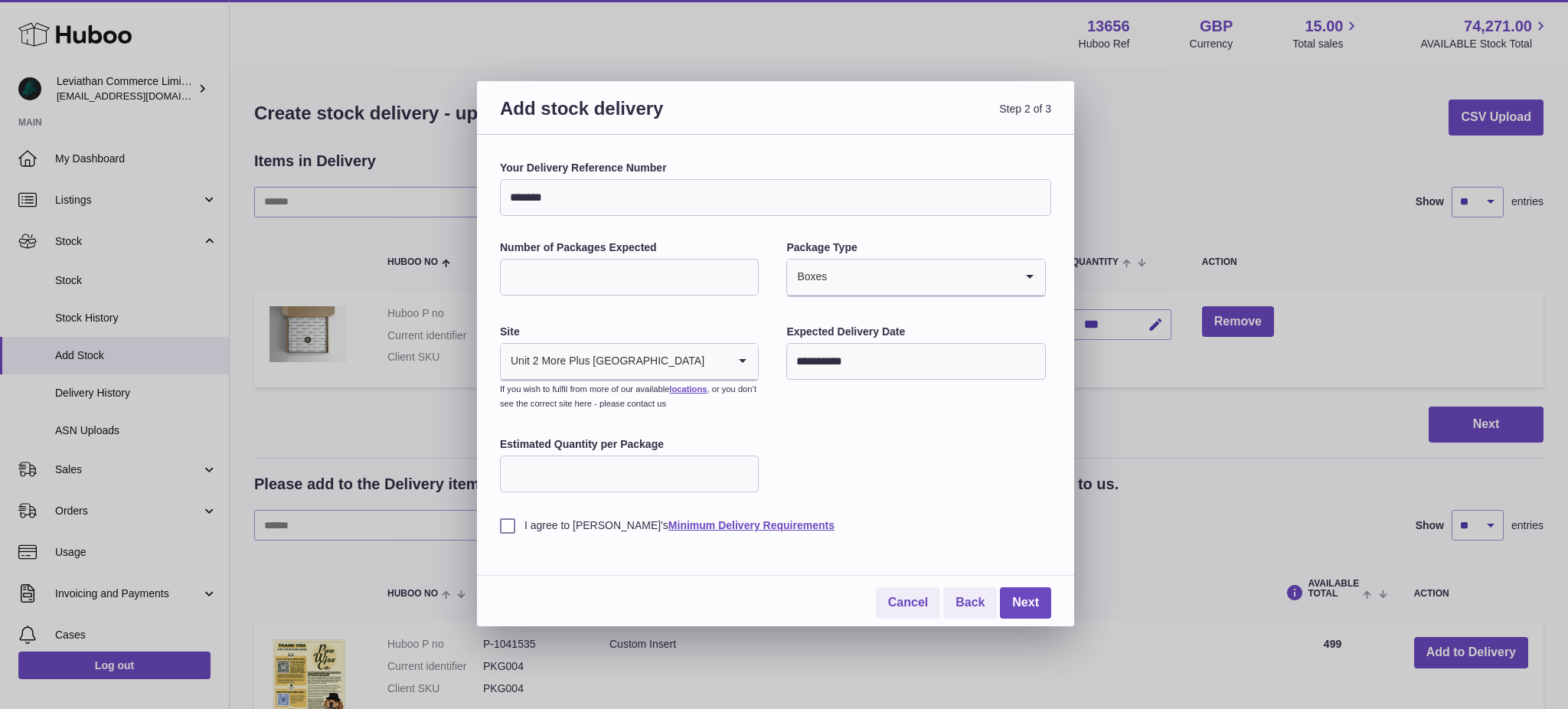
click at [878, 353] on input "**********" at bounding box center [916, 361] width 259 height 37
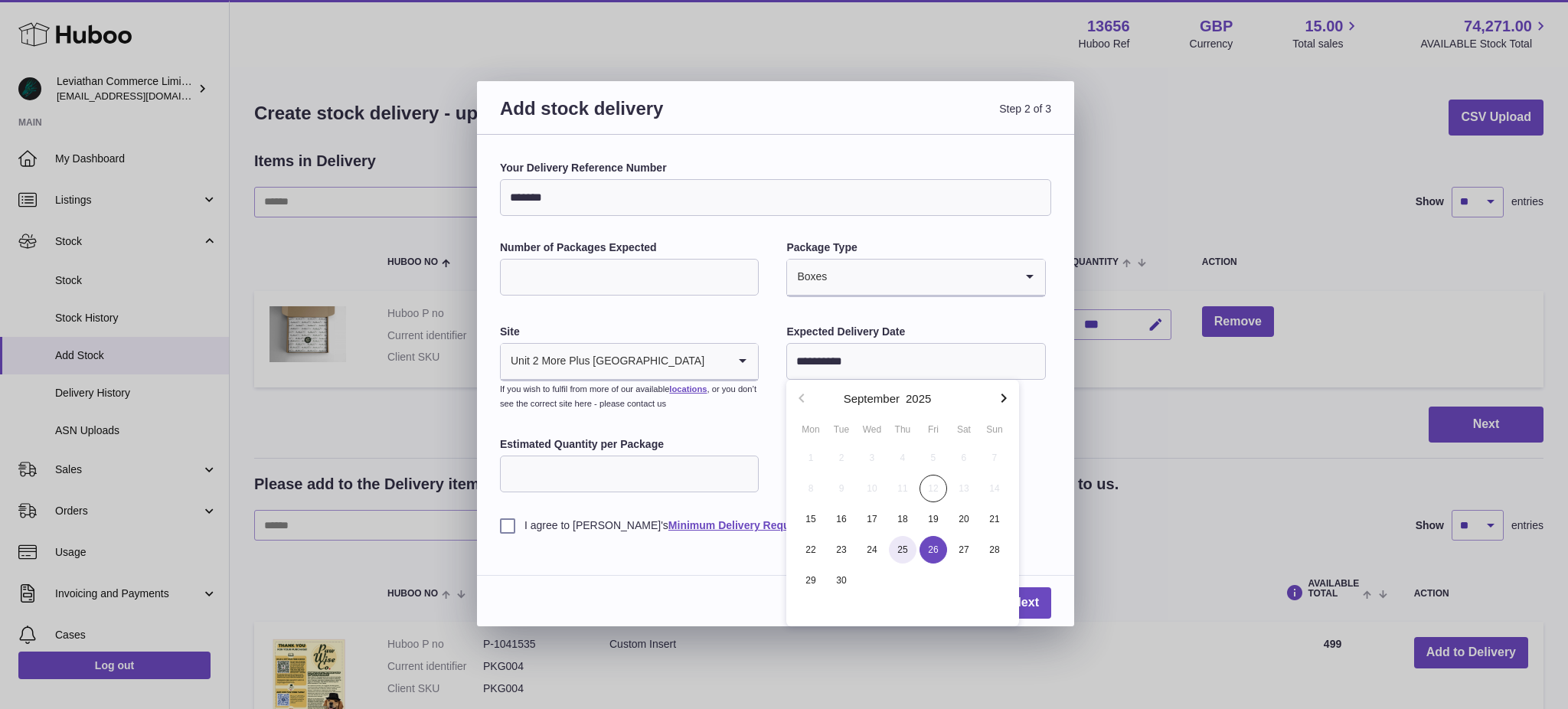
click at [911, 550] on span "25" at bounding box center [902, 550] width 27 height 27
type input "**********"
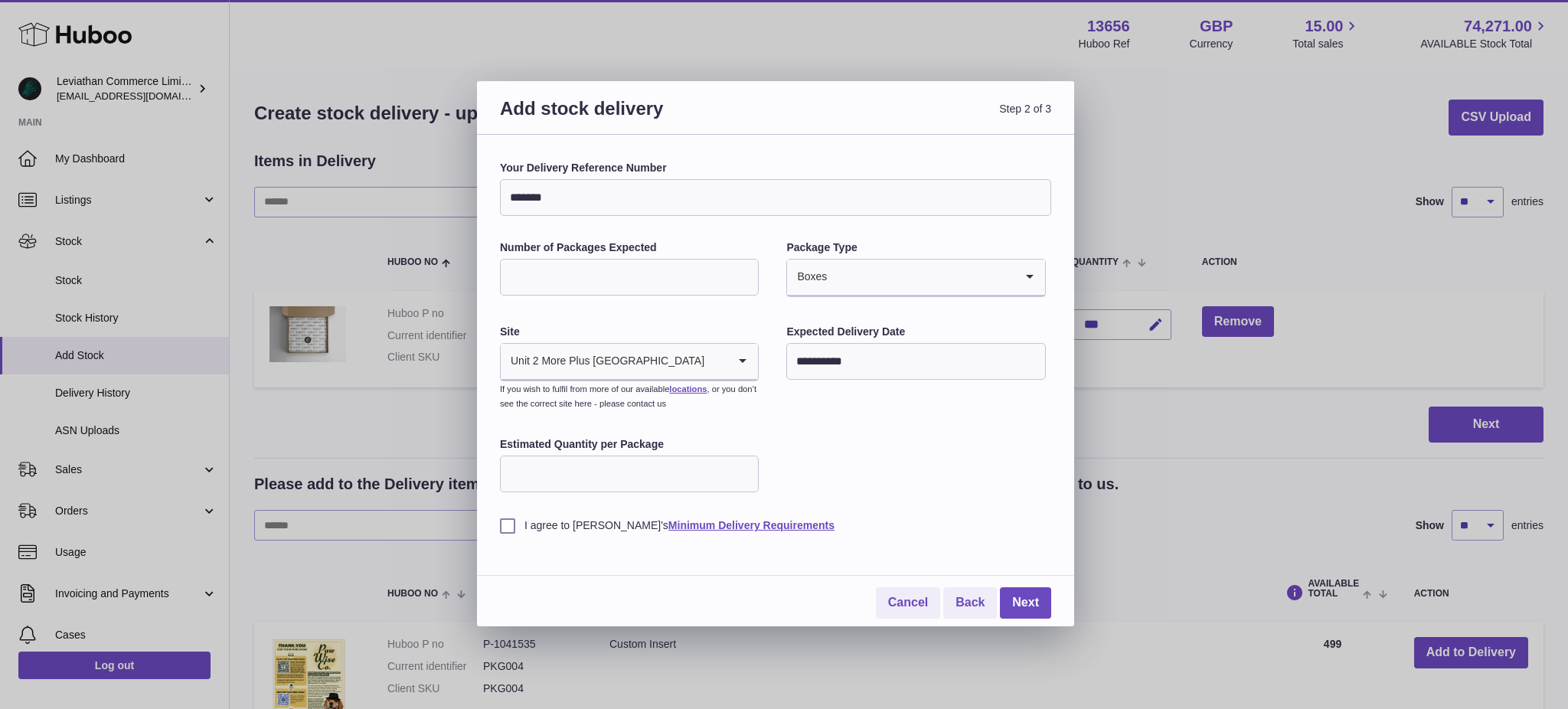
click at [651, 479] on input "Estimated Quantity per Package" at bounding box center [629, 473] width 259 height 37
type input "***"
click at [511, 522] on label "I agree to Huboo's Minimum Delivery Requirements" at bounding box center [775, 525] width 552 height 14
click at [725, 524] on link "Minimum Delivery Requirements" at bounding box center [751, 525] width 166 height 12
click at [1030, 605] on link "Next" at bounding box center [1026, 602] width 51 height 31
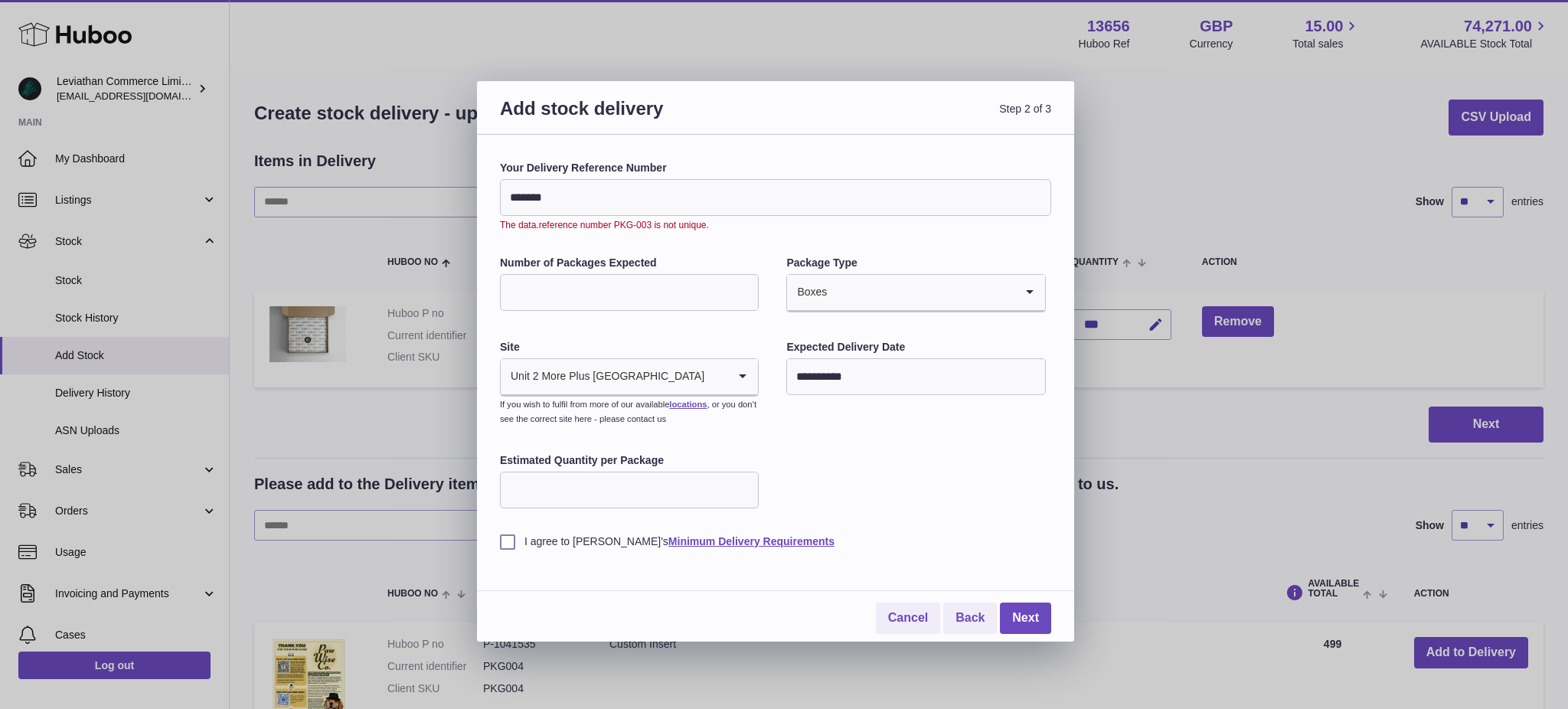
click at [602, 196] on input "*******" at bounding box center [775, 197] width 552 height 37
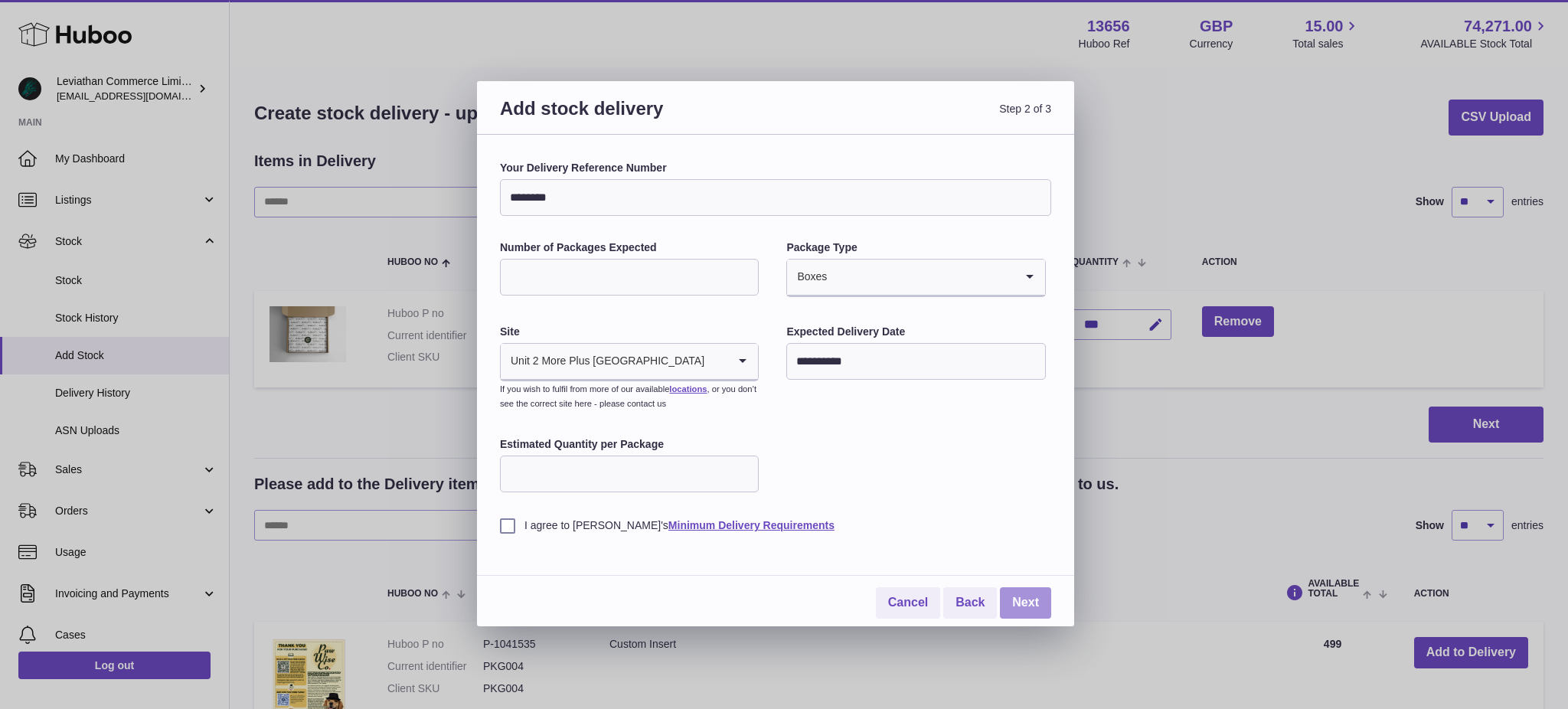
type input "********"
click at [1024, 602] on link "Next" at bounding box center [1026, 602] width 51 height 31
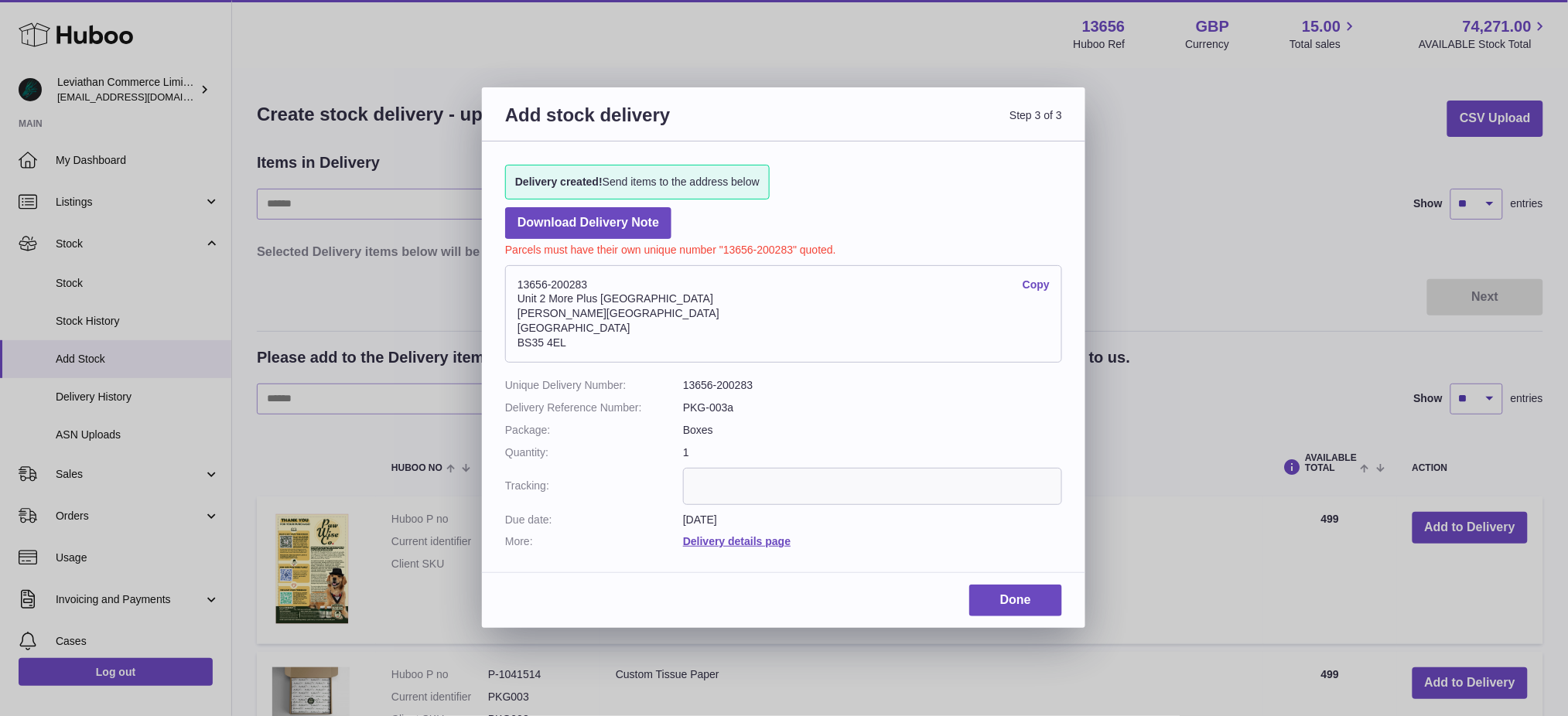
click at [1036, 282] on link "Copy" at bounding box center [1036, 285] width 27 height 14
click at [1022, 276] on address "13656-200283 Copy Unit 2 More Plus Central Park Hudson Ave Severn Beach BS35 4EL" at bounding box center [783, 314] width 557 height 97
click at [1033, 279] on link "Copy" at bounding box center [1036, 285] width 27 height 14
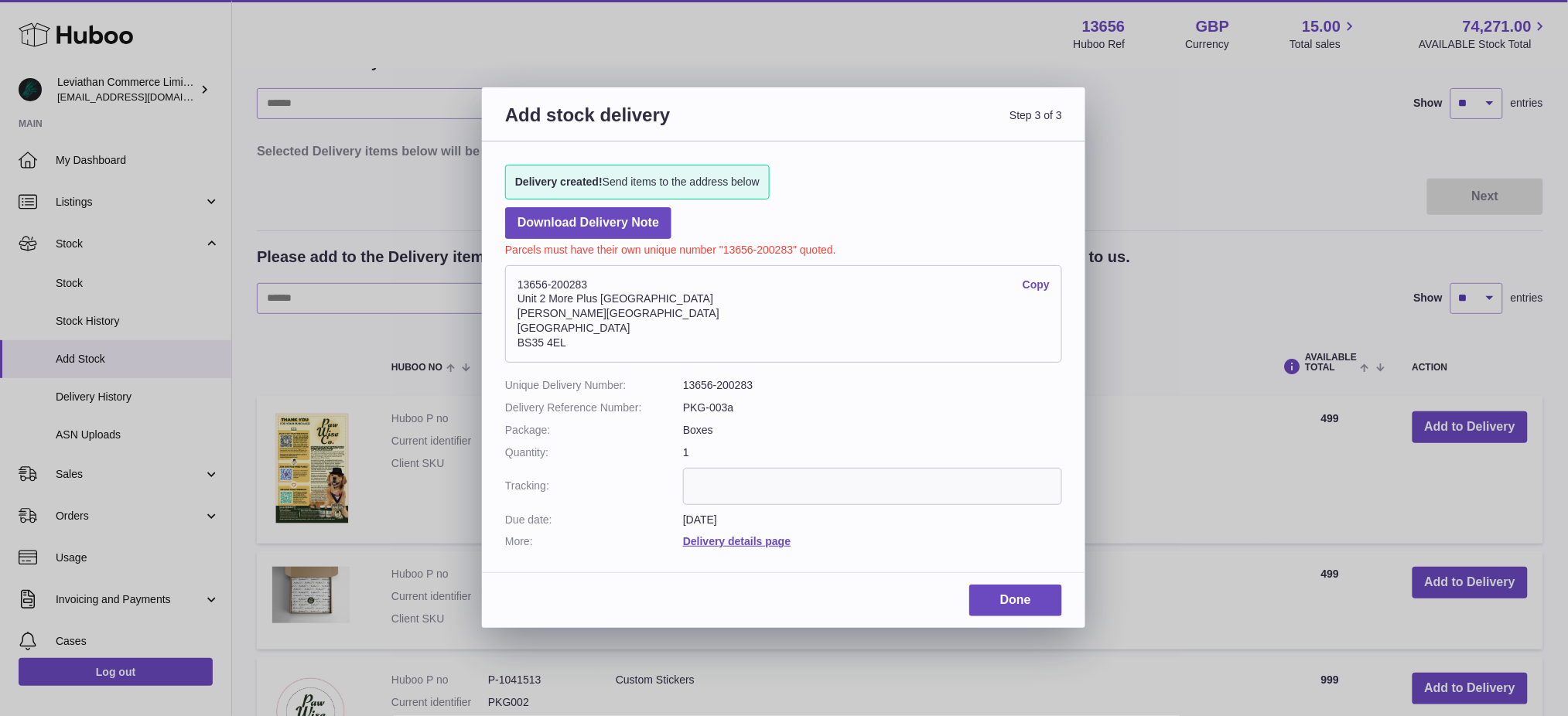
scroll to position [103, 0]
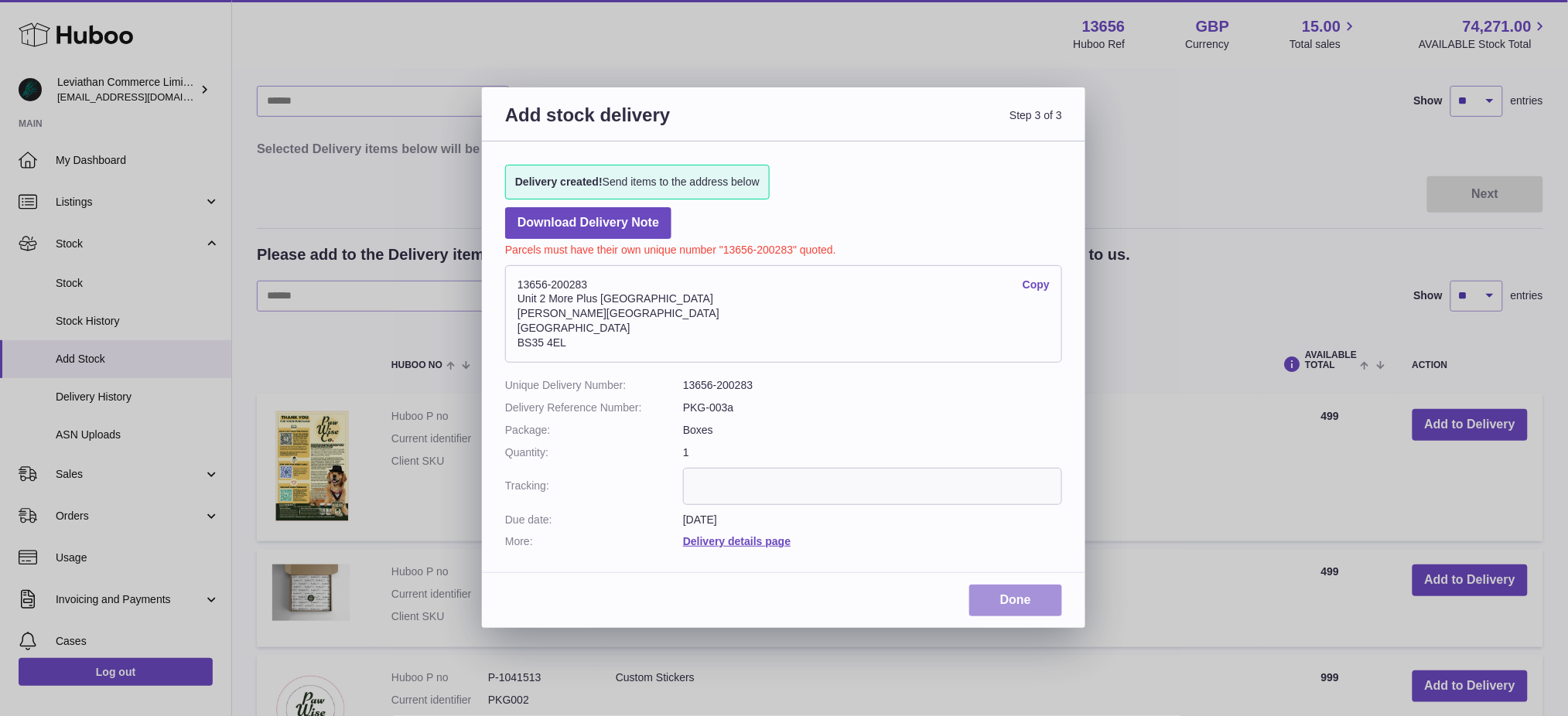
click at [1035, 604] on link "Done" at bounding box center [1015, 600] width 92 height 31
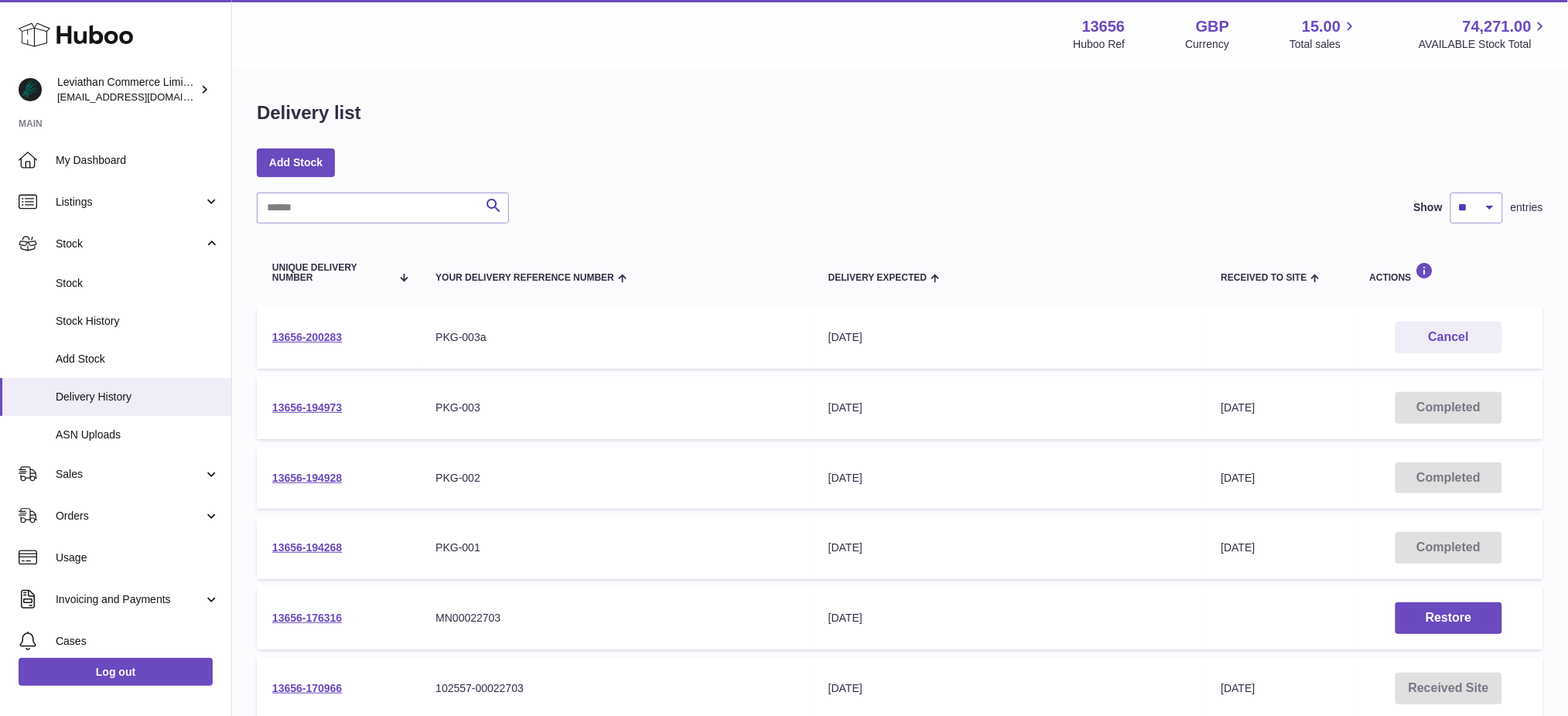
click at [843, 342] on div "[DATE]" at bounding box center [1010, 337] width 362 height 14
click at [421, 328] on td "Your Delivery Reference Number PKG-003a" at bounding box center [616, 338] width 393 height 63
click at [326, 335] on link "13656-200283" at bounding box center [307, 337] width 70 height 12
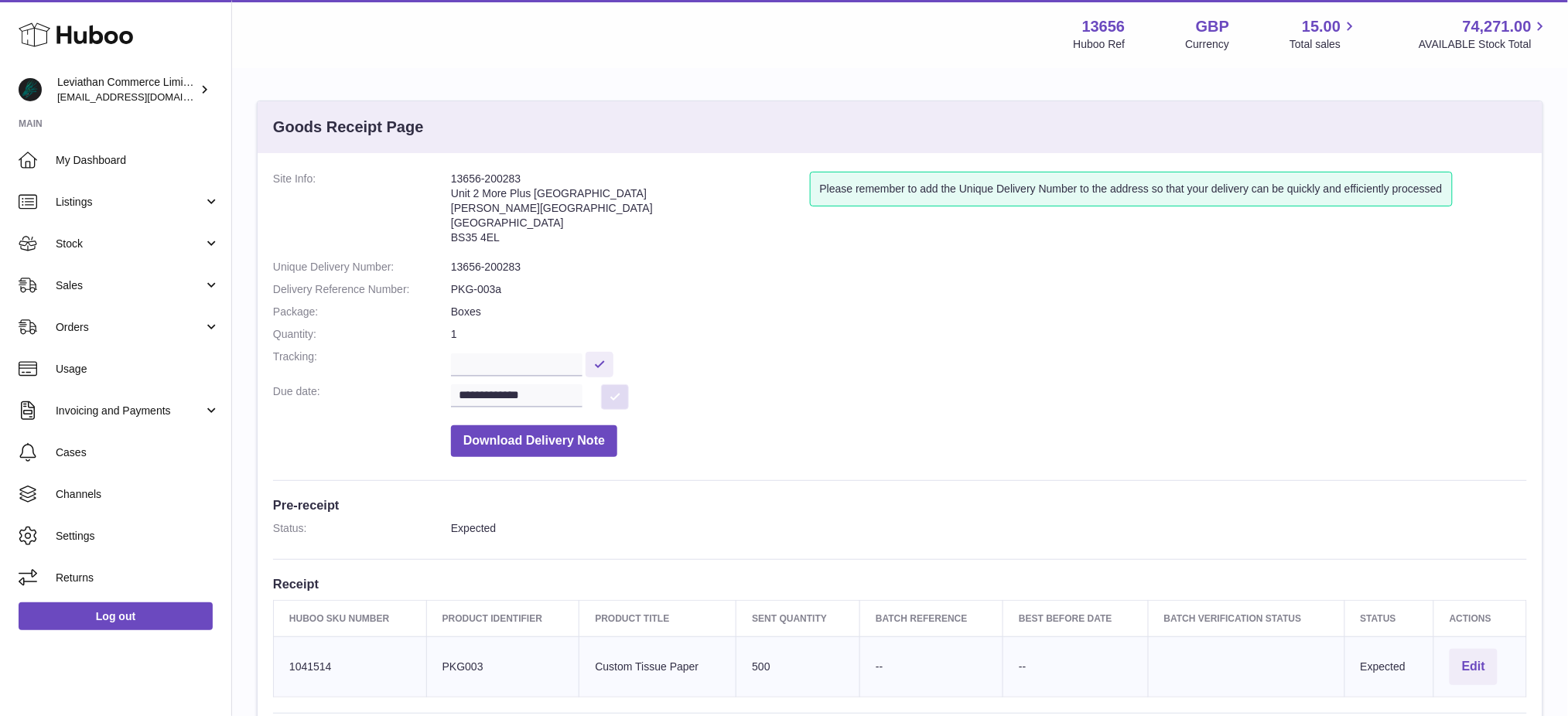
click at [612, 394] on button at bounding box center [614, 397] width 28 height 26
click at [558, 396] on input "**********" at bounding box center [517, 396] width 131 height 23
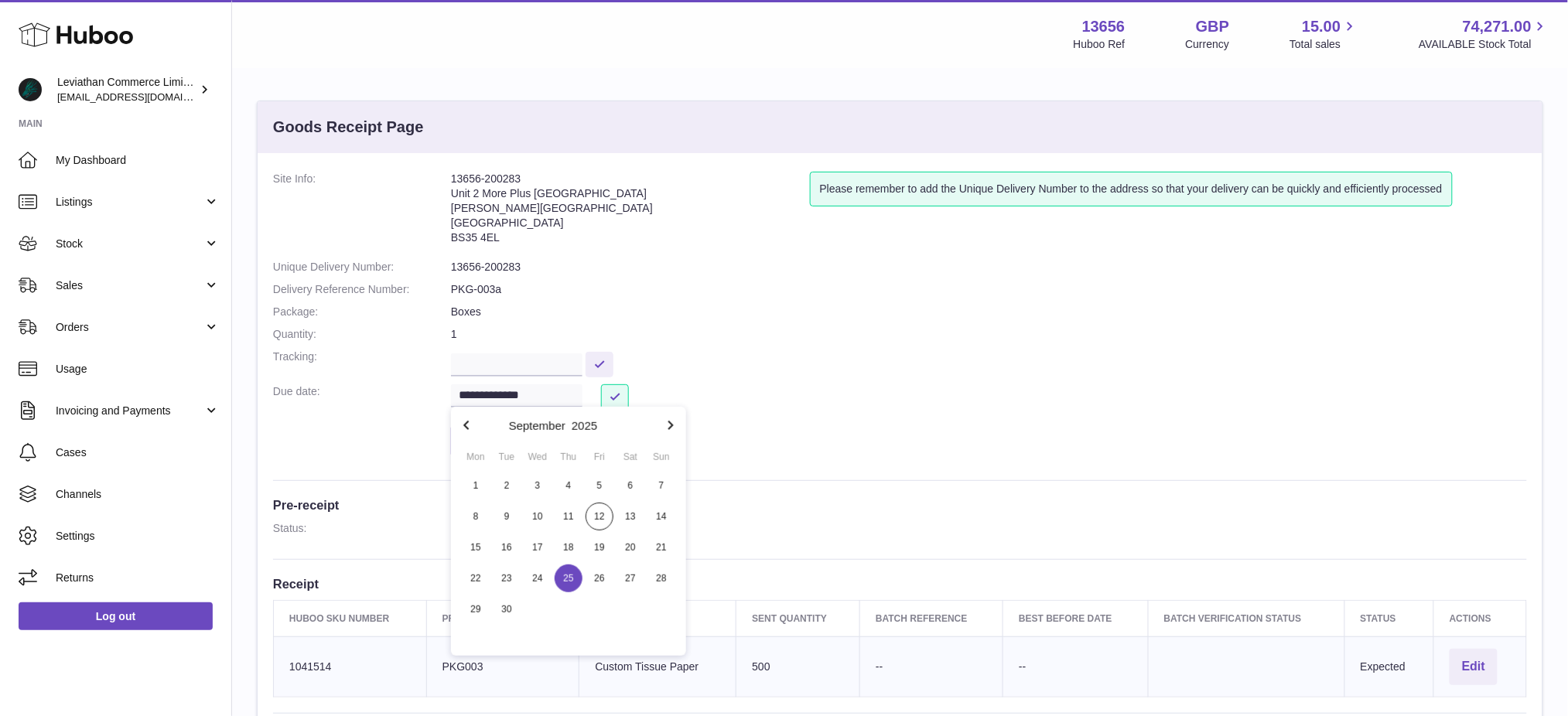
click at [665, 418] on icon "button" at bounding box center [670, 425] width 18 height 18
click at [505, 513] on span "7" at bounding box center [506, 516] width 28 height 28
type input "**********"
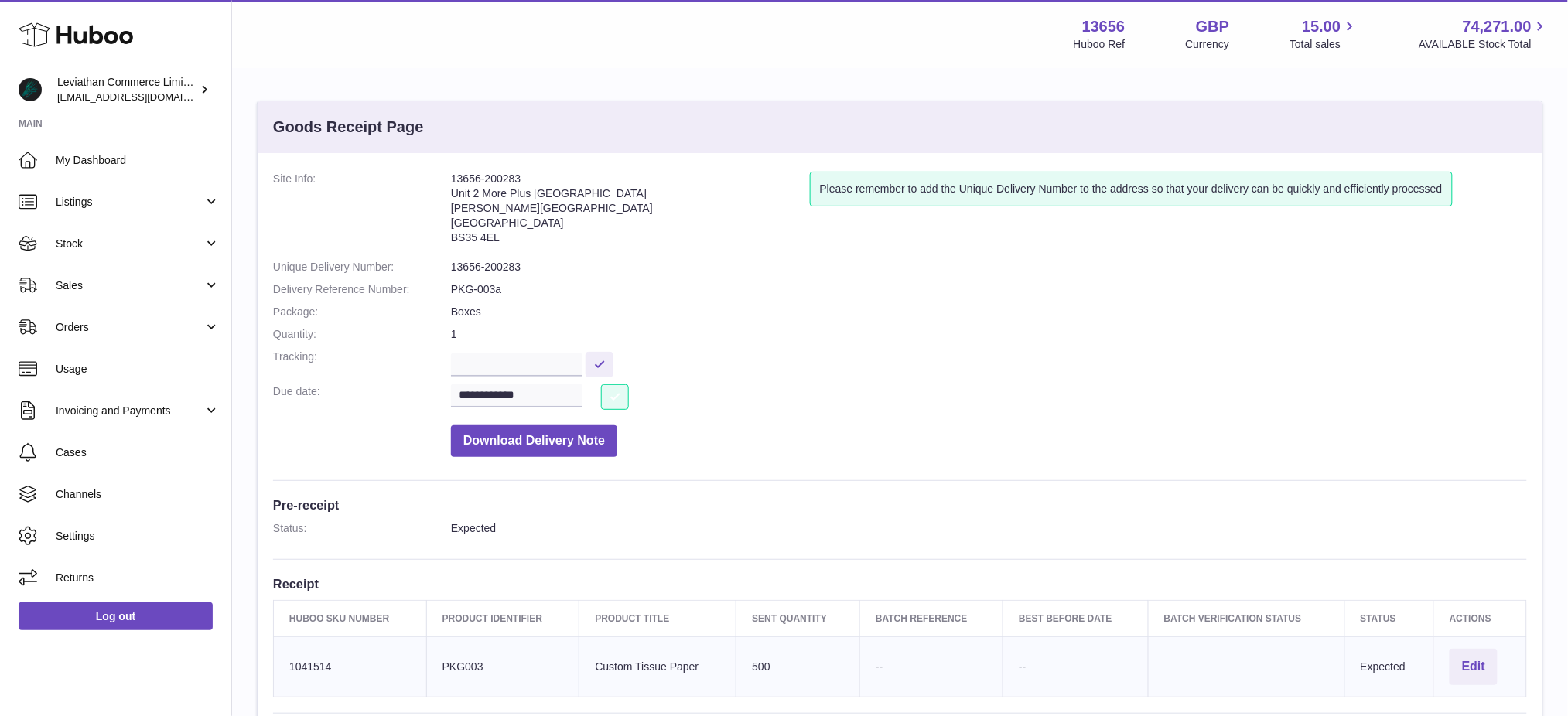
click at [611, 396] on button at bounding box center [614, 397] width 28 height 26
click at [733, 418] on dd "Download Delivery Note" at bounding box center [990, 437] width 1076 height 39
click at [87, 153] on span "My Dashboard" at bounding box center [137, 160] width 164 height 14
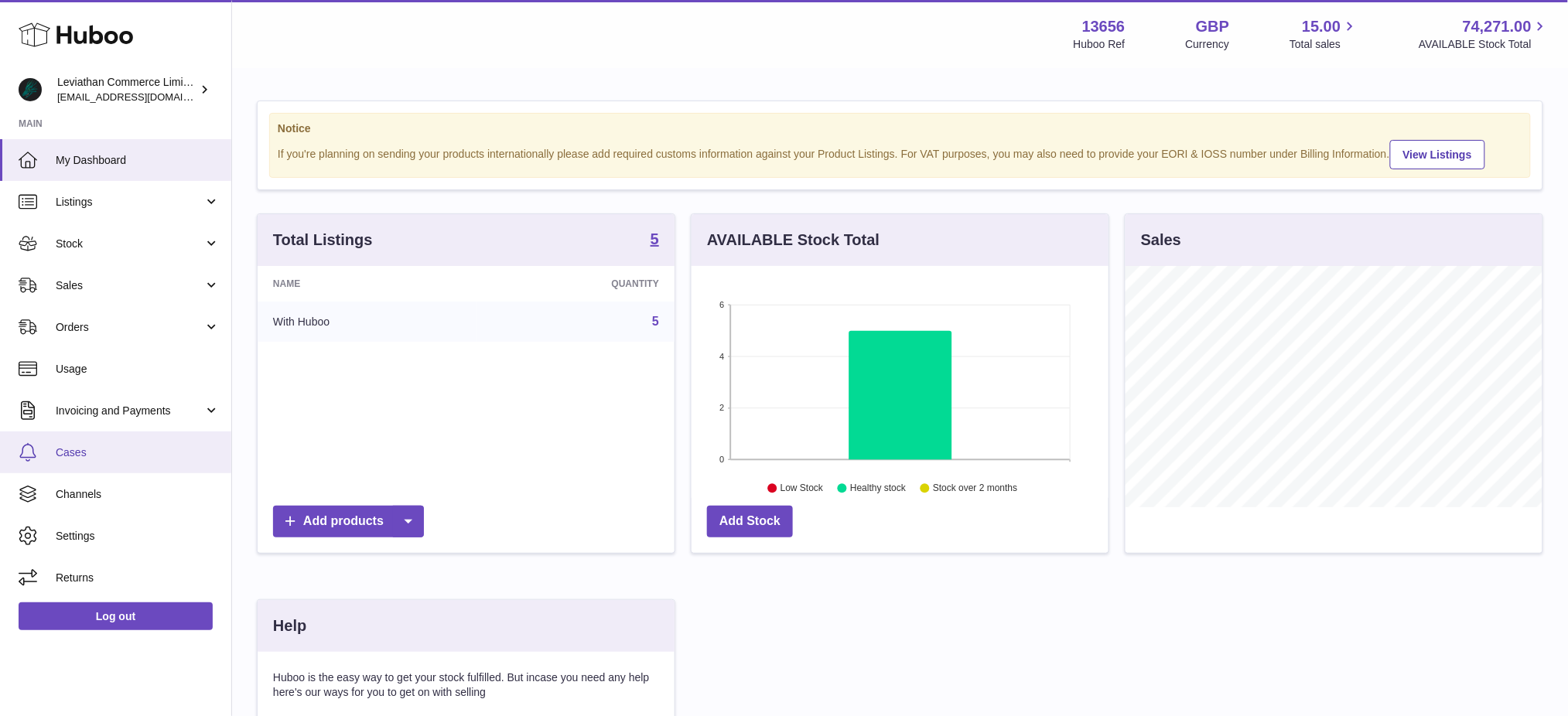
click at [92, 449] on span "Cases" at bounding box center [137, 452] width 164 height 14
